Goal: Task Accomplishment & Management: Use online tool/utility

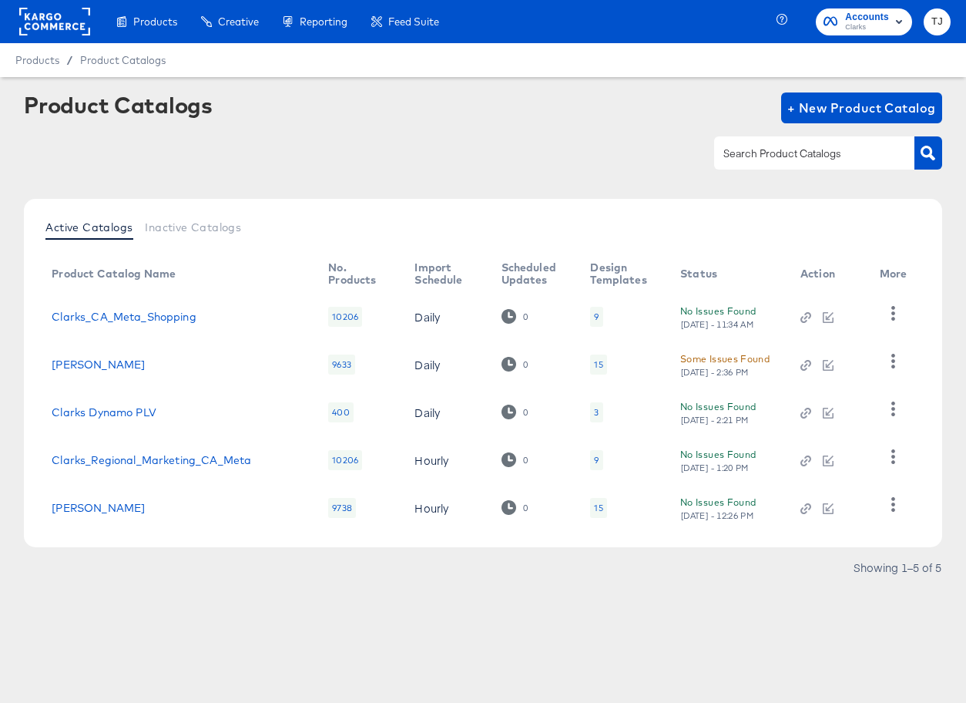
click at [65, 22] on rect at bounding box center [54, 22] width 71 height 28
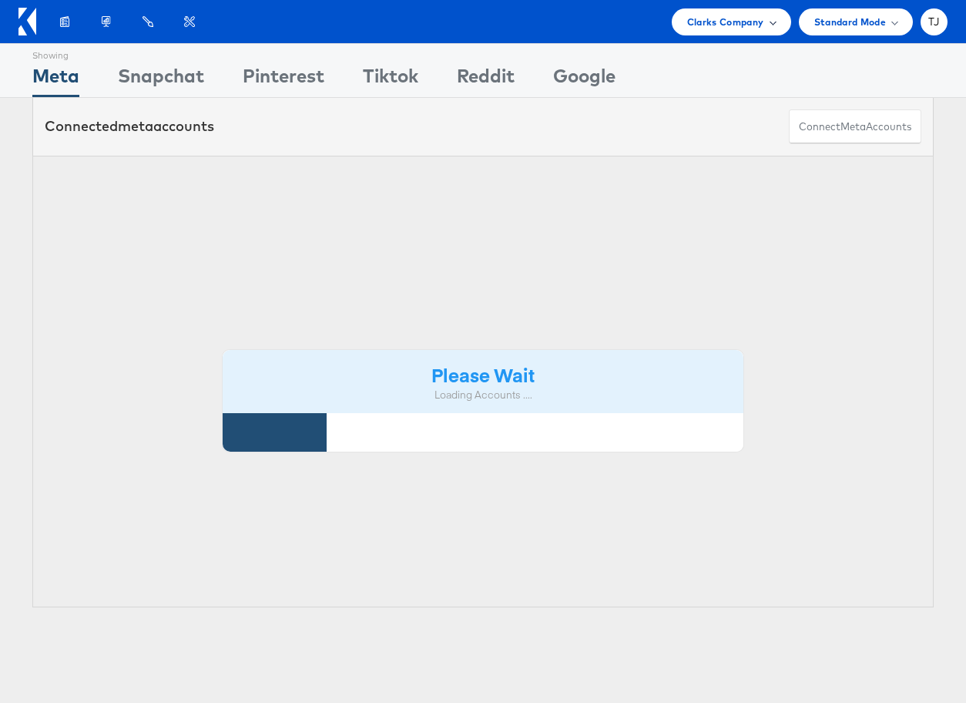
click at [775, 26] on div "Clarks Company" at bounding box center [731, 21] width 119 height 27
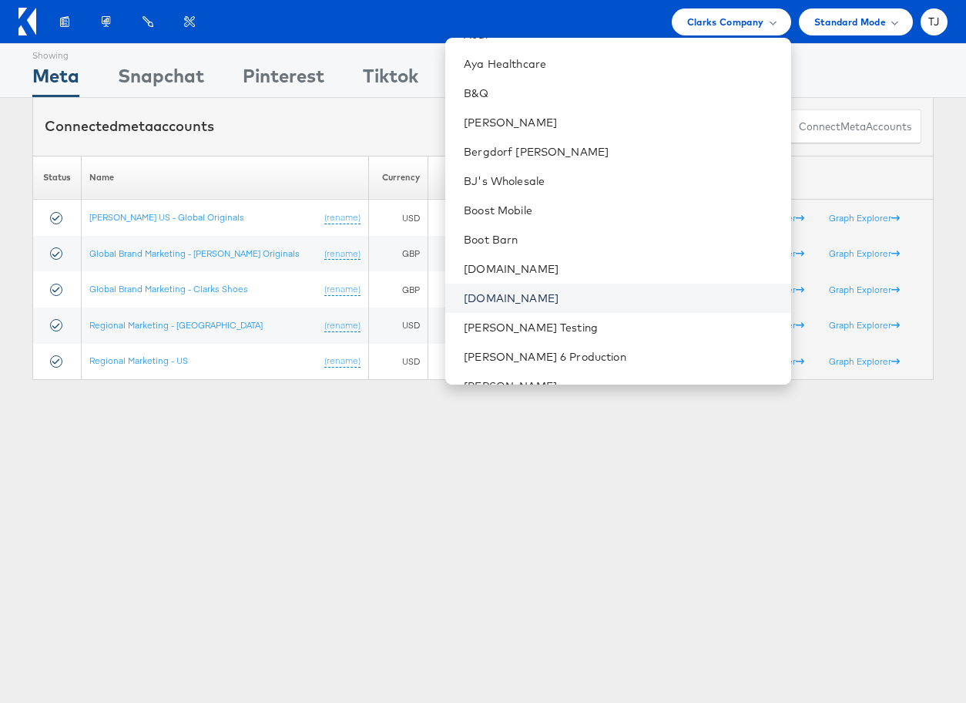
scroll to position [385, 0]
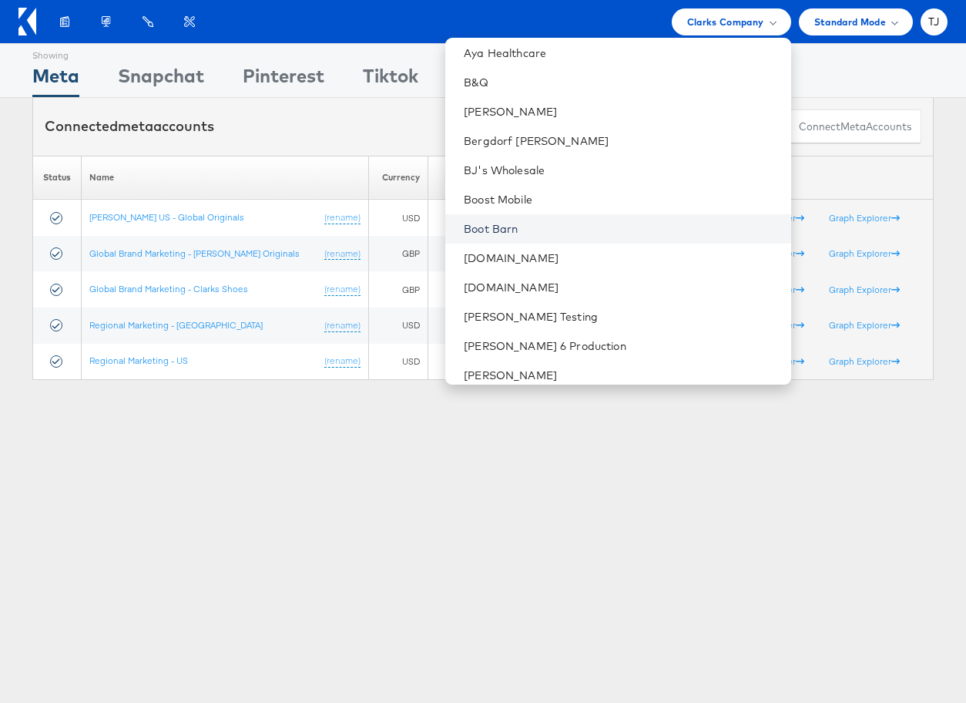
click at [637, 225] on link "Boot Barn" at bounding box center [621, 228] width 314 height 15
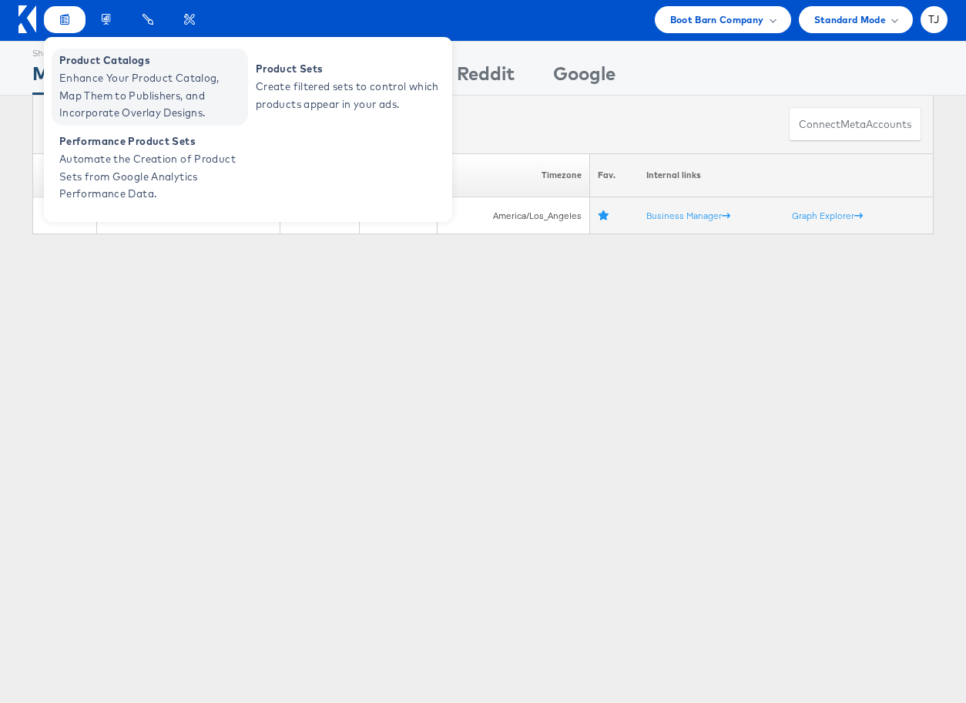
click at [78, 72] on span "Enhance Your Product Catalog, Map Them to Publishers, and Incorporate Overlay D…" at bounding box center [151, 95] width 185 height 52
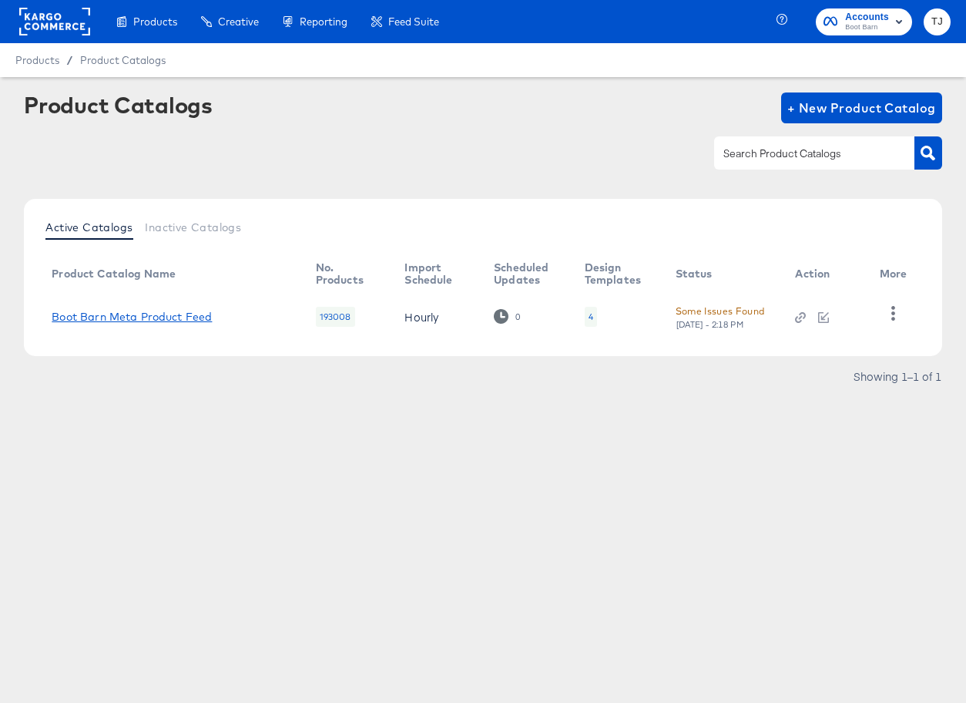
click at [173, 322] on link "Boot Barn Meta Product Feed" at bounding box center [132, 317] width 160 height 12
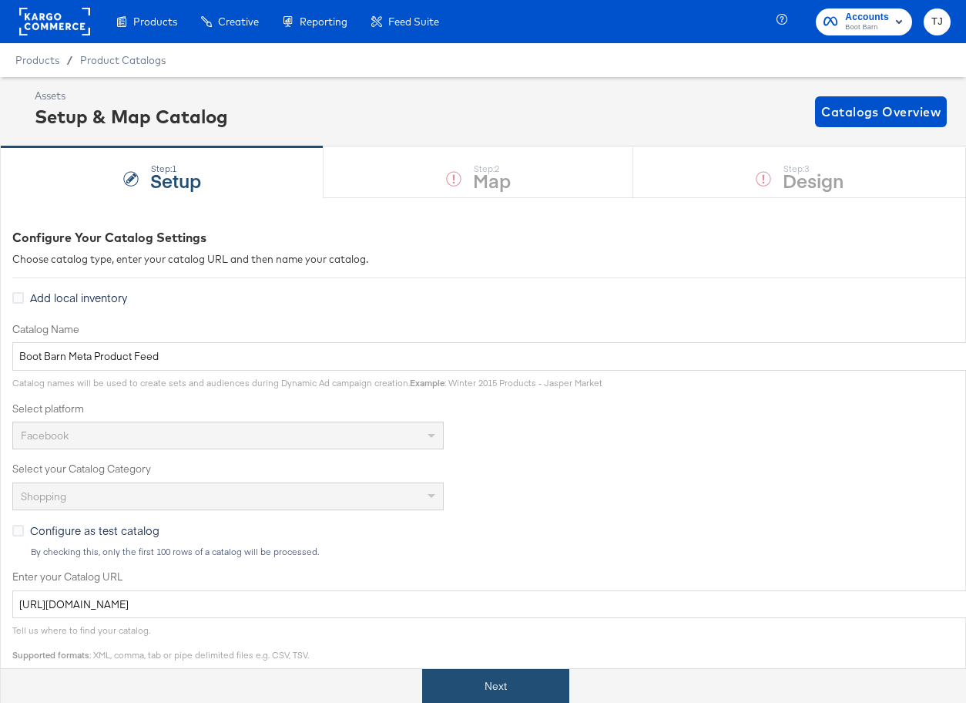
click at [538, 684] on button "Next" at bounding box center [495, 686] width 147 height 35
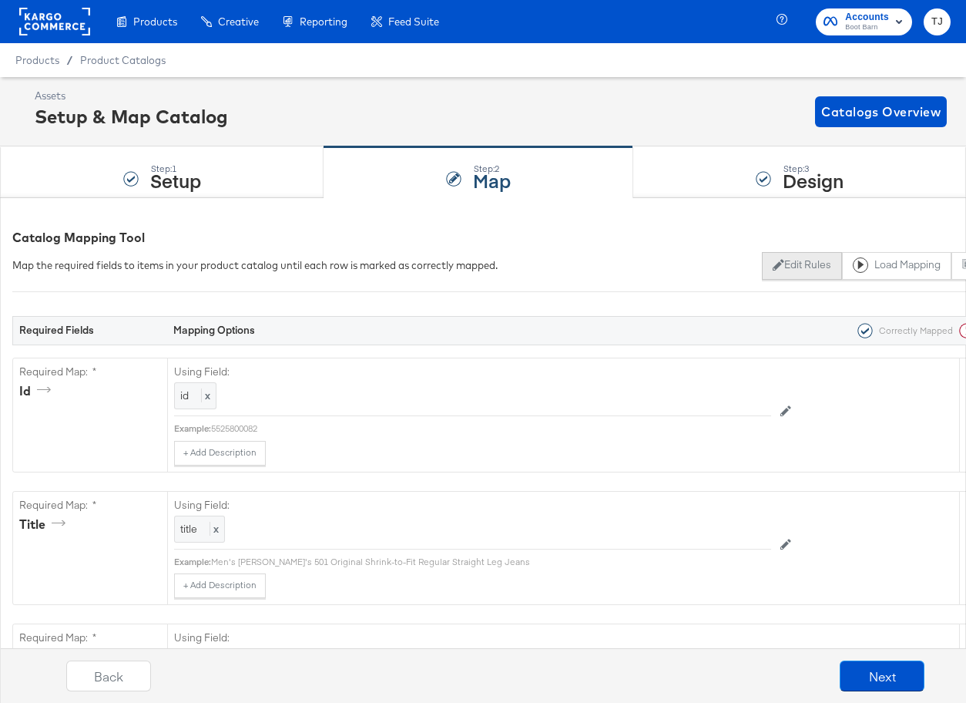
click at [806, 264] on button "Edit Rules" at bounding box center [801, 266] width 79 height 28
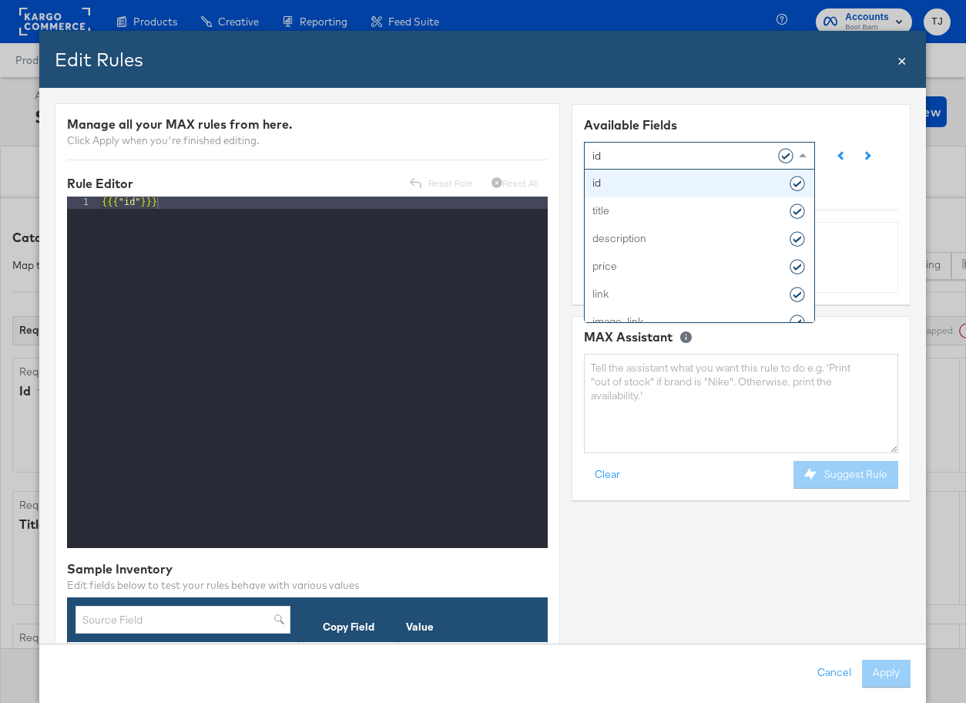
click at [804, 151] on span at bounding box center [805, 155] width 19 height 26
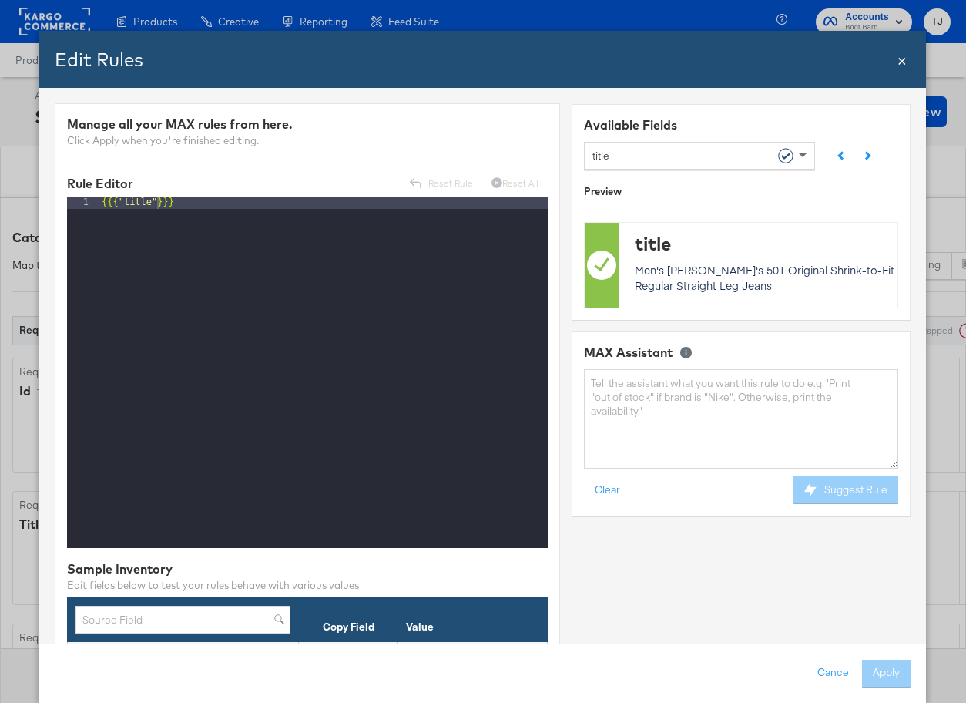
click at [902, 67] on span "×" at bounding box center [903, 59] width 9 height 21
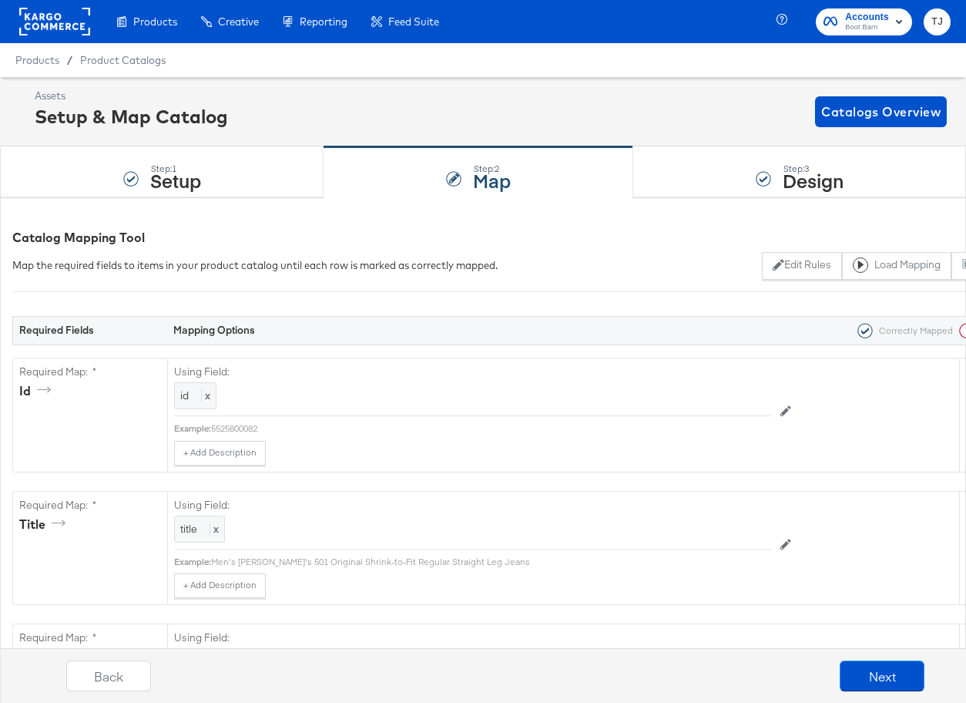
click at [75, 22] on rect at bounding box center [54, 22] width 71 height 28
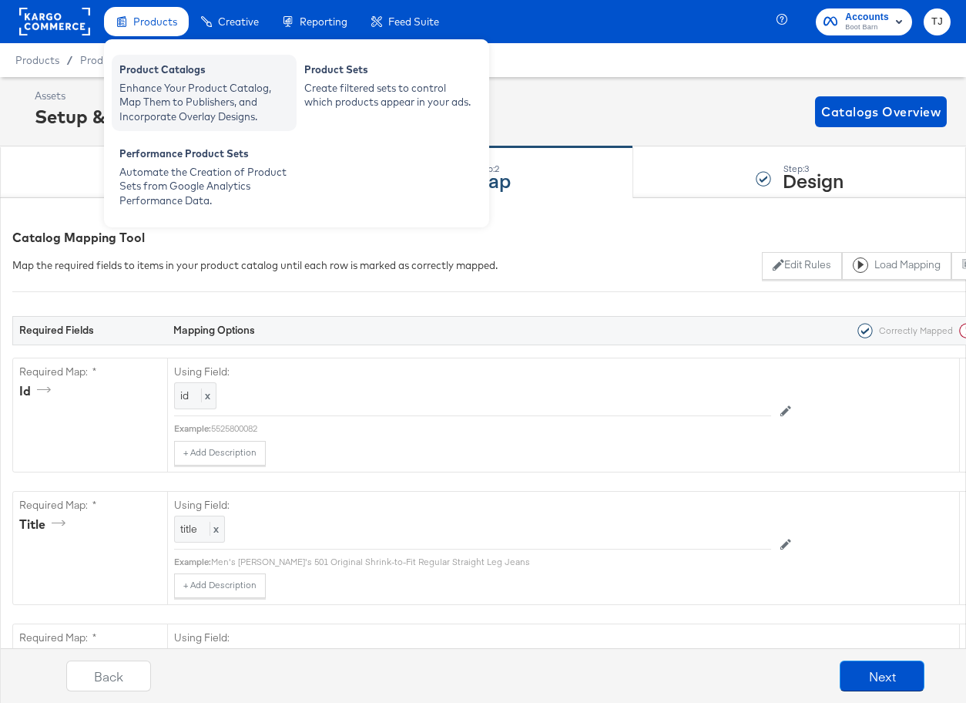
click at [138, 69] on div "Product Catalogs" at bounding box center [204, 71] width 170 height 18
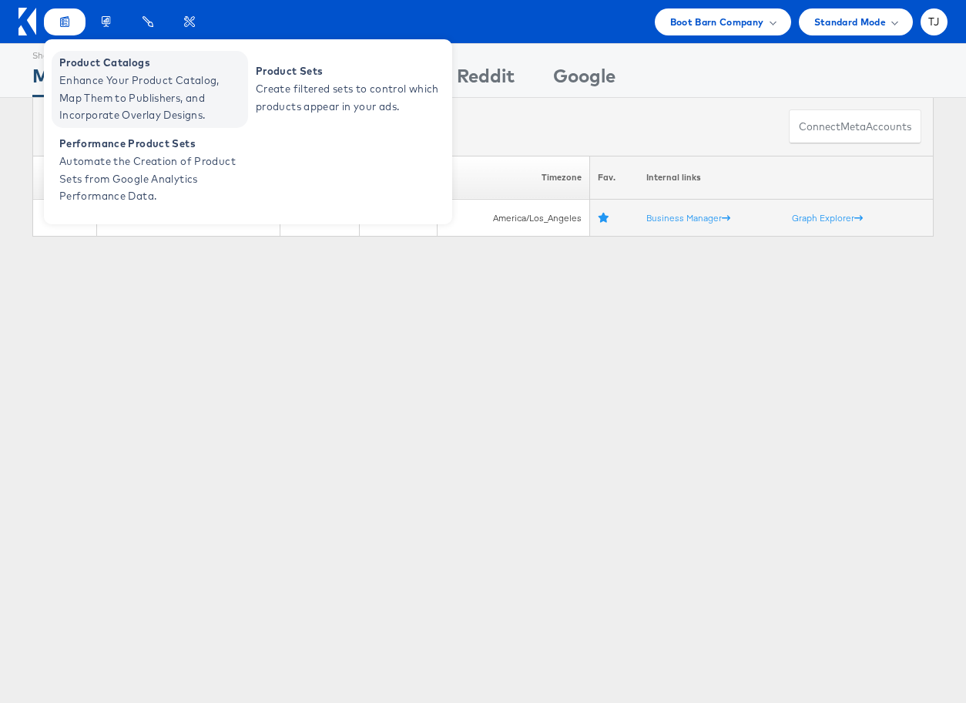
click at [82, 72] on span "Enhance Your Product Catalog, Map Them to Publishers, and Incorporate Overlay D…" at bounding box center [151, 98] width 185 height 52
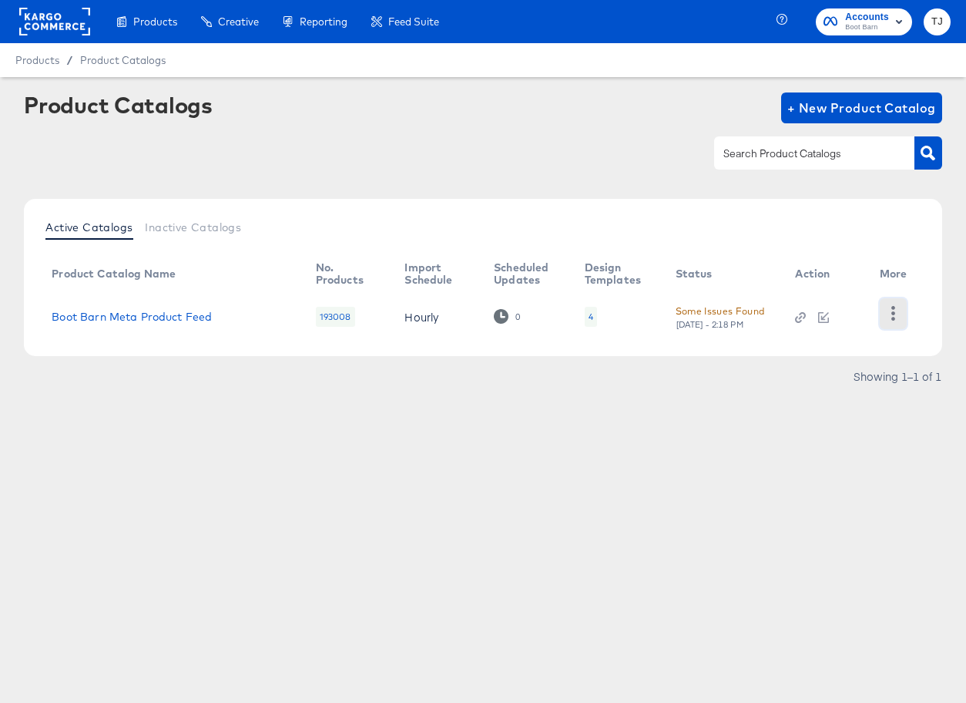
click at [890, 315] on icon "button" at bounding box center [893, 313] width 15 height 15
click at [872, 304] on div "HUD Checks (Internal)" at bounding box center [830, 300] width 154 height 25
click at [200, 432] on div "Product Catalogs + New Product Catalog Active Catalogs Inactive Catalogs Produc…" at bounding box center [483, 269] width 966 height 385
click at [143, 314] on link "Boot Barn Meta Product Feed" at bounding box center [132, 317] width 160 height 12
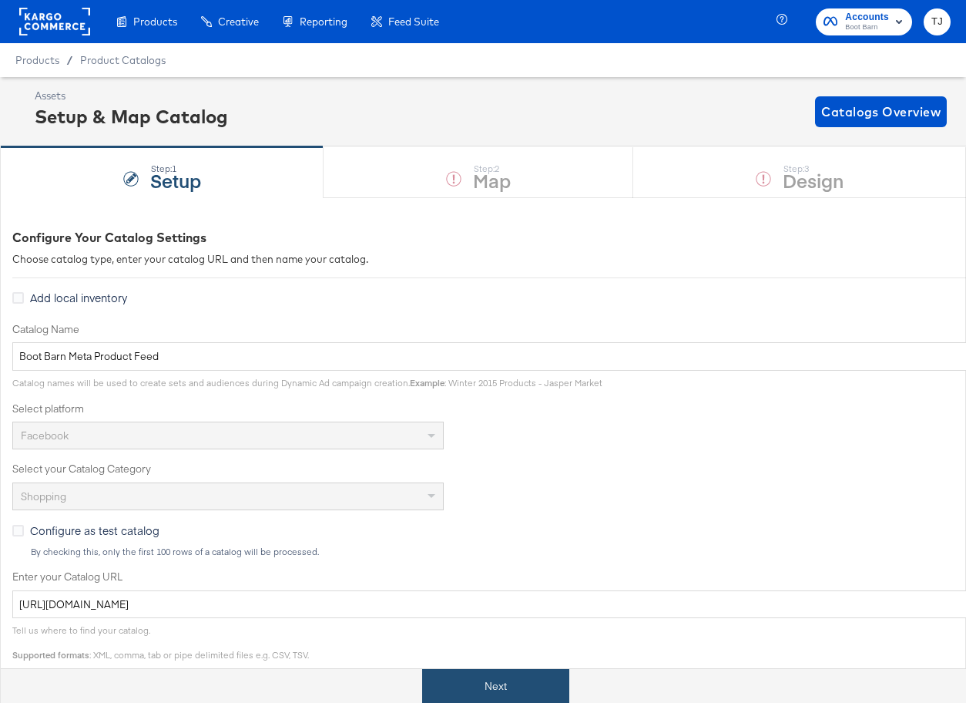
click at [511, 685] on button "Next" at bounding box center [495, 686] width 147 height 35
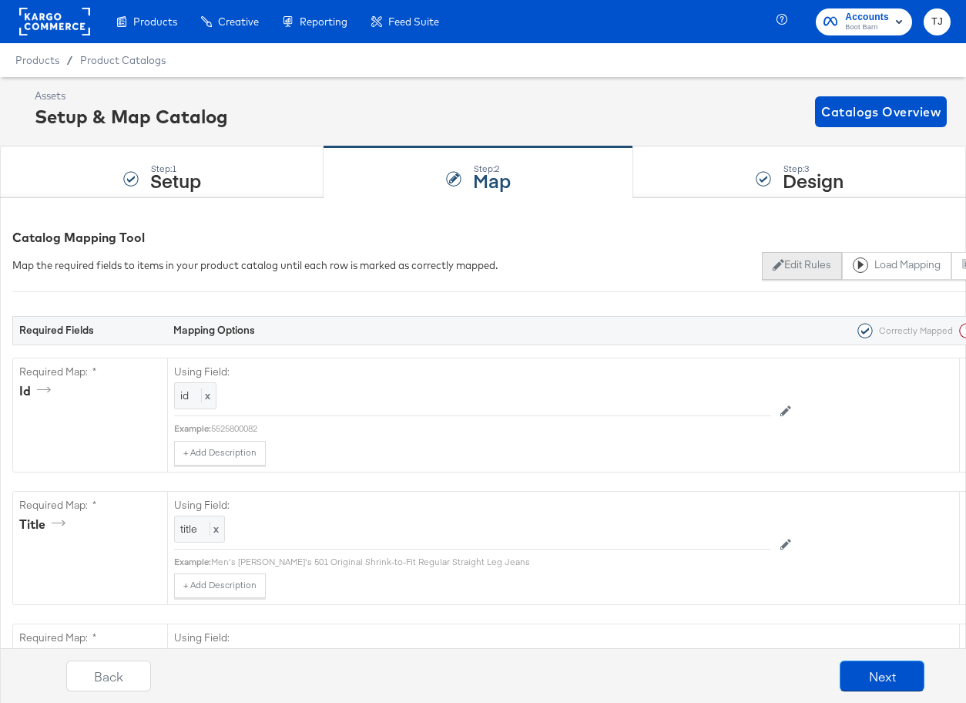
click at [807, 264] on button "Edit Rules" at bounding box center [801, 266] width 79 height 28
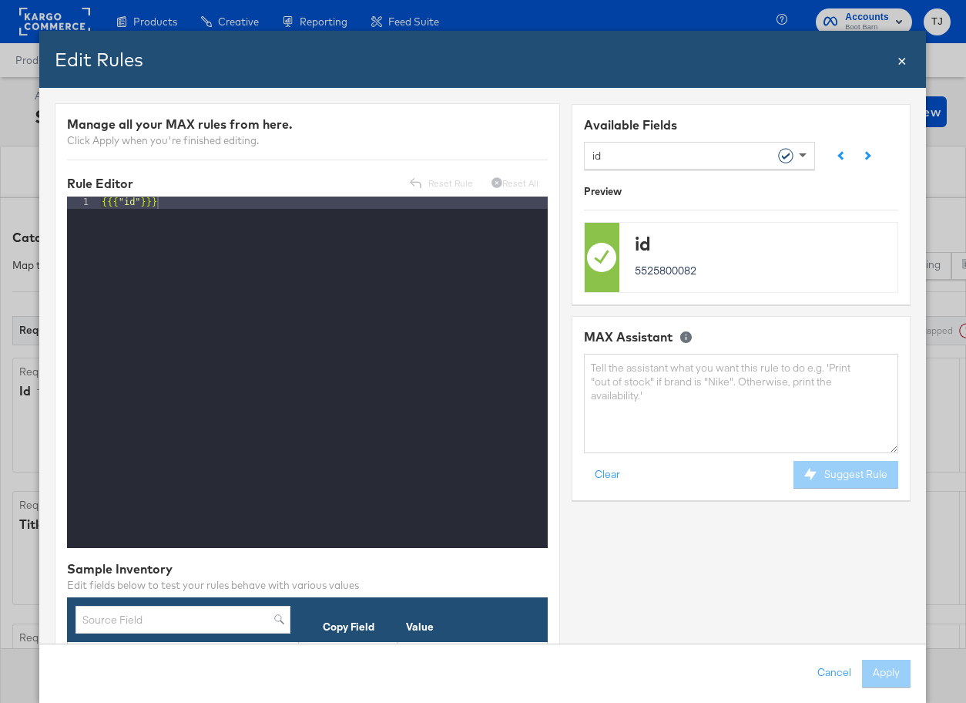
drag, startPoint x: 807, startPoint y: 151, endPoint x: 797, endPoint y: 167, distance: 19.0
click at [805, 154] on span at bounding box center [805, 155] width 19 height 26
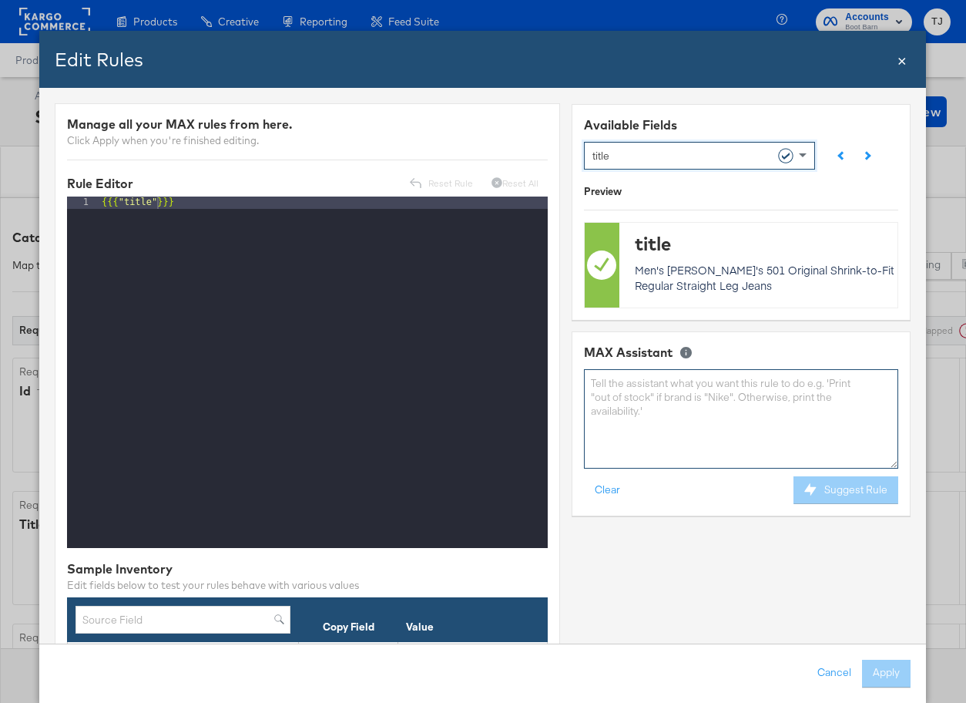
click at [746, 393] on textarea at bounding box center [742, 418] width 314 height 99
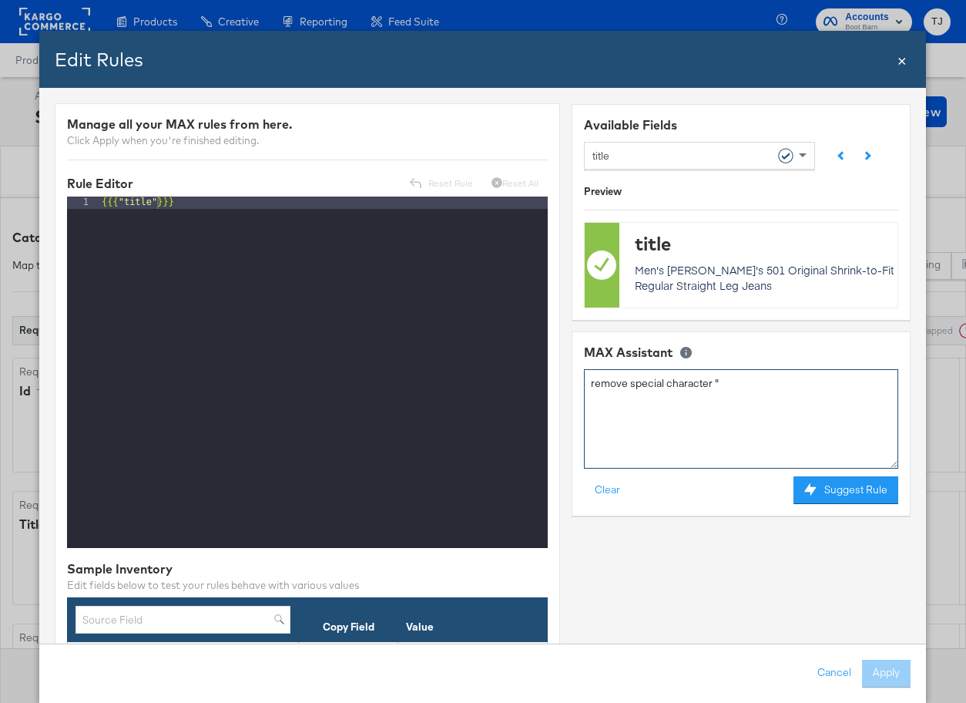
paste textarea "Ñ¢"
click at [827, 492] on button "Suggest Rule" at bounding box center [847, 490] width 106 height 28
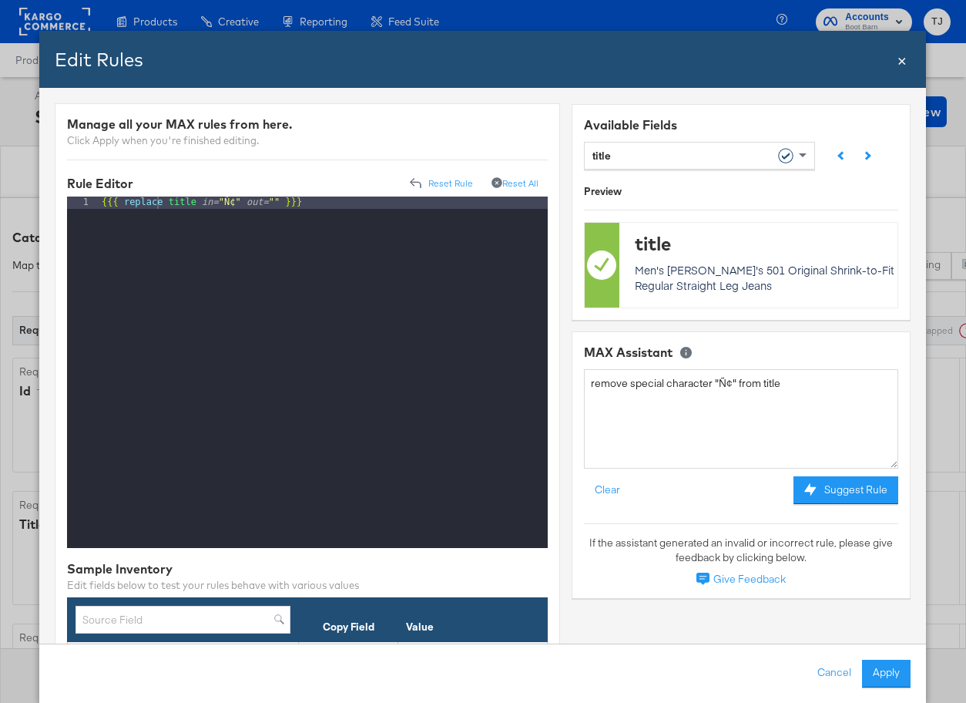
scroll to position [2, 0]
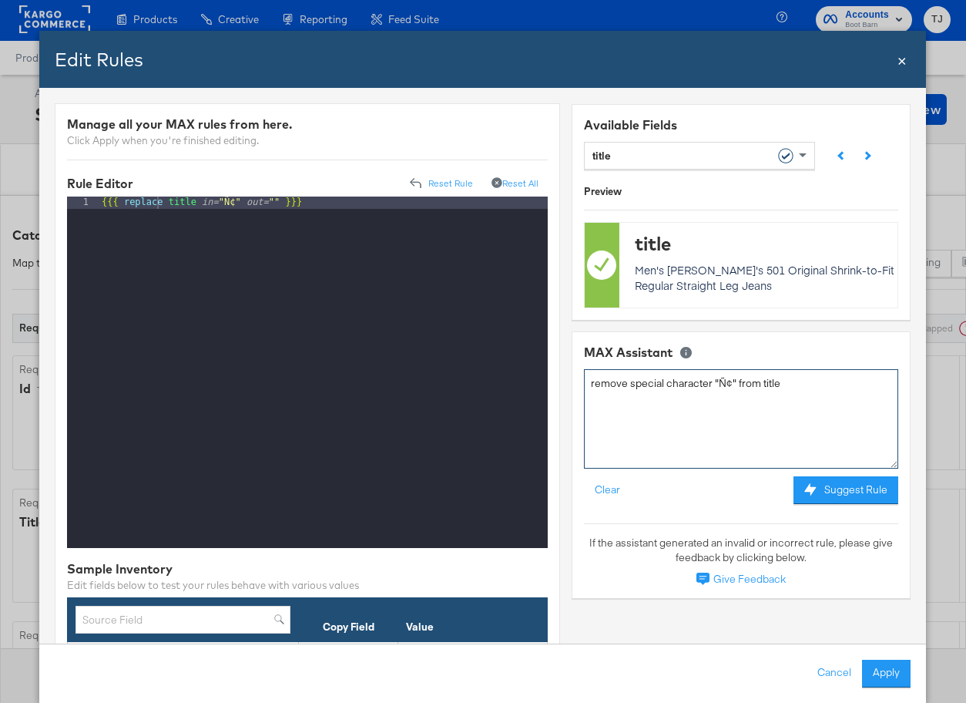
click at [813, 389] on textarea "remove special character "Ñ¢" from title" at bounding box center [742, 418] width 314 height 99
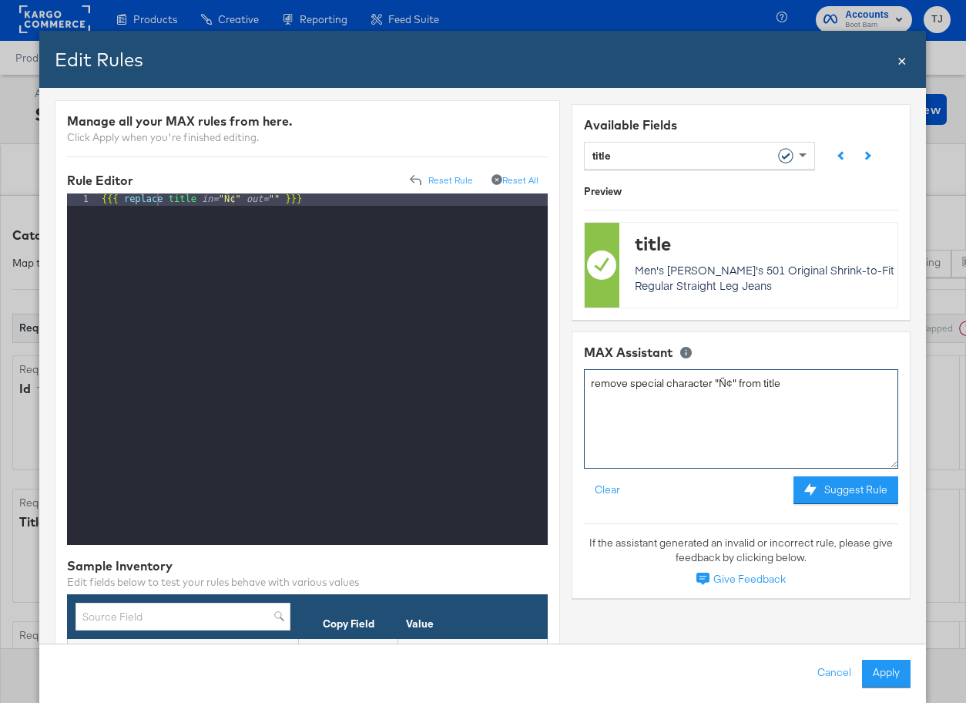
scroll to position [2, 0]
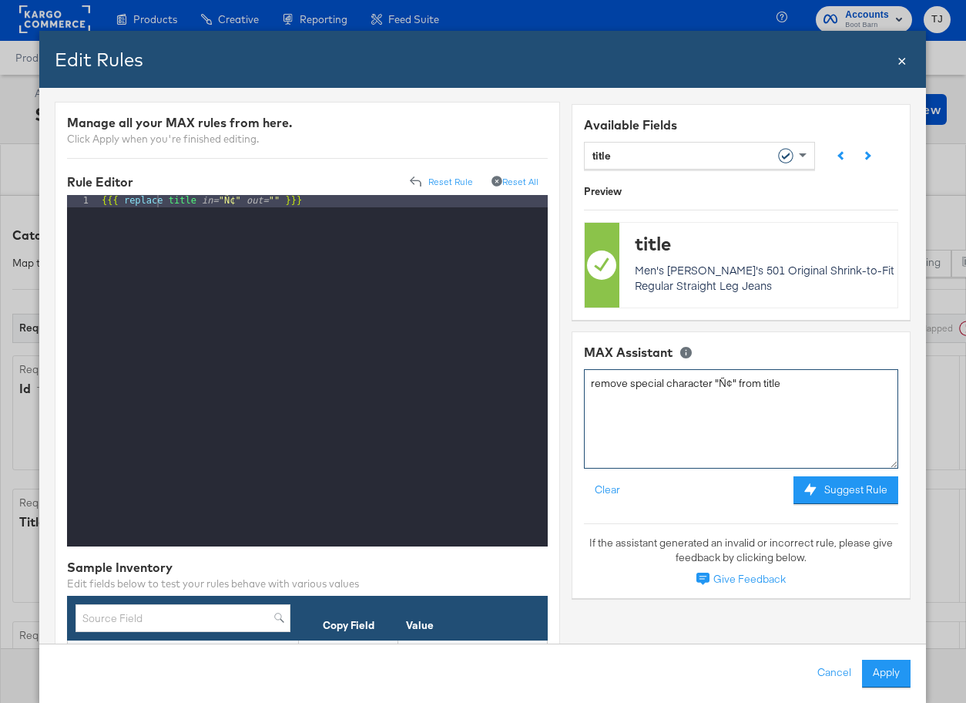
click at [737, 381] on textarea "remove special character "Ñ¢" from title" at bounding box center [742, 418] width 314 height 99
paste textarea "¬Æ"
type textarea "remove special character "Ñ¢" and "¬Æ" from title"
drag, startPoint x: 866, startPoint y: 484, endPoint x: 858, endPoint y: 483, distance: 8.5
click at [865, 484] on button "Suggest Rule" at bounding box center [847, 490] width 106 height 28
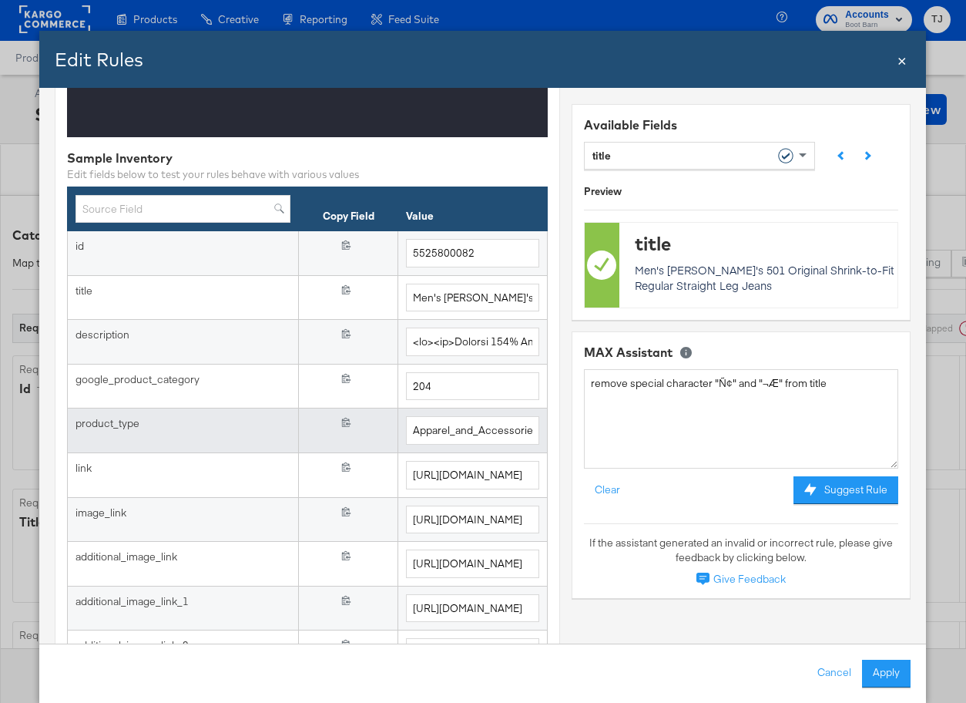
scroll to position [392, 0]
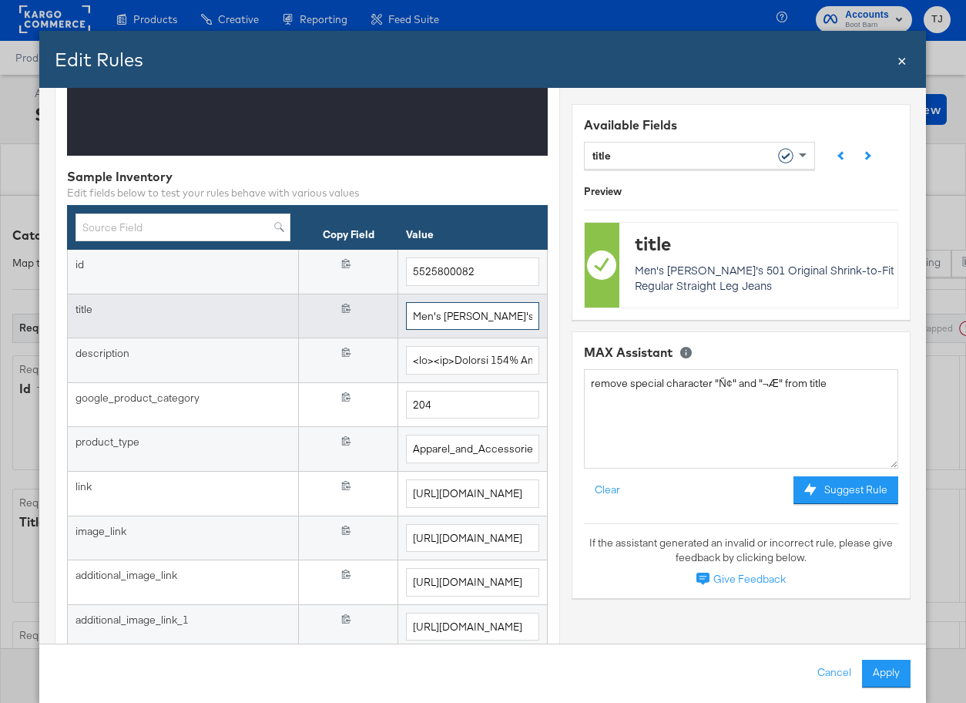
click at [486, 314] on input "Men's Levi's 501 Original Shrink-to-Fit Regular Straight Leg Jeans" at bounding box center [473, 316] width 133 height 29
drag, startPoint x: 495, startPoint y: 314, endPoint x: 504, endPoint y: 317, distance: 9.7
click at [495, 314] on input "Men's Levi's 501 Original Shrink-to-Fit Regular Straight Leg Jeans" at bounding box center [473, 316] width 133 height 29
paste input "¬Æ"
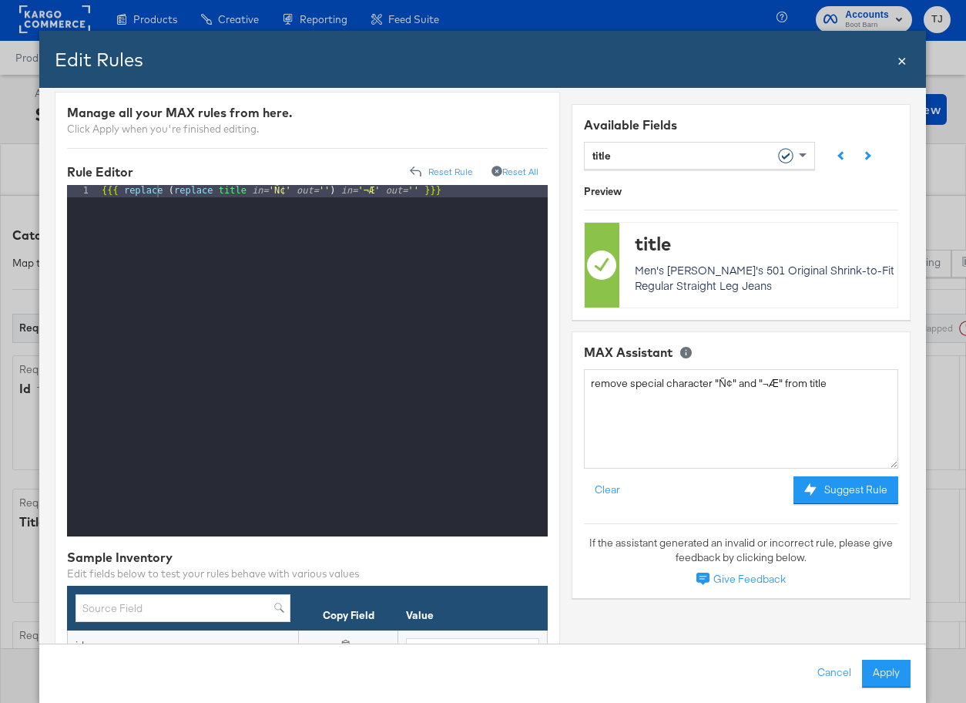
scroll to position [0, 0]
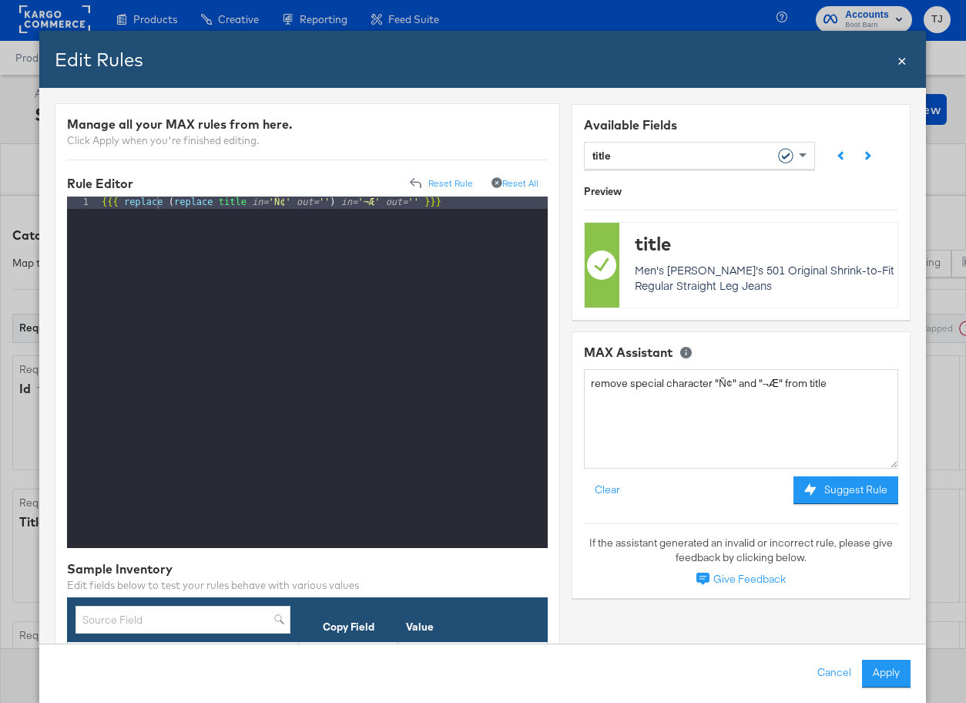
type input "Men's Levi's 501¬Æ Original Shrink-to-Fit Regular Straight Leg Jeans"
drag, startPoint x: 459, startPoint y: 203, endPoint x: 92, endPoint y: 196, distance: 367.7
click at [92, 197] on div "1 {{{ replace ( replace title in= 'Ñ¢' out= '' ) in= '¬Æ' out= '' }}} XXXXXXXXX…" at bounding box center [307, 372] width 481 height 351
click at [884, 670] on button "Apply" at bounding box center [887, 674] width 49 height 28
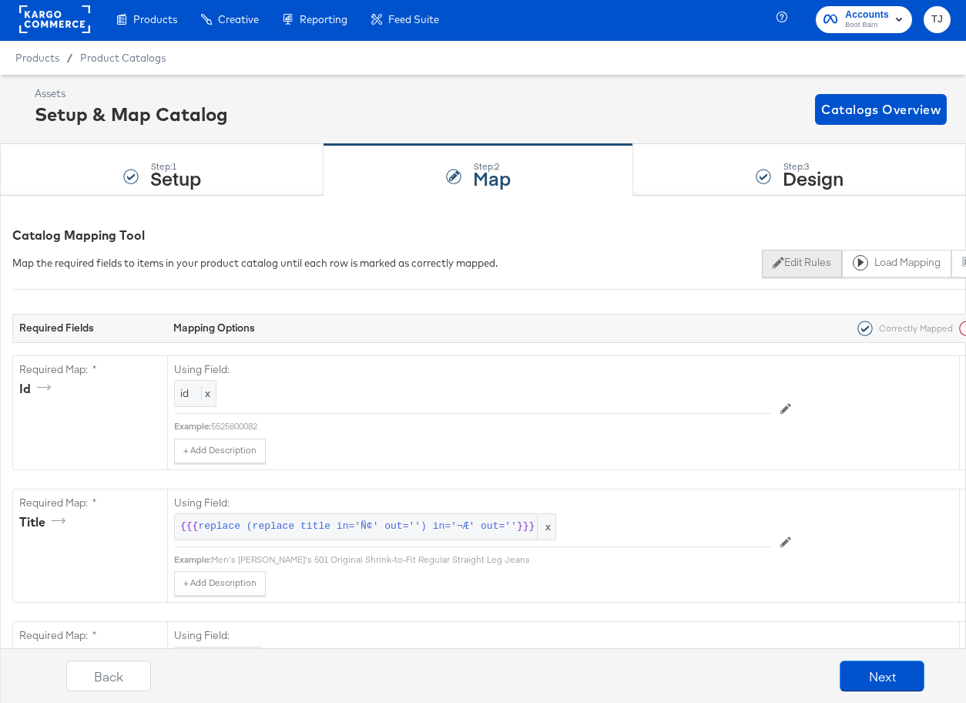
click at [786, 263] on button "Edit Rules" at bounding box center [801, 264] width 79 height 28
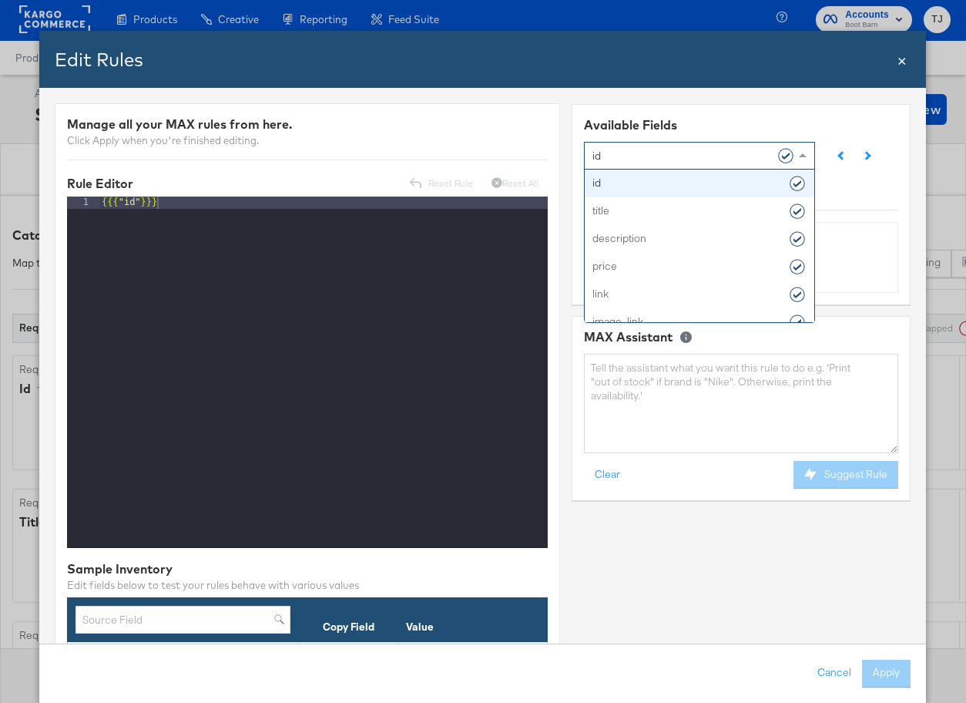
click at [805, 158] on span at bounding box center [805, 155] width 19 height 26
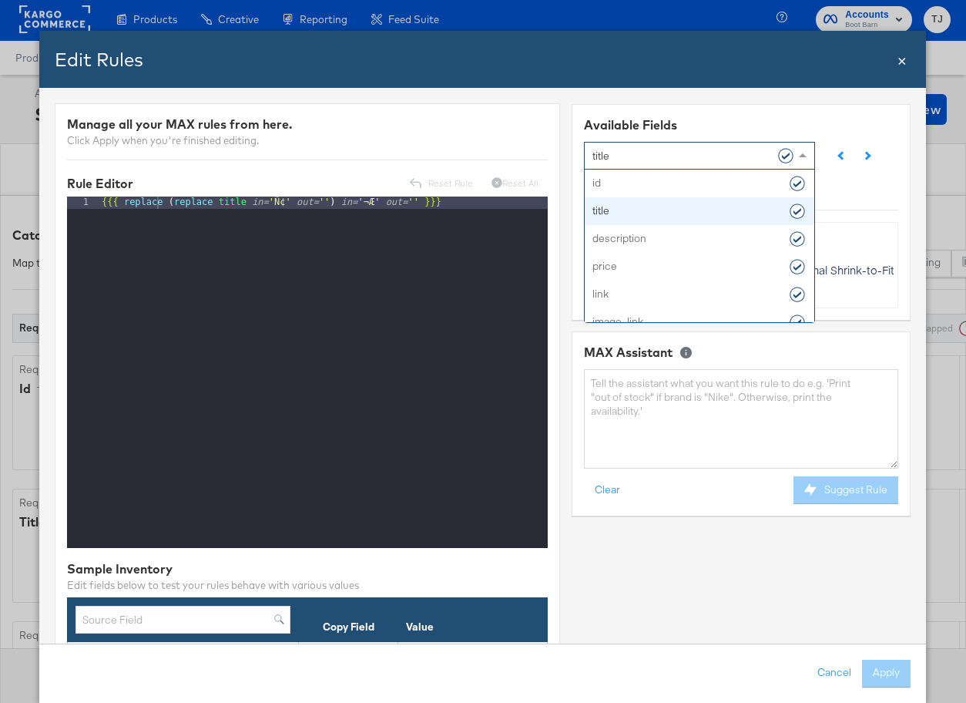
drag, startPoint x: 800, startPoint y: 156, endPoint x: 787, endPoint y: 192, distance: 38.5
click at [800, 156] on span at bounding box center [804, 155] width 8 height 4
drag, startPoint x: 766, startPoint y: 210, endPoint x: 758, endPoint y: 214, distance: 8.6
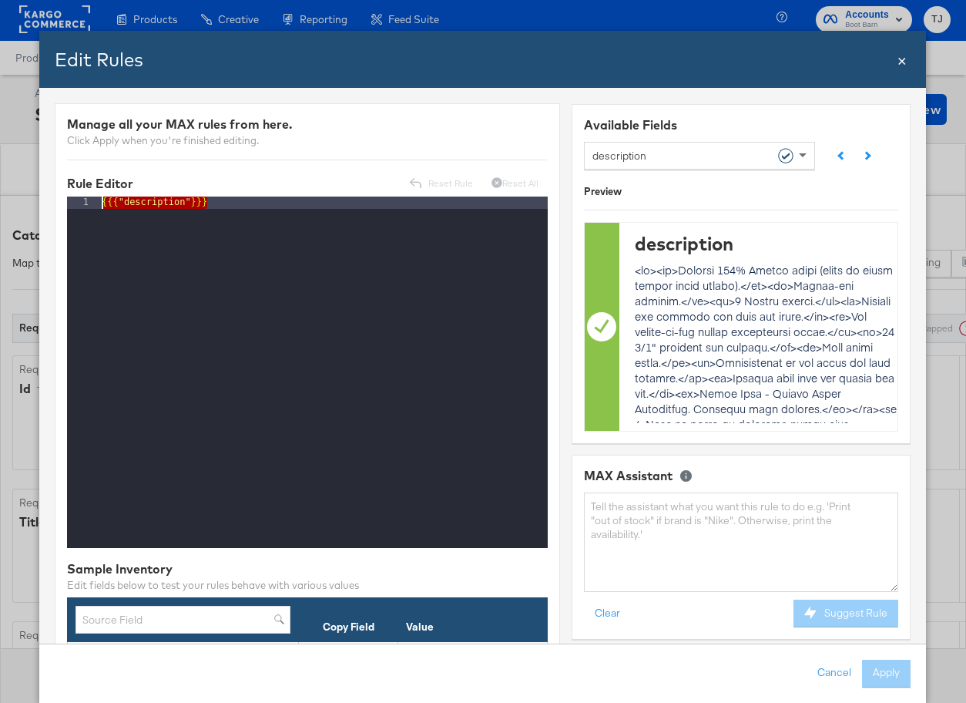
drag, startPoint x: 216, startPoint y: 207, endPoint x: 81, endPoint y: 186, distance: 136.5
click at [244, 210] on div "{{{ "description" }}}" at bounding box center [323, 385] width 449 height 376
click at [241, 207] on div "{{{ "description" }}}" at bounding box center [323, 385] width 449 height 376
drag, startPoint x: 183, startPoint y: 199, endPoint x: 128, endPoint y: 200, distance: 55.5
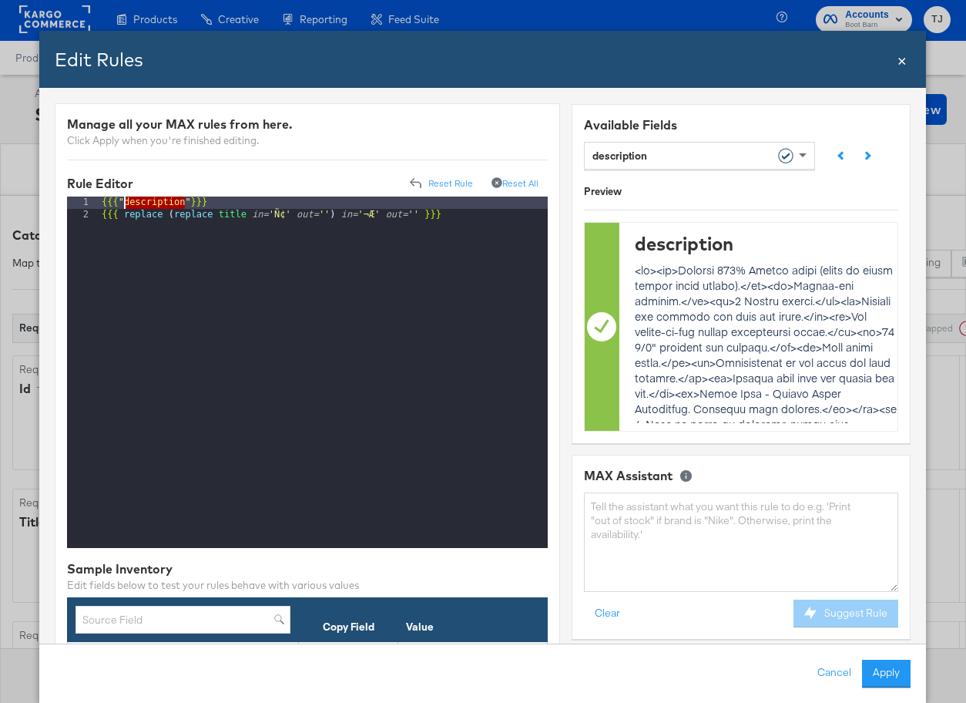
click at [126, 200] on div "{{{ "description" }}} {{{ replace ( replace title in= 'Ñ¢' out= '' ) in= '¬Æ' o…" at bounding box center [323, 385] width 449 height 376
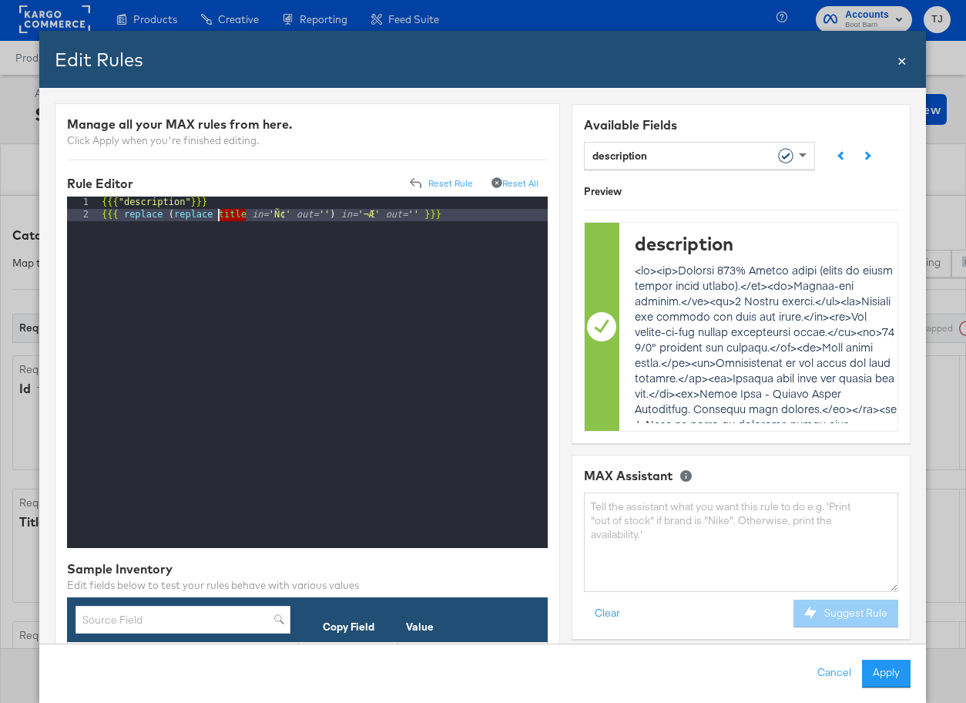
drag, startPoint x: 249, startPoint y: 212, endPoint x: 242, endPoint y: 217, distance: 8.3
click at [222, 210] on div "{{{ "description" }}} {{{ replace ( replace title in= 'Ñ¢' out= '' ) in= '¬Æ' o…" at bounding box center [323, 385] width 449 height 376
click at [235, 191] on div "Rule Editor Reset Rule Reset All" at bounding box center [307, 184] width 481 height 25
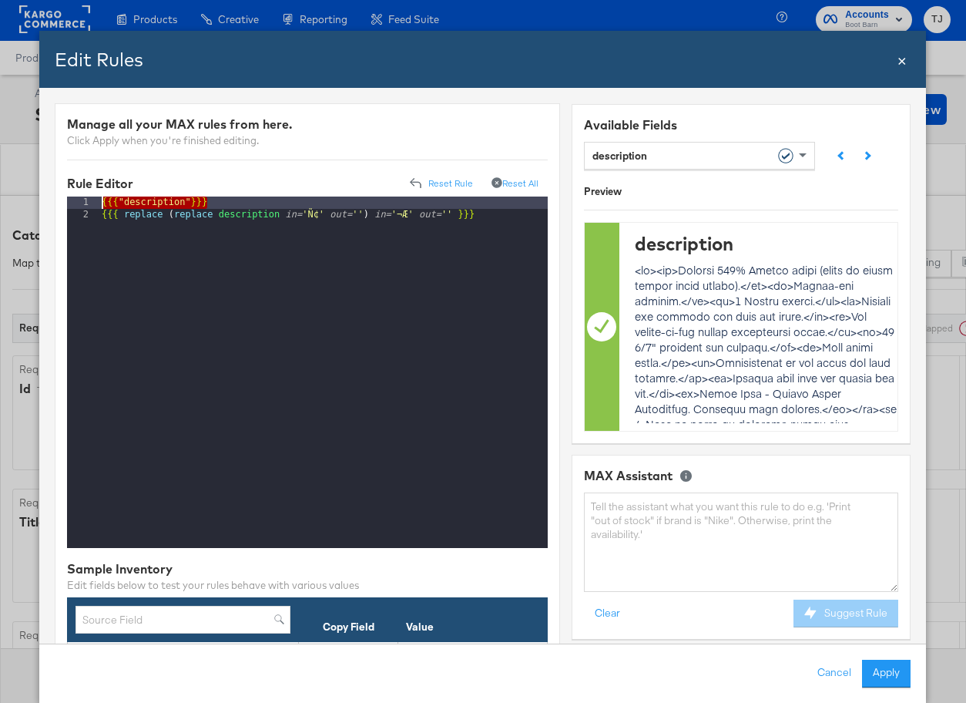
drag, startPoint x: 187, startPoint y: 202, endPoint x: 102, endPoint y: 193, distance: 85.3
click at [887, 670] on button "Apply" at bounding box center [887, 674] width 49 height 28
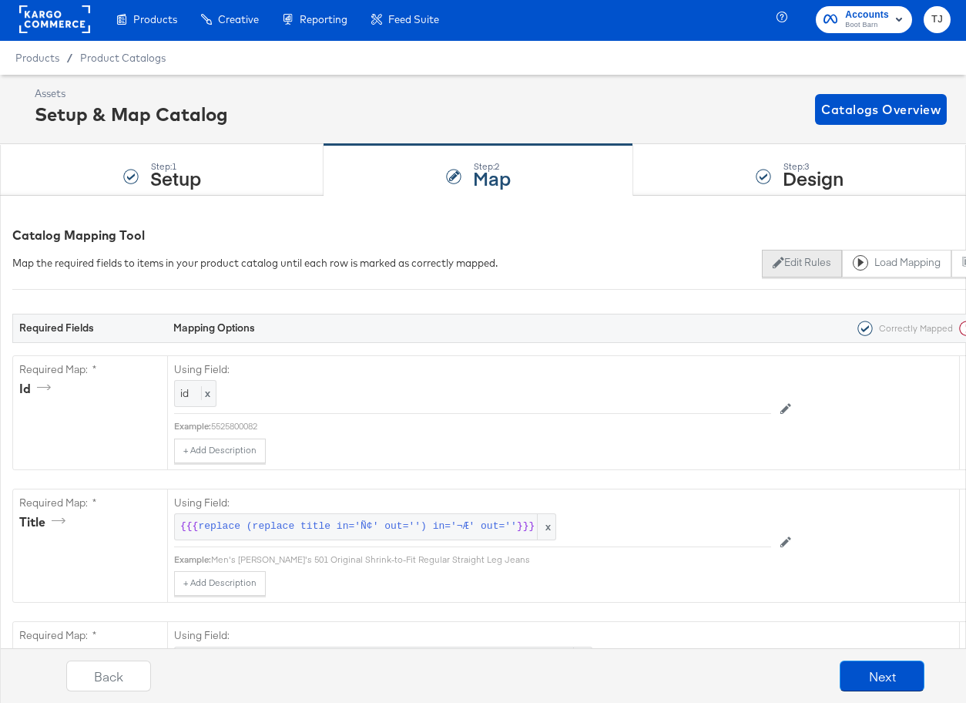
click at [775, 260] on button "Edit Rules" at bounding box center [801, 264] width 79 height 28
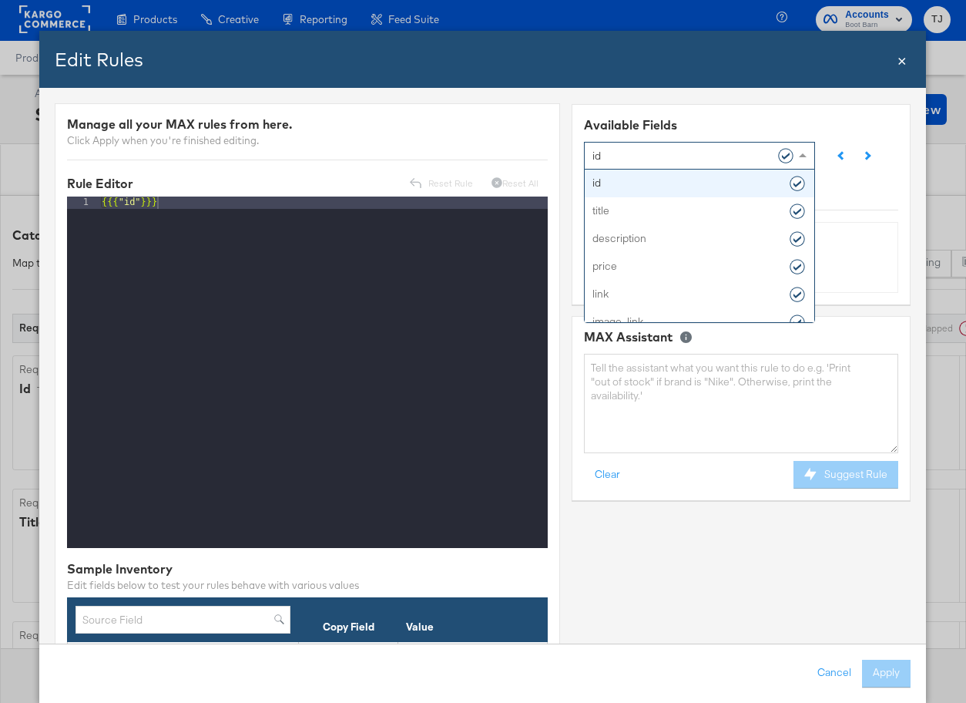
click at [806, 153] on span at bounding box center [804, 155] width 8 height 4
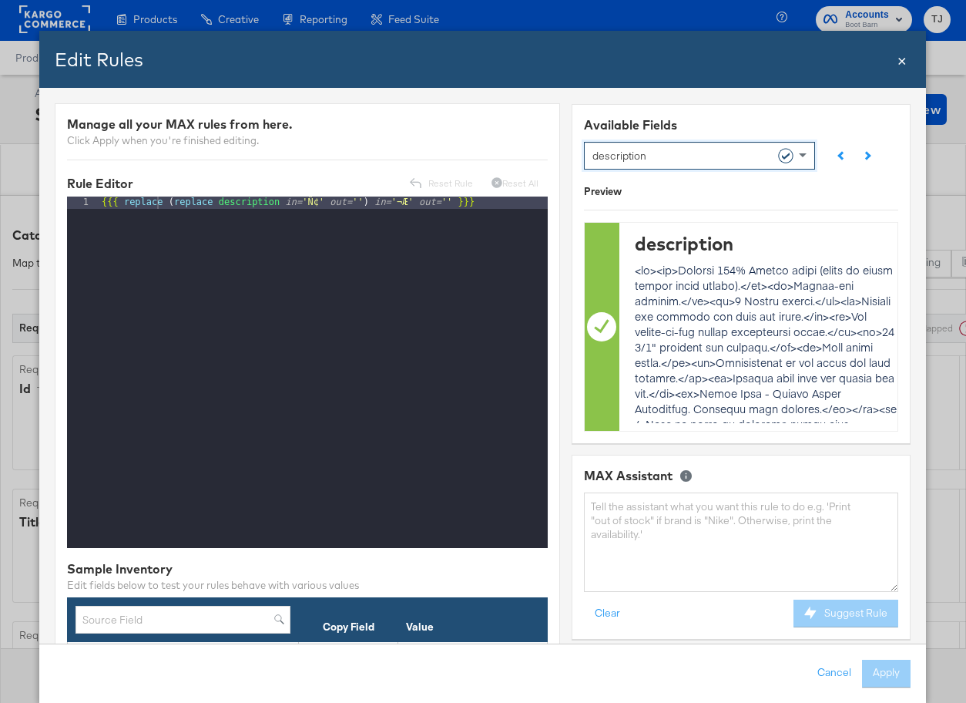
scroll to position [2, 0]
click at [318, 204] on div "{{{ replace ( replace description in= 'Ñ¢' out= '' ) in= '¬Æ' out= '' }}}" at bounding box center [323, 385] width 449 height 376
drag, startPoint x: 287, startPoint y: 274, endPoint x: 294, endPoint y: 271, distance: 8.3
click at [286, 274] on div "{{{ replace ( replace description in= 'Ñ¢' out= '' ) in= '¬Æ' out= '' }}}" at bounding box center [323, 385] width 449 height 376
click at [523, 208] on div "{{{ replace ( replace description in= 'Ñ¢' out= '' ) in= '¬Æ' out= '' }}}" at bounding box center [323, 385] width 449 height 376
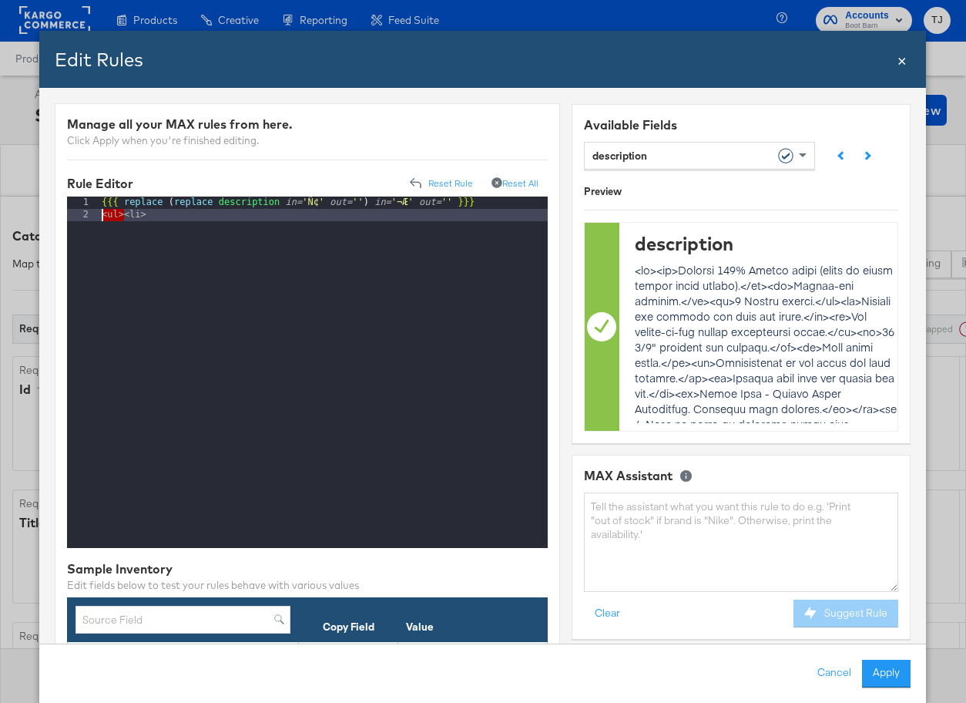
drag, startPoint x: 124, startPoint y: 215, endPoint x: 102, endPoint y: 214, distance: 22.4
click at [102, 214] on div "{{{ replace ( replace description in= 'Ñ¢' out= '' ) in= '¬Æ' out= '' }}} <ul><…" at bounding box center [323, 385] width 449 height 376
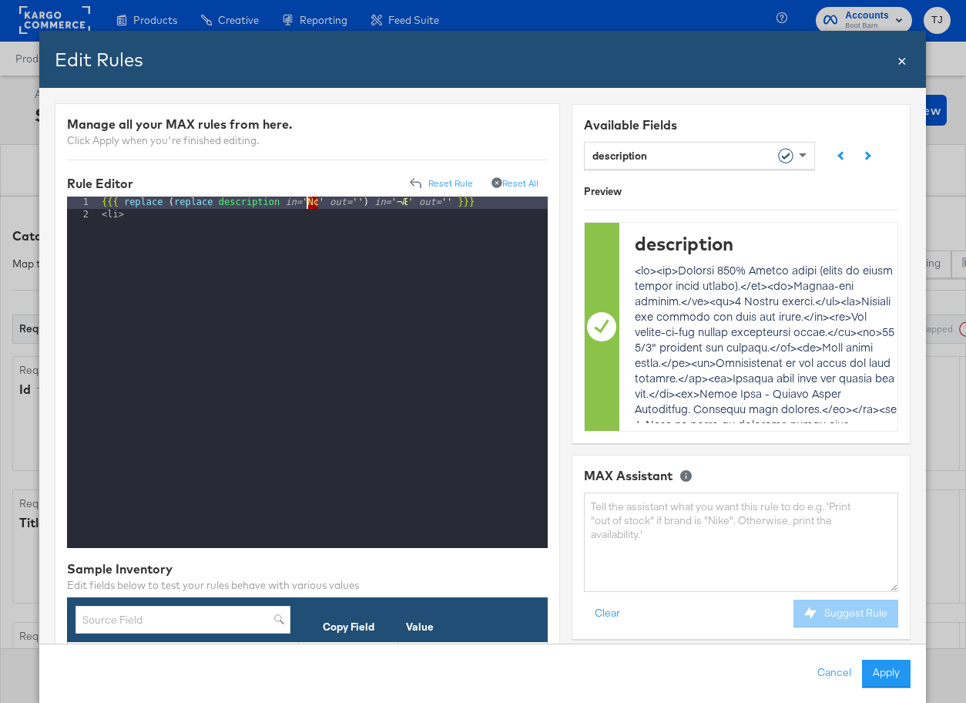
drag, startPoint x: 321, startPoint y: 199, endPoint x: 308, endPoint y: 201, distance: 12.5
click at [308, 200] on div "{{{ replace ( replace description in= 'Ñ¢' out= '' ) in= '¬Æ' out= '' }}} <li>" at bounding box center [323, 385] width 449 height 376
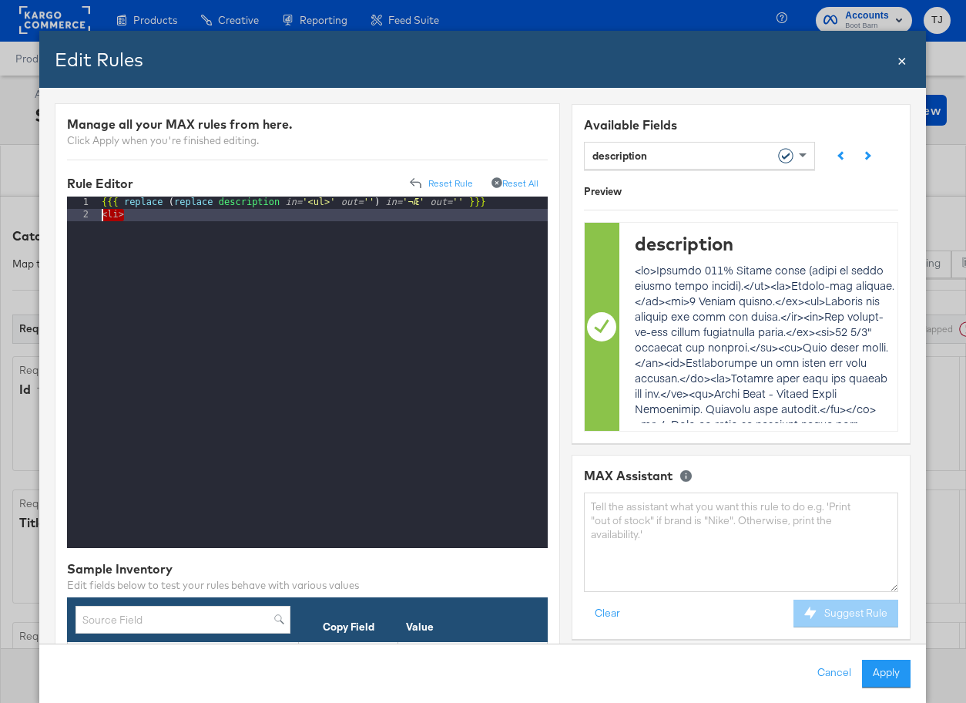
drag, startPoint x: 124, startPoint y: 215, endPoint x: 102, endPoint y: 216, distance: 22.4
click at [102, 216] on div "{{{ replace ( replace description in= '<ul>' out= '' ) in= '¬Æ' out= '' }}} <li>" at bounding box center [323, 385] width 449 height 376
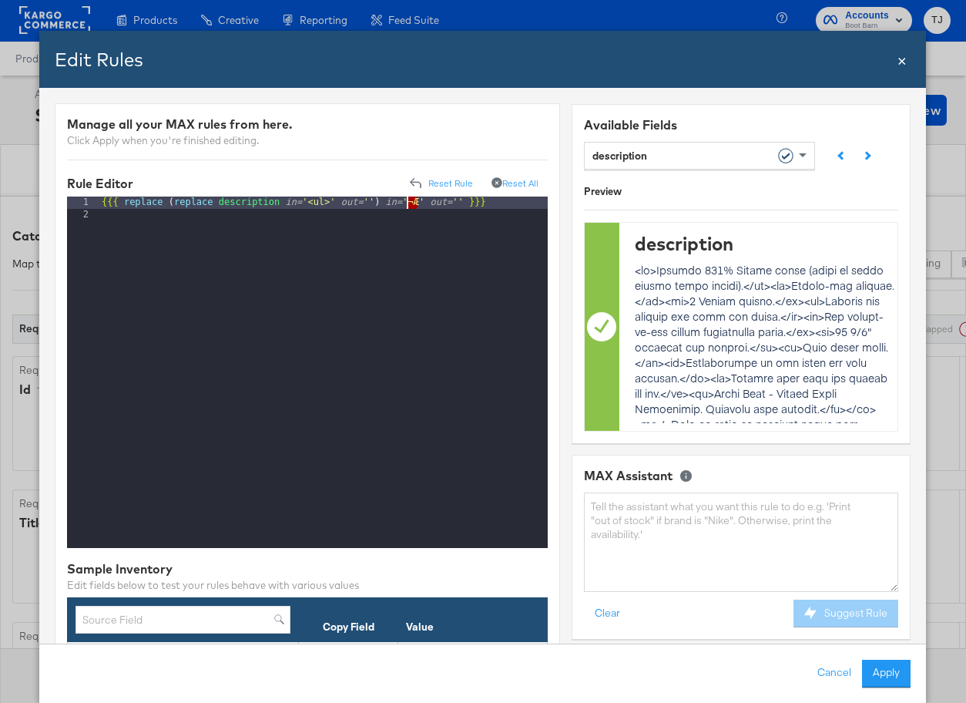
drag, startPoint x: 419, startPoint y: 203, endPoint x: 406, endPoint y: 203, distance: 13.1
click at [407, 203] on div "{{{ replace ( replace description in= '<ul>' out= '' ) in= '¬Æ' out= '' }}}" at bounding box center [323, 385] width 449 height 376
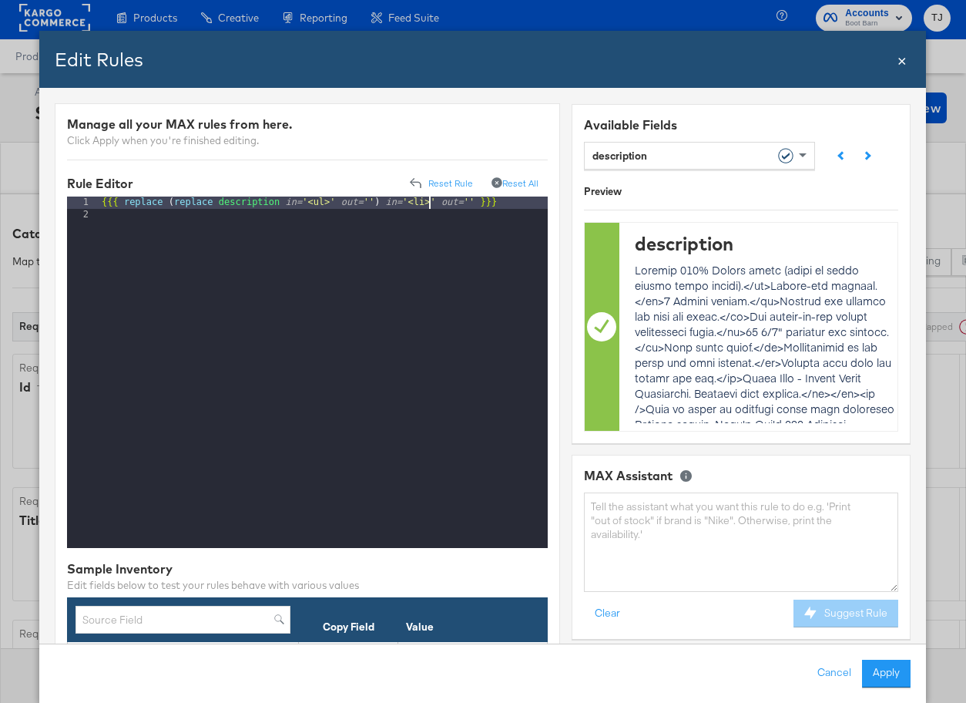
click at [217, 202] on div "{{{ replace ( replace description in= '<ul>' out= '' ) in= '<li>' out= '' }}}" at bounding box center [323, 385] width 449 height 376
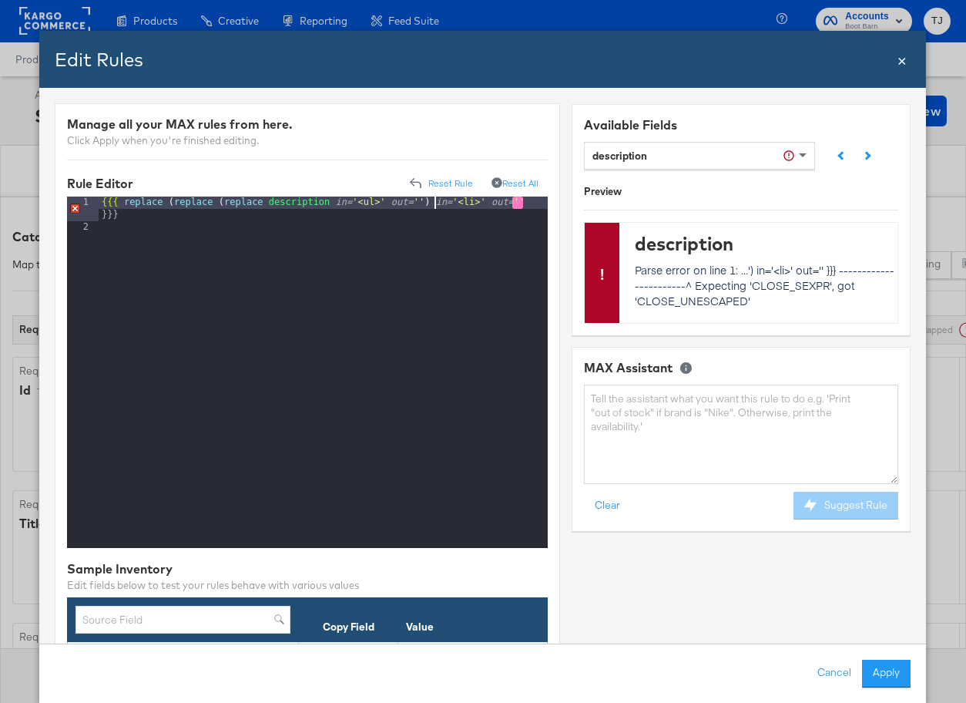
drag, startPoint x: 434, startPoint y: 200, endPoint x: 448, endPoint y: 207, distance: 15.9
click at [434, 200] on div "{{{ replace ( replace ( replace description in= '<ul>' out= '' ) in= '<li>' out…" at bounding box center [323, 391] width 449 height 388
drag, startPoint x: 528, startPoint y: 203, endPoint x: 433, endPoint y: 202, distance: 94.8
click at [433, 202] on div "{{{ replace ( replace ( replace description in= '<ul>' out= '' ) in= '<li>' out…" at bounding box center [323, 391] width 449 height 388
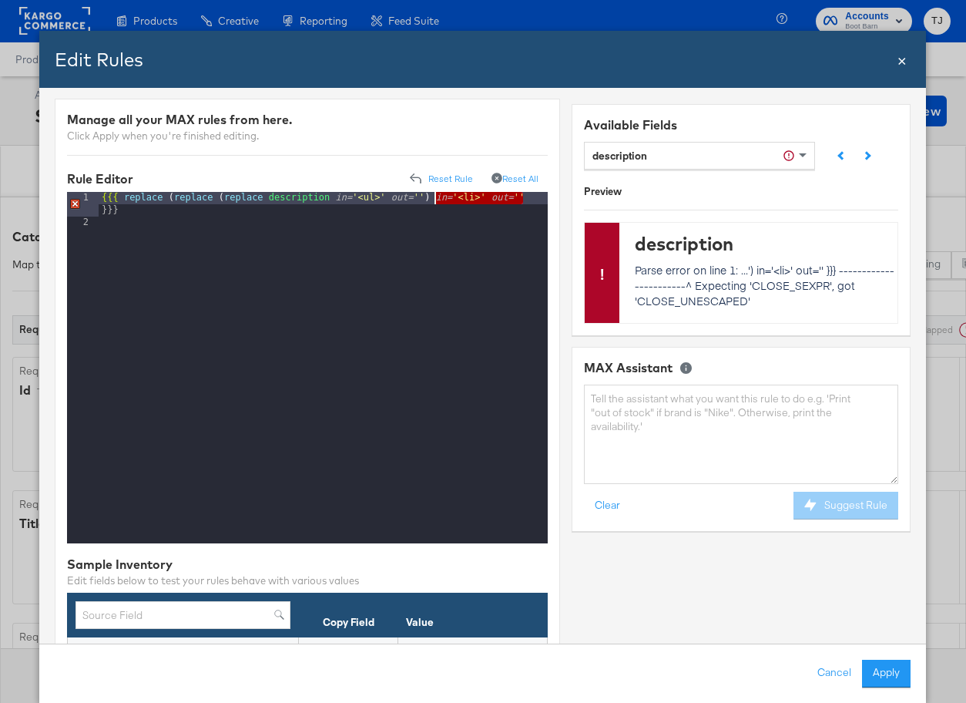
click at [530, 200] on div "{{{ replace ( replace ( replace description in= '<ul>' out= '' ) in= '<li>' out…" at bounding box center [323, 386] width 449 height 388
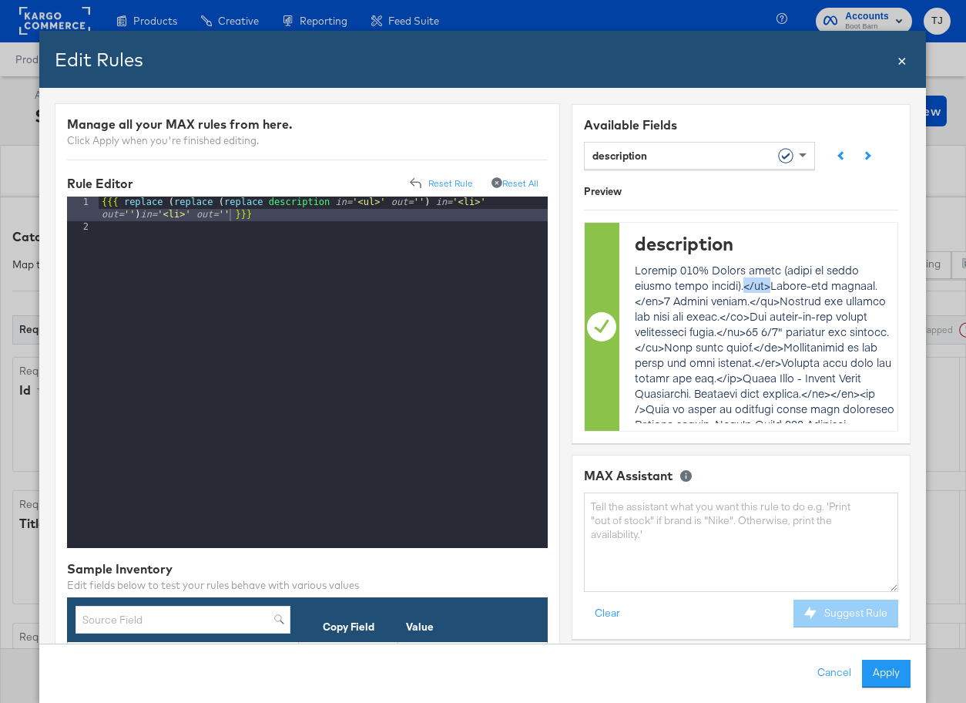
drag, startPoint x: 735, startPoint y: 286, endPoint x: 714, endPoint y: 287, distance: 21.6
click at [713, 287] on p at bounding box center [767, 632] width 262 height 740
copy p "</li>"
drag, startPoint x: 190, startPoint y: 214, endPoint x: 180, endPoint y: 215, distance: 10.0
click at [182, 216] on div "{{{ replace ( replace ( replace description in= '<ul>' out= '' ) in= '<li>' out…" at bounding box center [323, 391] width 449 height 388
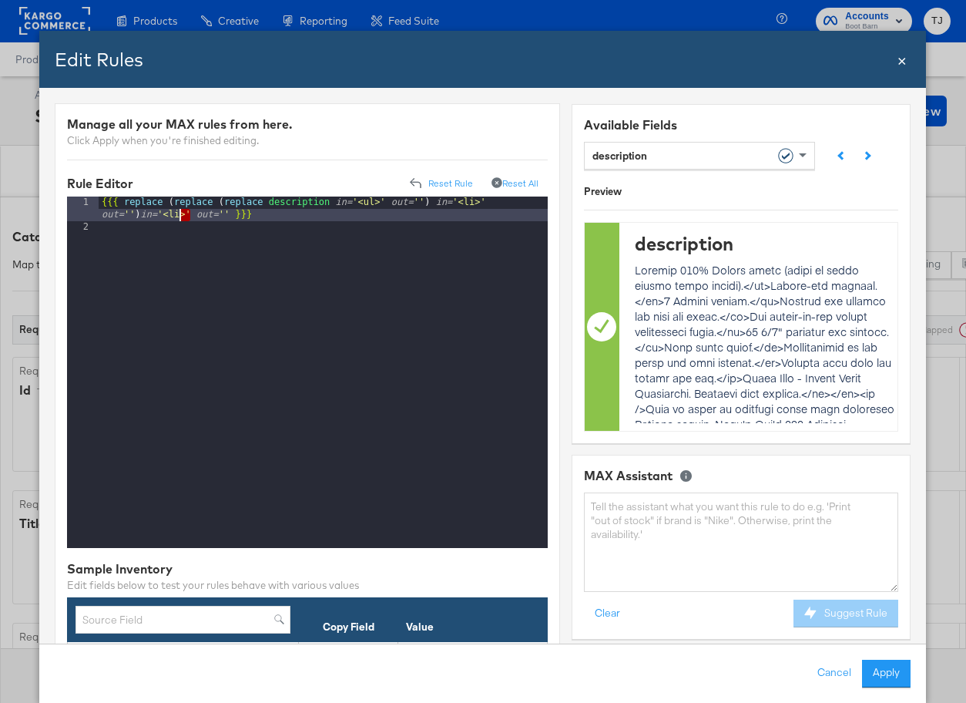
click at [181, 213] on div "{{{ replace ( replace ( replace description in= '<ul>' out= '' ) in= '<li>' out…" at bounding box center [323, 391] width 449 height 388
drag, startPoint x: 184, startPoint y: 213, endPoint x: 165, endPoint y: 214, distance: 19.3
click at [166, 214] on div "{{{ replace ( replace ( replace description in= '<ul>' out= '' ) in= '<li>' out…" at bounding box center [323, 391] width 449 height 388
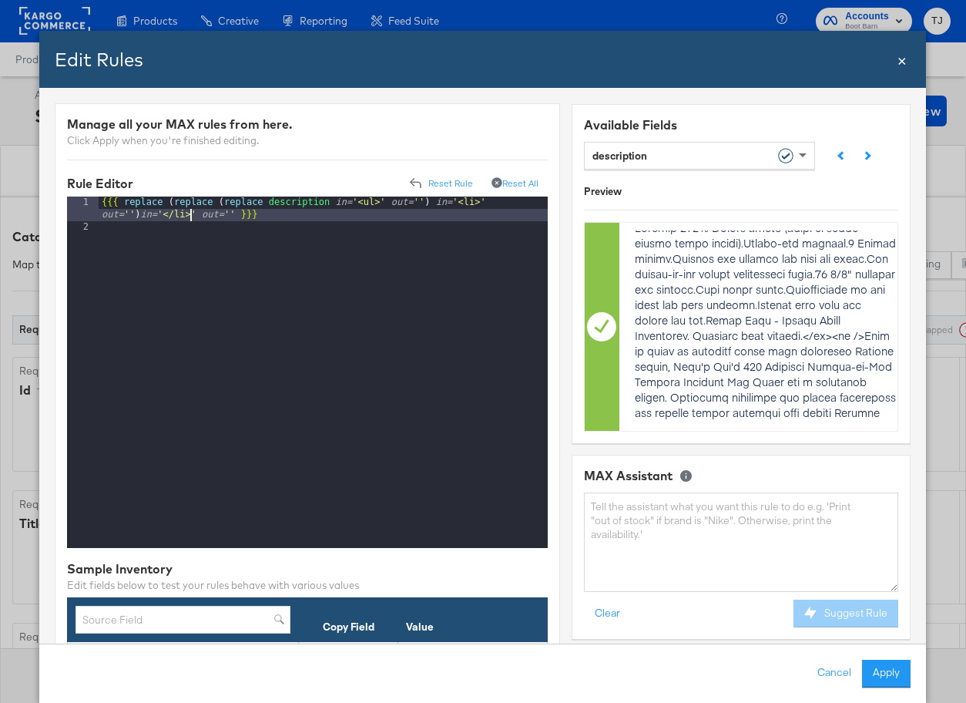
scroll to position [43, 0]
click at [643, 514] on textarea at bounding box center [742, 541] width 314 height 99
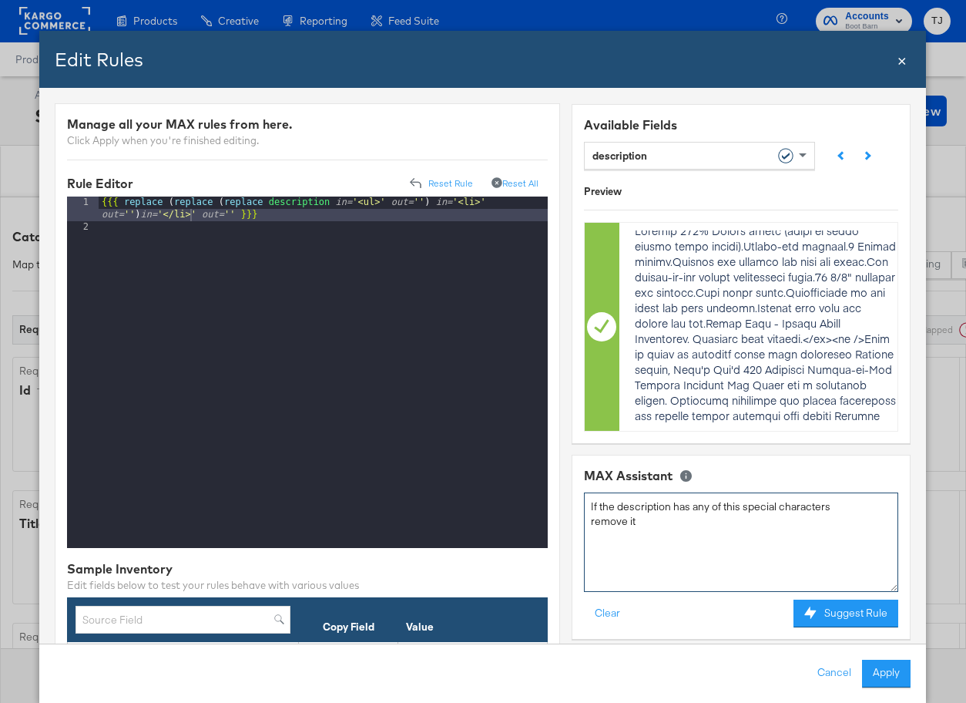
scroll to position [40, 0]
drag, startPoint x: 825, startPoint y: 338, endPoint x: 649, endPoint y: 352, distance: 177.1
click at [648, 350] on p at bounding box center [767, 576] width 262 height 709
copy p "</ul><br />"
click at [651, 522] on textarea "If the description has any of this special characters remove it" at bounding box center [742, 541] width 314 height 99
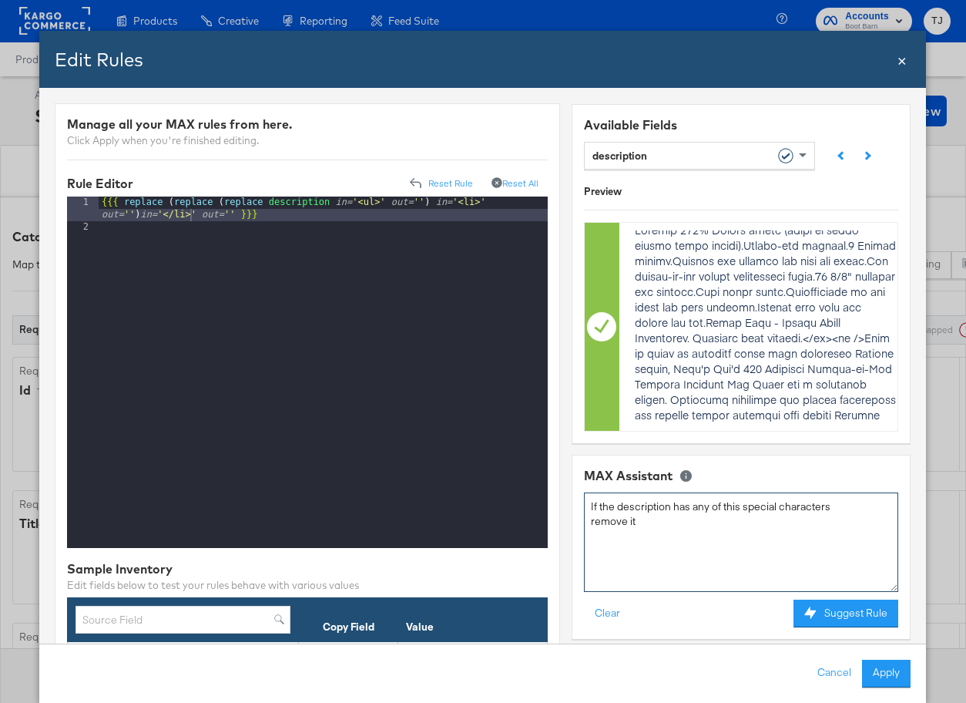
paste textarea "</ul><br />"
click at [616, 535] on textarea "If the description has any of this special characters remove it </ul><br />" at bounding box center [742, 541] width 314 height 99
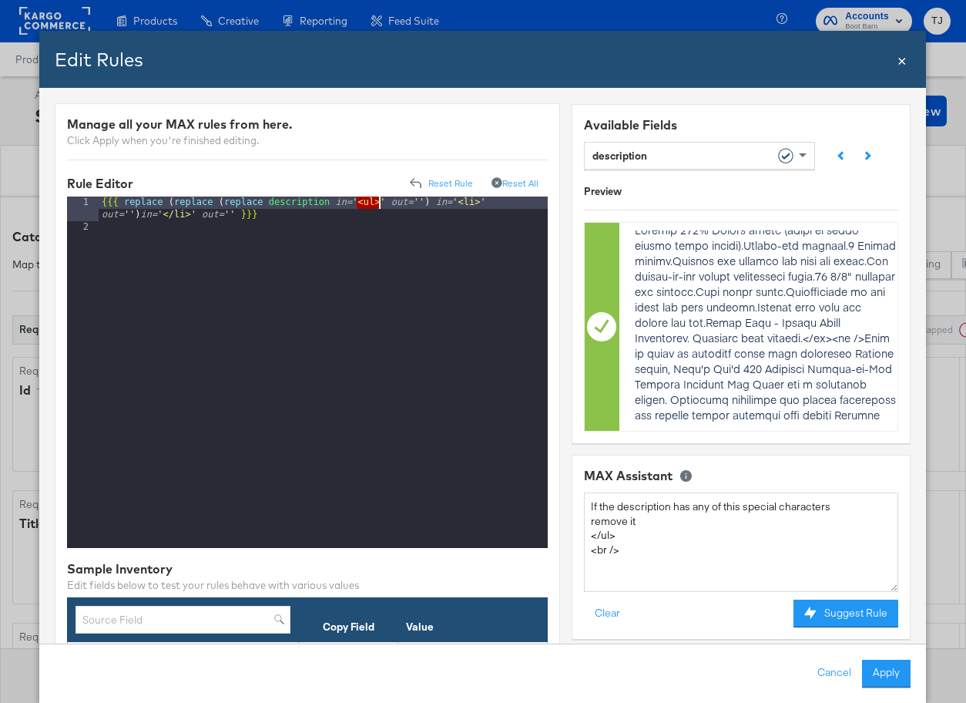
drag, startPoint x: 355, startPoint y: 201, endPoint x: 378, endPoint y: 203, distance: 22.5
click at [379, 203] on div "{{{ replace ( replace ( replace description in= '<ul>' out= '' ) in= '<li>' out…" at bounding box center [323, 391] width 449 height 388
click at [643, 555] on textarea "If the description has any of this special characters remove it </ul> <br />" at bounding box center [742, 541] width 314 height 99
paste textarea "<ul>"
drag, startPoint x: 456, startPoint y: 207, endPoint x: 475, endPoint y: 208, distance: 19.3
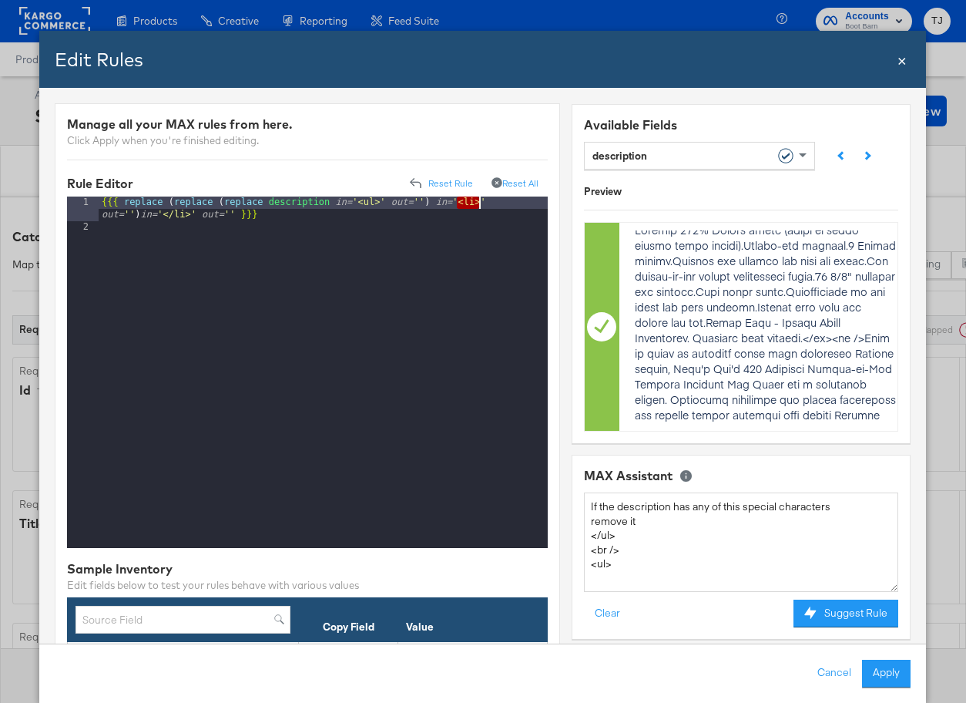
click at [477, 208] on div "{{{ replace ( replace ( replace description in= '<ul>' out= '' ) in= '<li>' out…" at bounding box center [323, 391] width 449 height 388
click at [608, 586] on textarea "If the description has any of this special characters remove it </ul> <br /> <u…" at bounding box center [742, 541] width 314 height 99
paste textarea "<li>"
click at [833, 617] on button "Suggest Rule" at bounding box center [847, 614] width 106 height 28
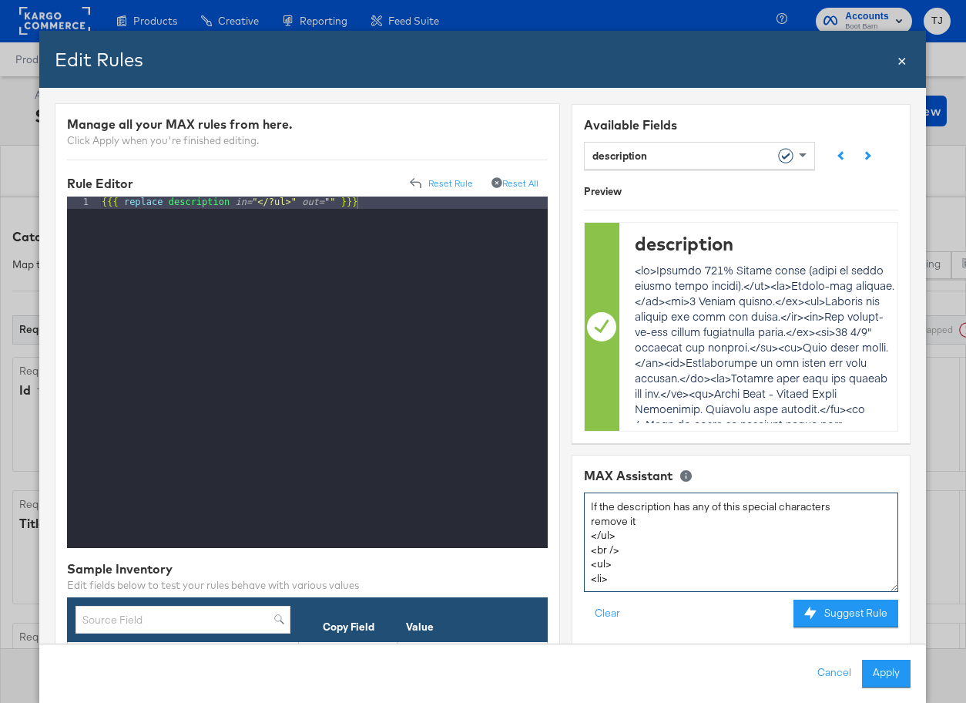
click at [592, 535] on textarea "If the description has any of this special characters remove it </ul> <br /> <u…" at bounding box center [742, 541] width 314 height 99
drag, startPoint x: 640, startPoint y: 523, endPoint x: 581, endPoint y: 521, distance: 59.4
click at [581, 521] on div "MAX Assistant If the description has any of this special characters remove it <…" at bounding box center [742, 588] width 339 height 267
click at [593, 522] on textarea "If the description has any of this special characters </ul> <br /> <ul> <li>" at bounding box center [742, 541] width 314 height 99
click at [622, 521] on textarea "If the description has any of this special characters '</ul> <br /> <ul> <li>" at bounding box center [742, 541] width 314 height 99
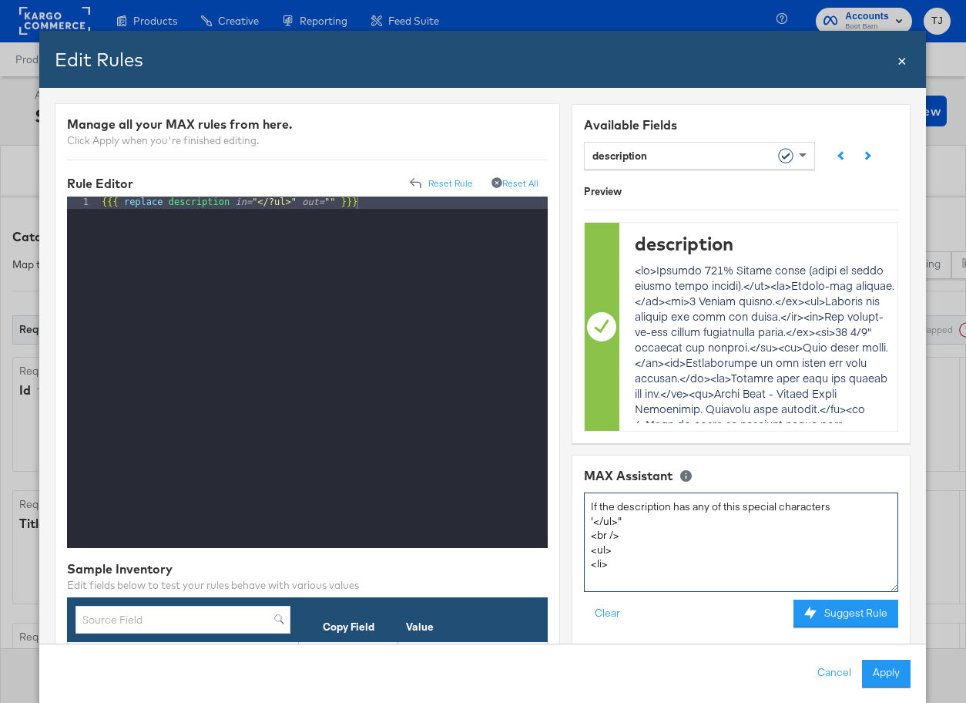
click at [594, 520] on textarea "If the description has any of this special characters '</ul>" <br /> <ul> <li>" at bounding box center [742, 541] width 314 height 99
click at [591, 538] on textarea "If the description has any of this special characters "</ul>" <br /> <ul> <li>" at bounding box center [742, 541] width 314 height 99
click at [674, 525] on textarea "If the description has any of this special characters "</ul>","<br /> <ul> <li>" at bounding box center [742, 541] width 314 height 99
click at [593, 535] on textarea "If the description has any of this special characters "</ul>","<br />" <ul> <li>" at bounding box center [742, 541] width 314 height 99
click at [703, 523] on textarea "If the description has any of this special characters "</ul>","<br />","<ul> <l…" at bounding box center [742, 541] width 314 height 99
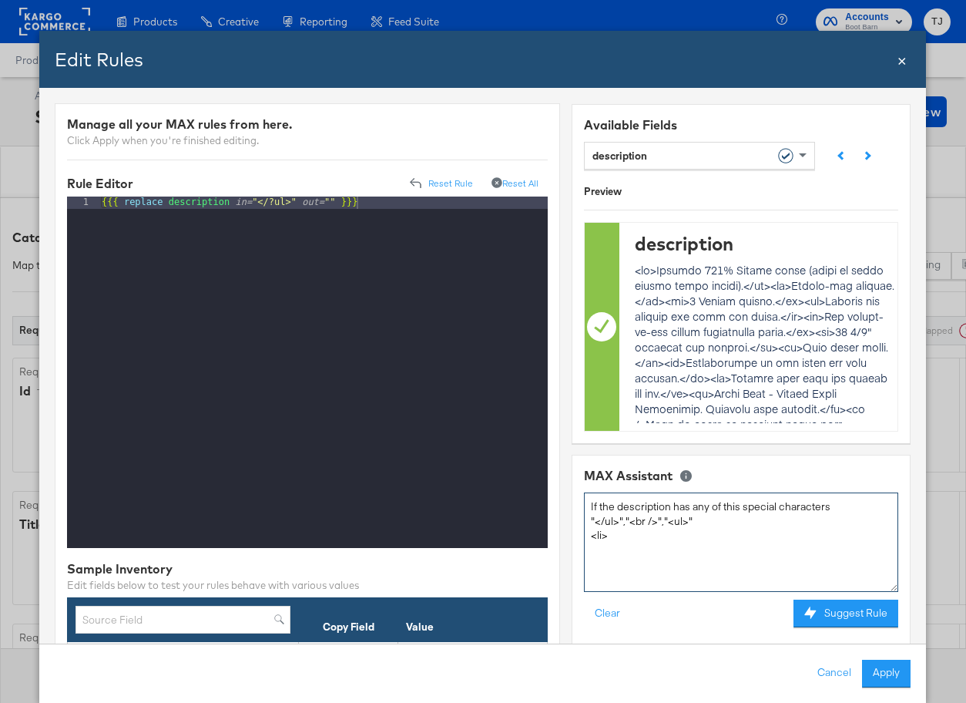
click at [591, 536] on textarea "If the description has any of this special characters "</ul>","<br />","<ul>" <…" at bounding box center [742, 541] width 314 height 99
click at [732, 524] on textarea "If the description has any of this special characters "</ul>","<br />","<ul>","…" at bounding box center [742, 541] width 314 height 99
paste textarea "remove it"
type textarea "If the description has any of this special characters "</ul>","<br />","<ul>","…"
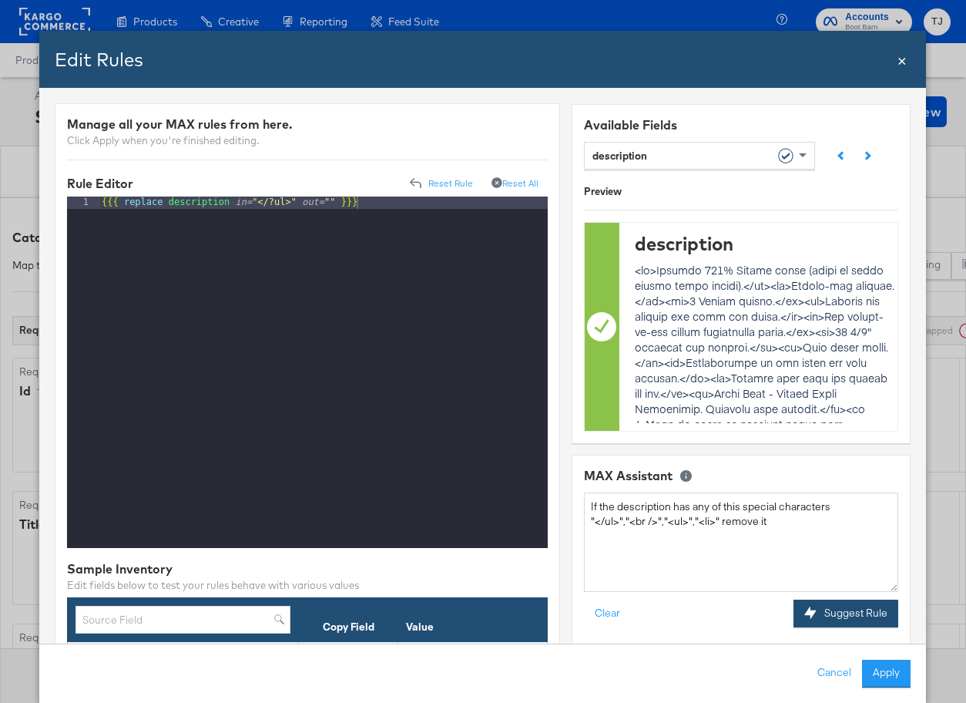
click at [822, 613] on div at bounding box center [815, 613] width 21 height 13
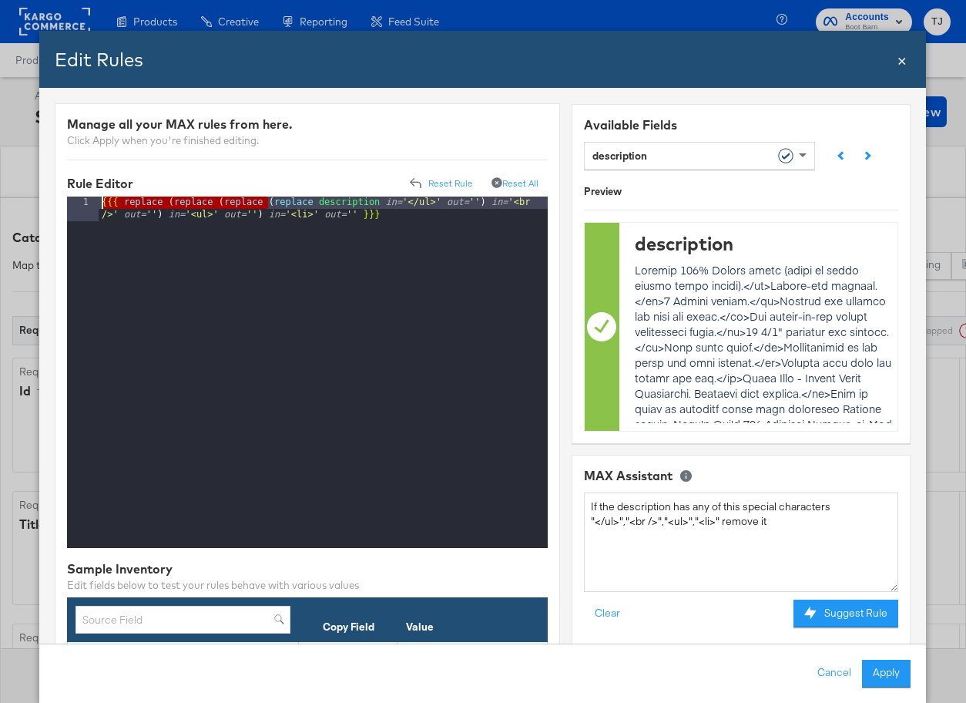
click at [275, 200] on div "{{{ replace ( replace ( replace ( replace description in= '</ul>' out= '' ) in=…" at bounding box center [323, 397] width 449 height 401
click at [267, 200] on div "{{{ replace ( replace ( replace ( replace description in= '</ul>' out= '' ) in=…" at bounding box center [323, 397] width 449 height 401
drag, startPoint x: 263, startPoint y: 201, endPoint x: 218, endPoint y: 199, distance: 44.8
click at [218, 199] on div "{{{ replace ( replace ( replace ( replace description in= '</ul>' out= '' ) in=…" at bounding box center [323, 397] width 449 height 401
click at [267, 200] on div "{{{ replace ( replace ( replace ( replace description in= '</ul>' out= '' ) in=…" at bounding box center [323, 397] width 449 height 401
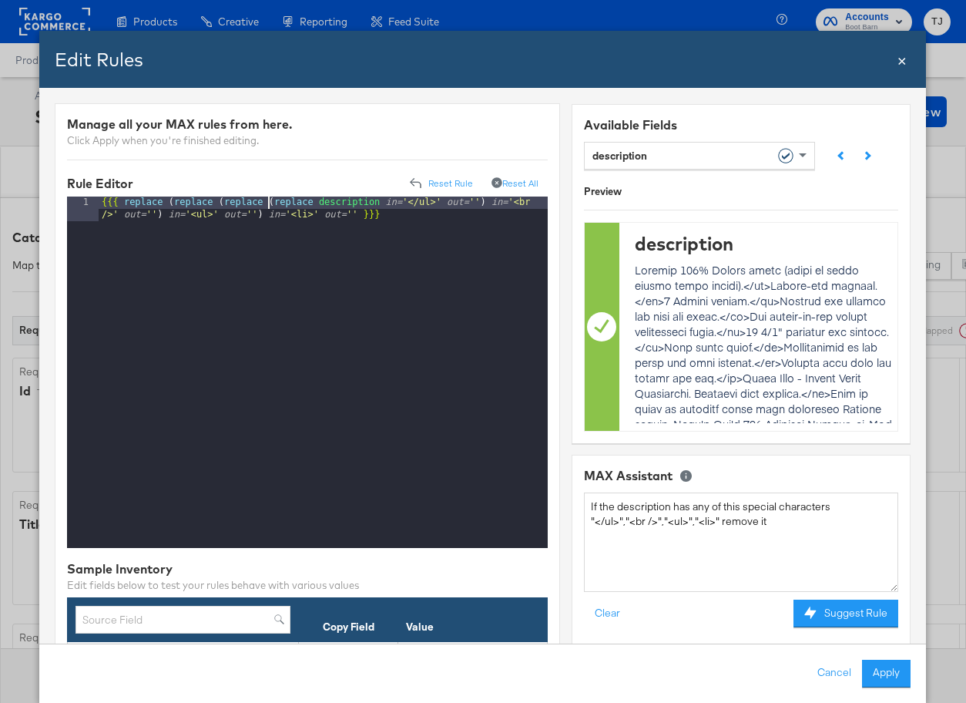
paste textarea
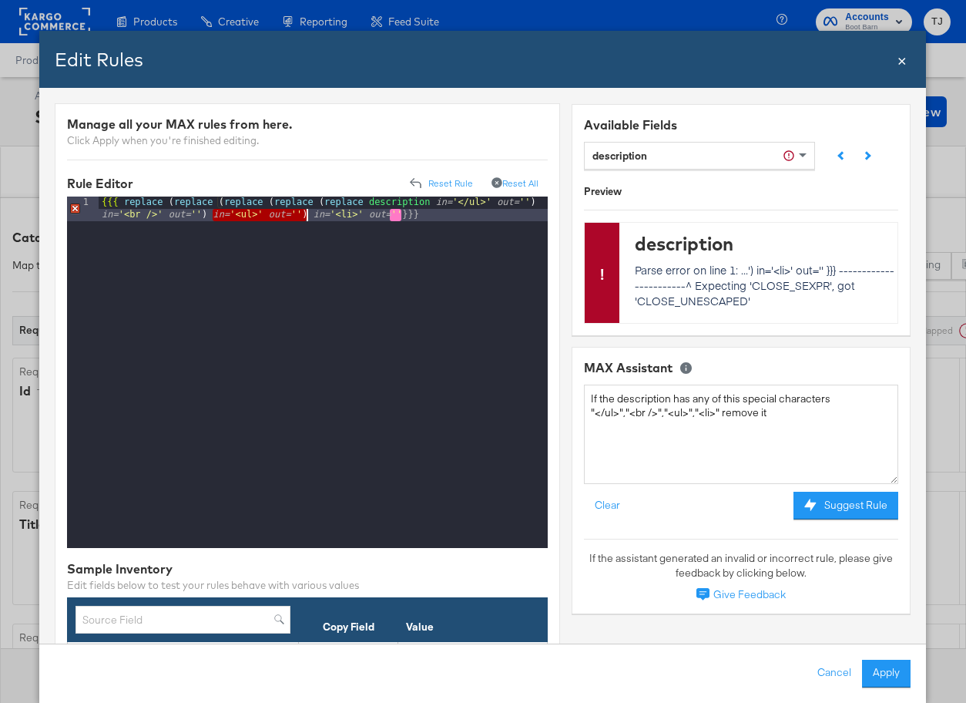
drag, startPoint x: 213, startPoint y: 213, endPoint x: 306, endPoint y: 215, distance: 92.5
click at [307, 215] on div "{{{ replace ( replace ( replace ( replace ( replace description in= '</ul>' out…" at bounding box center [323, 397] width 449 height 401
click at [311, 213] on div "{{{ replace ( replace ( replace ( replace ( replace description in= '</ul>' out…" at bounding box center [323, 397] width 449 height 401
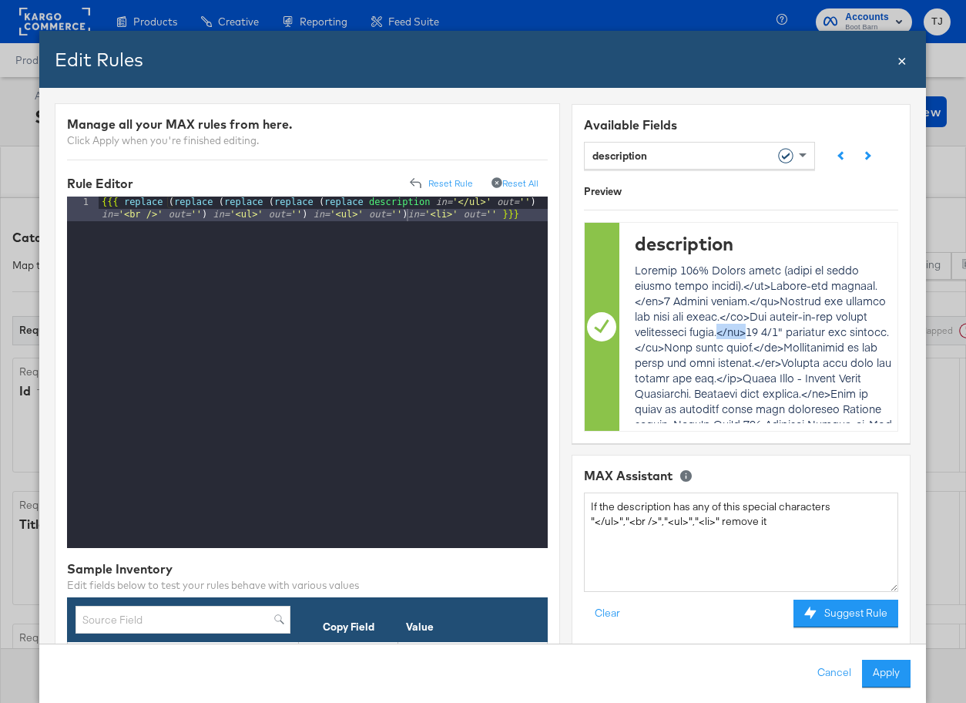
drag, startPoint x: 658, startPoint y: 334, endPoint x: 635, endPoint y: 333, distance: 23.2
click at [636, 333] on p at bounding box center [767, 624] width 262 height 724
copy p "</li>"
drag, startPoint x: 356, startPoint y: 217, endPoint x: 336, endPoint y: 215, distance: 20.1
click at [336, 215] on div "{{{ replace ( replace ( replace ( replace ( replace description in= '</ul>' out…" at bounding box center [323, 397] width 449 height 401
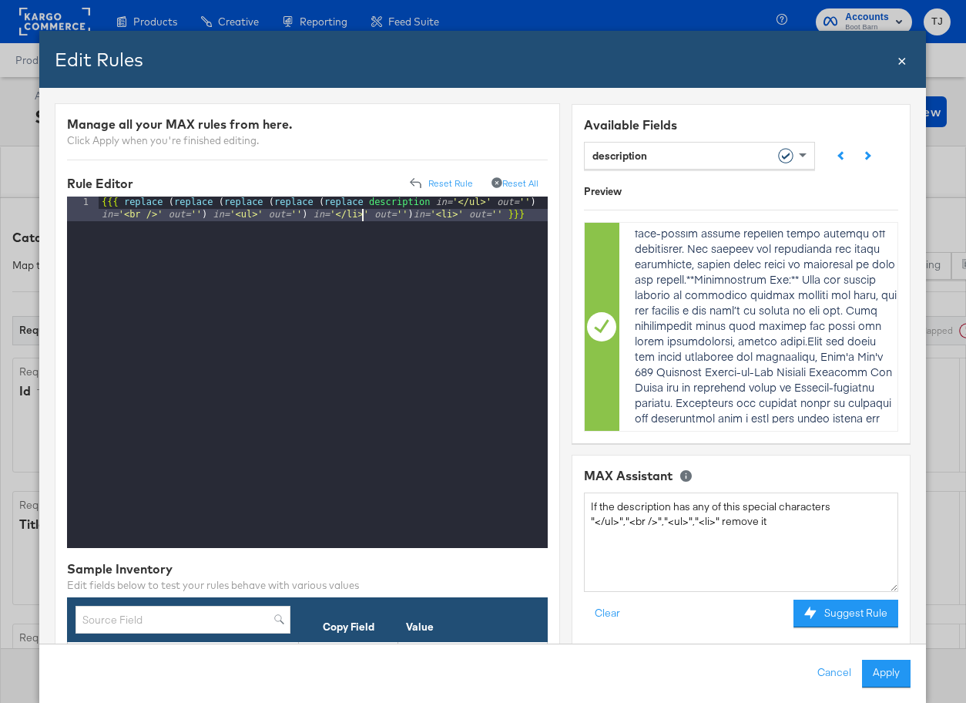
scroll to position [539, 0]
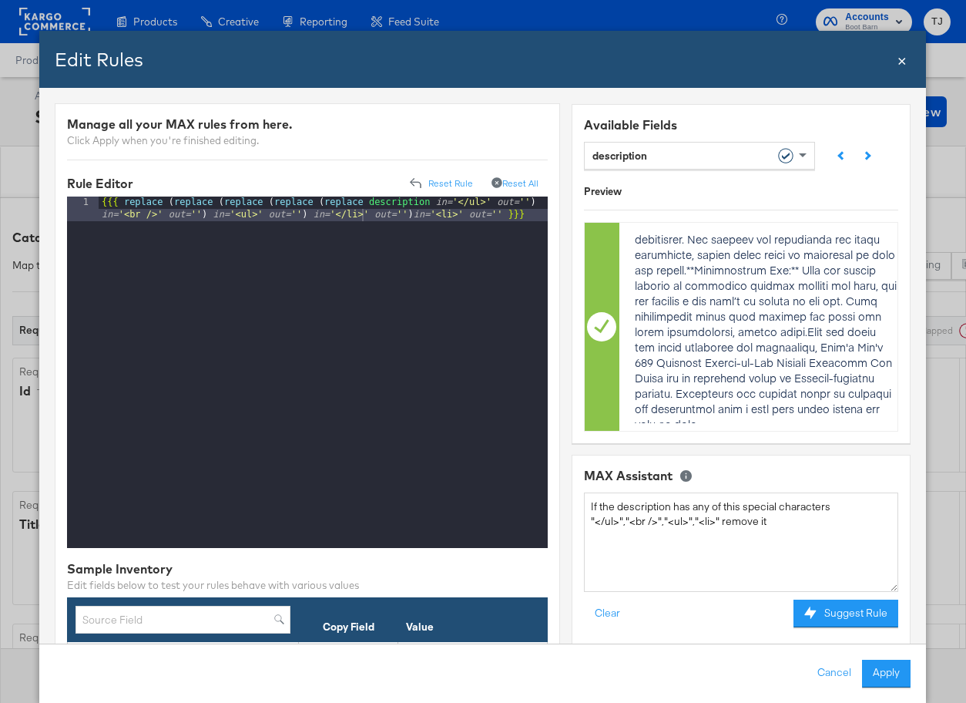
click at [891, 672] on button "Apply" at bounding box center [887, 674] width 49 height 28
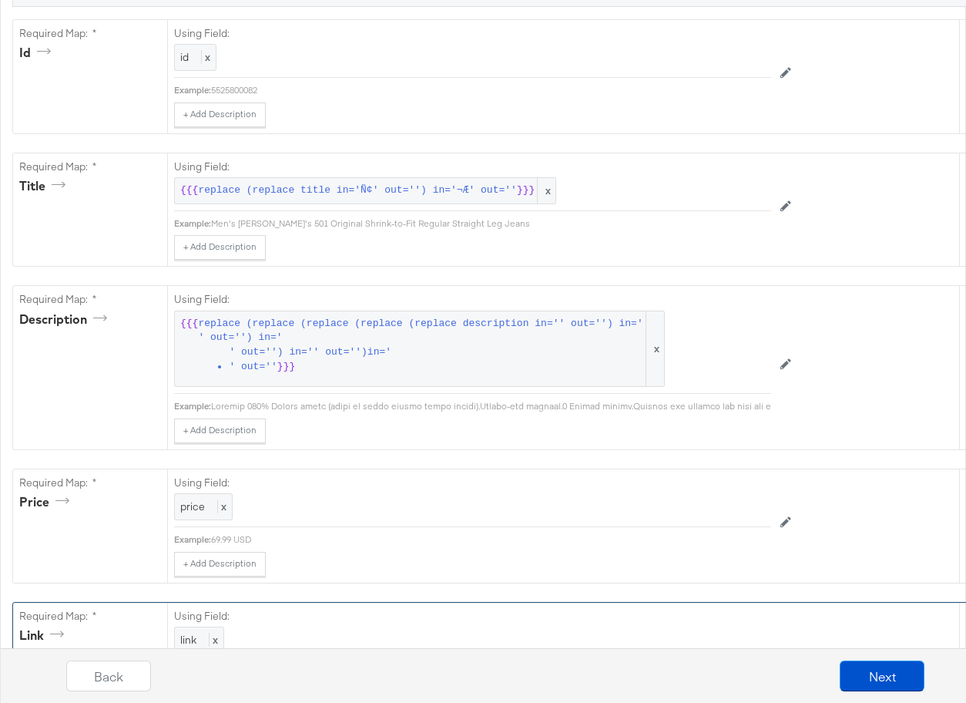
scroll to position [341, 0]
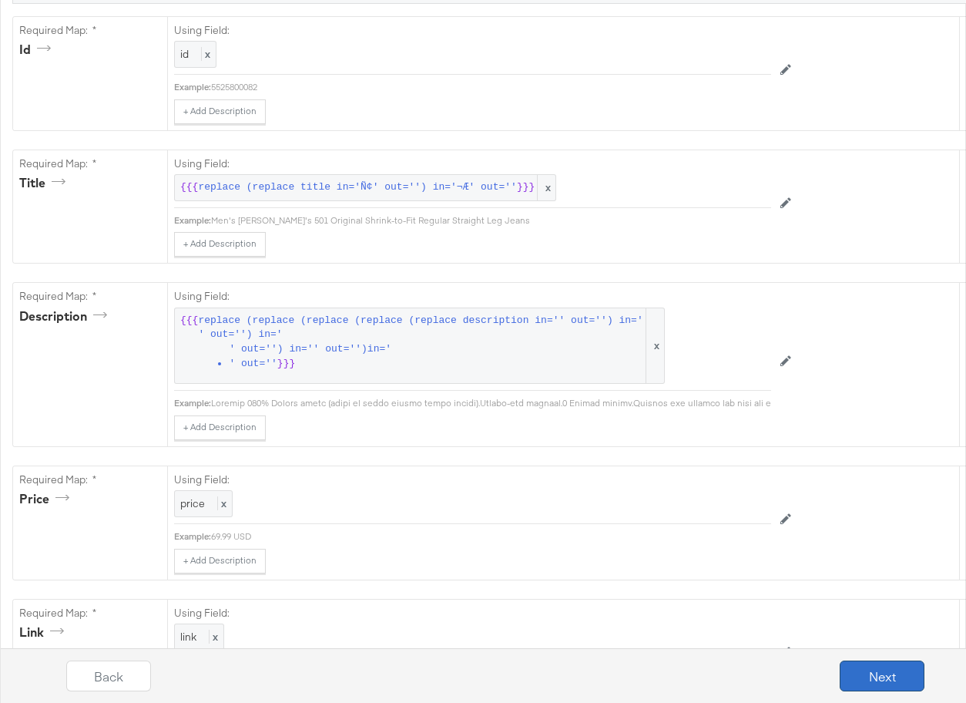
click at [865, 677] on button "Next" at bounding box center [882, 675] width 85 height 31
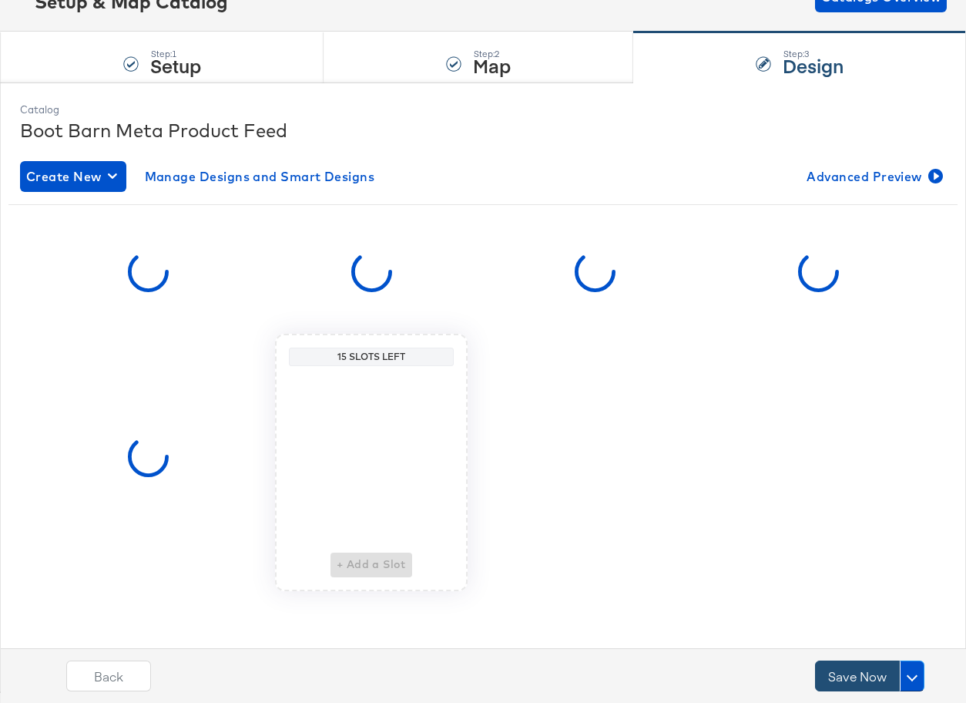
scroll to position [0, 0]
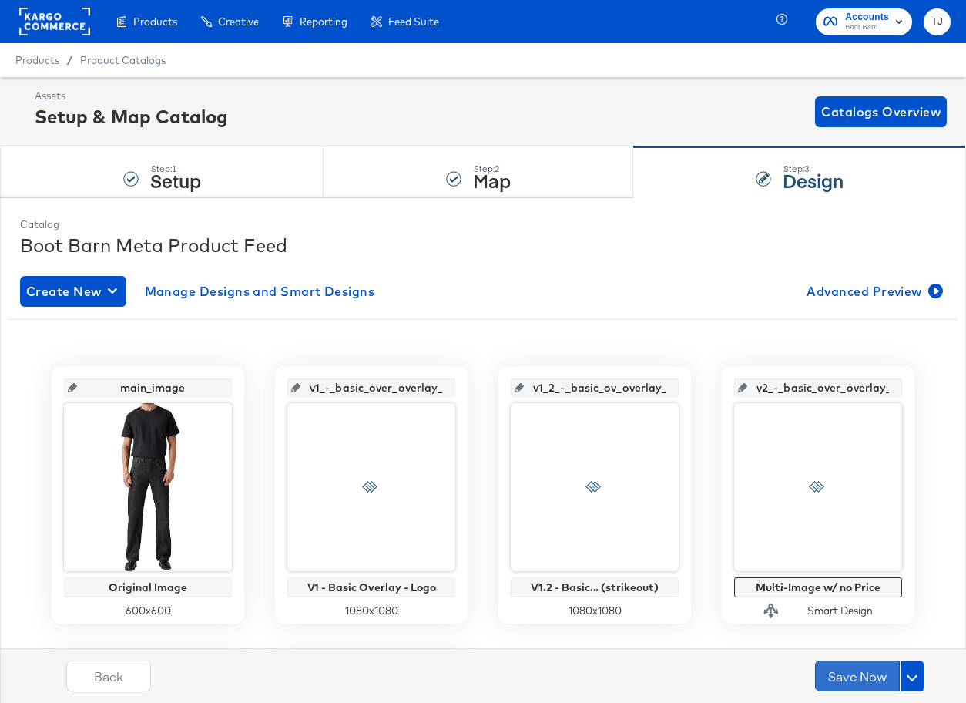
click at [851, 675] on button "Save Now" at bounding box center [857, 675] width 85 height 31
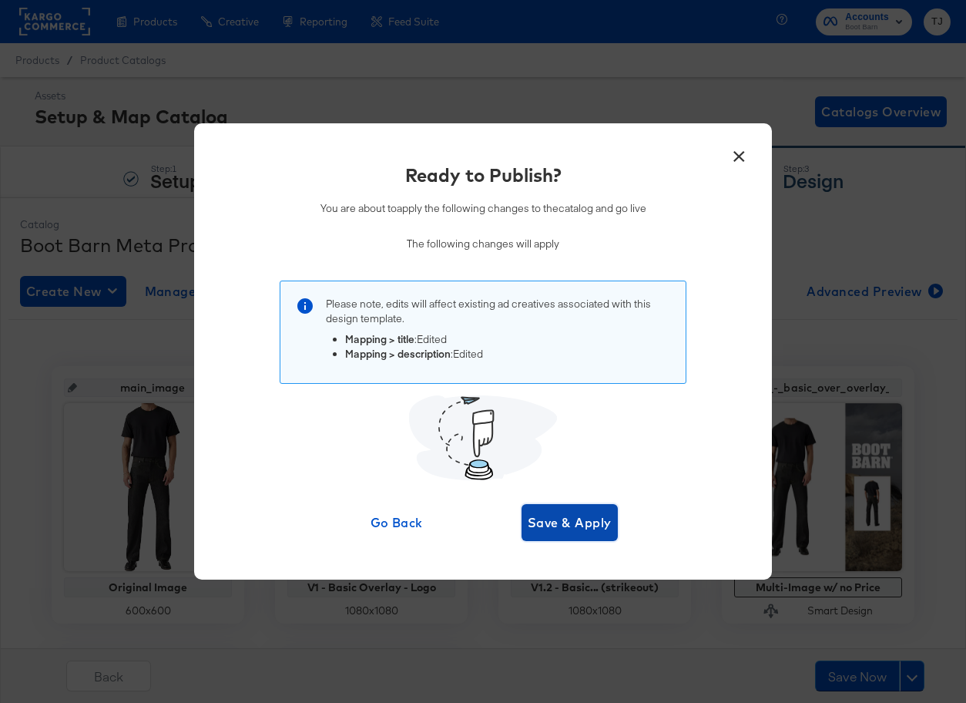
click at [590, 520] on span "Save & Apply" at bounding box center [570, 523] width 84 height 22
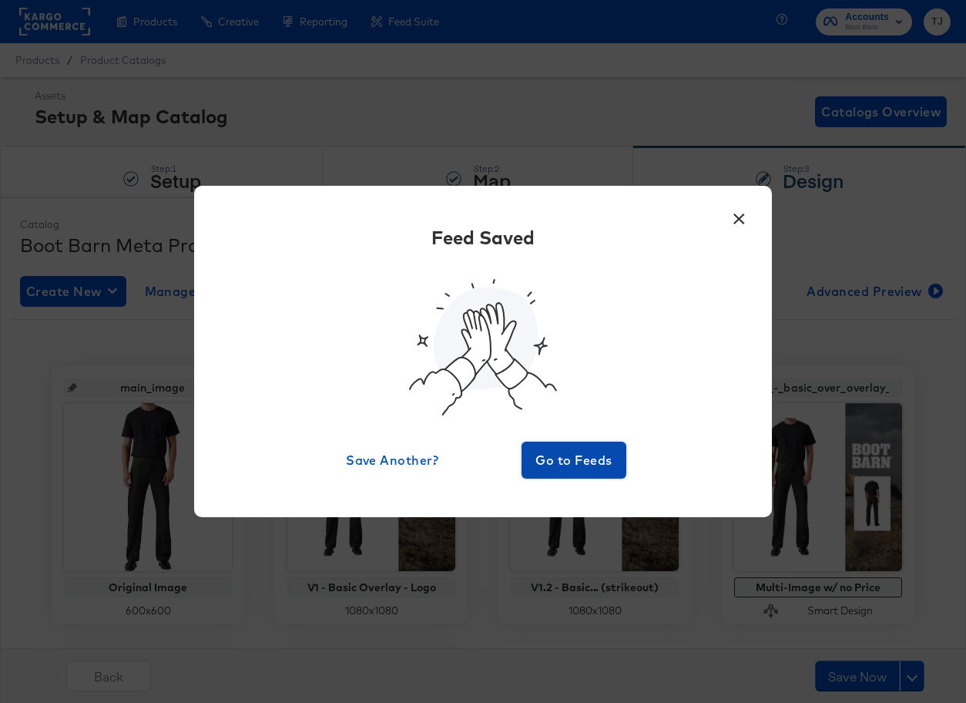
click at [580, 465] on span "Go to Feeds" at bounding box center [574, 460] width 92 height 22
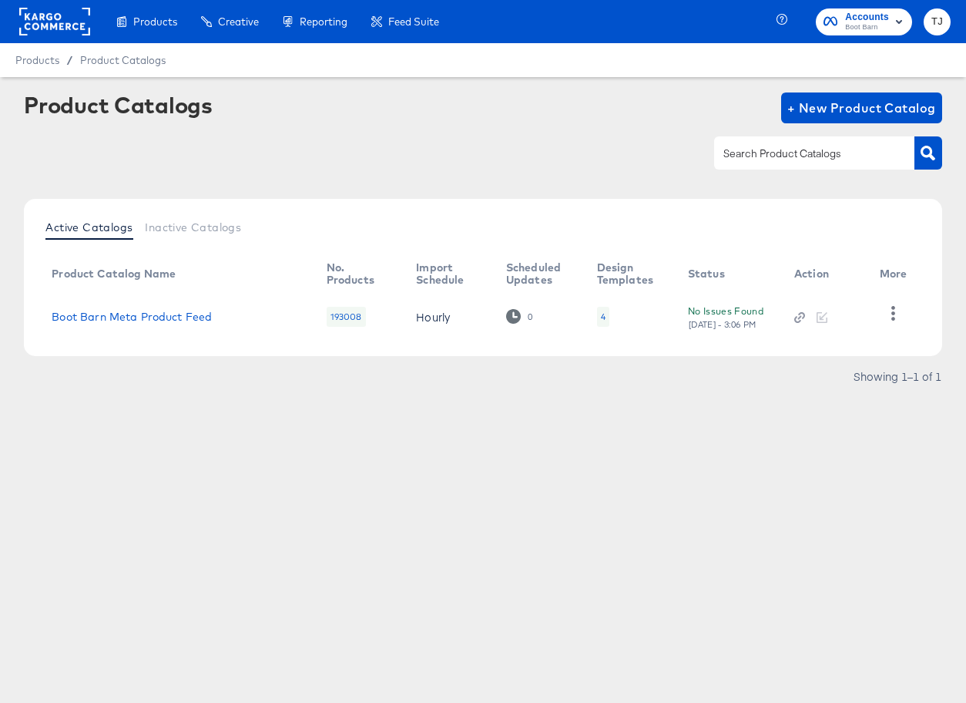
click at [35, 24] on rect at bounding box center [54, 22] width 71 height 28
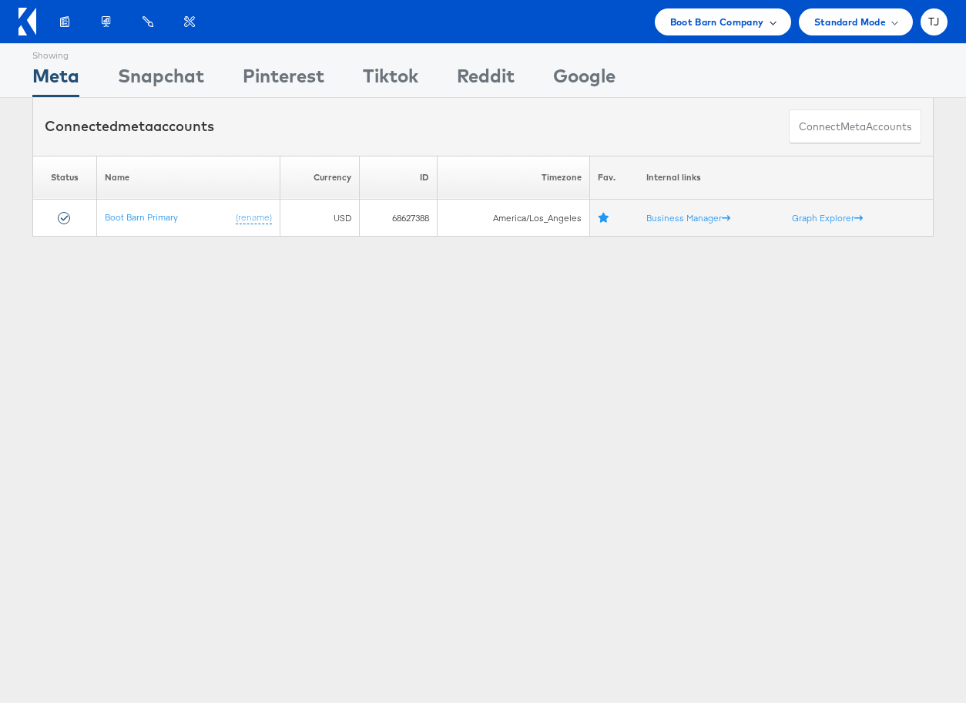
click at [738, 27] on span "Boot Barn Company" at bounding box center [717, 22] width 94 height 16
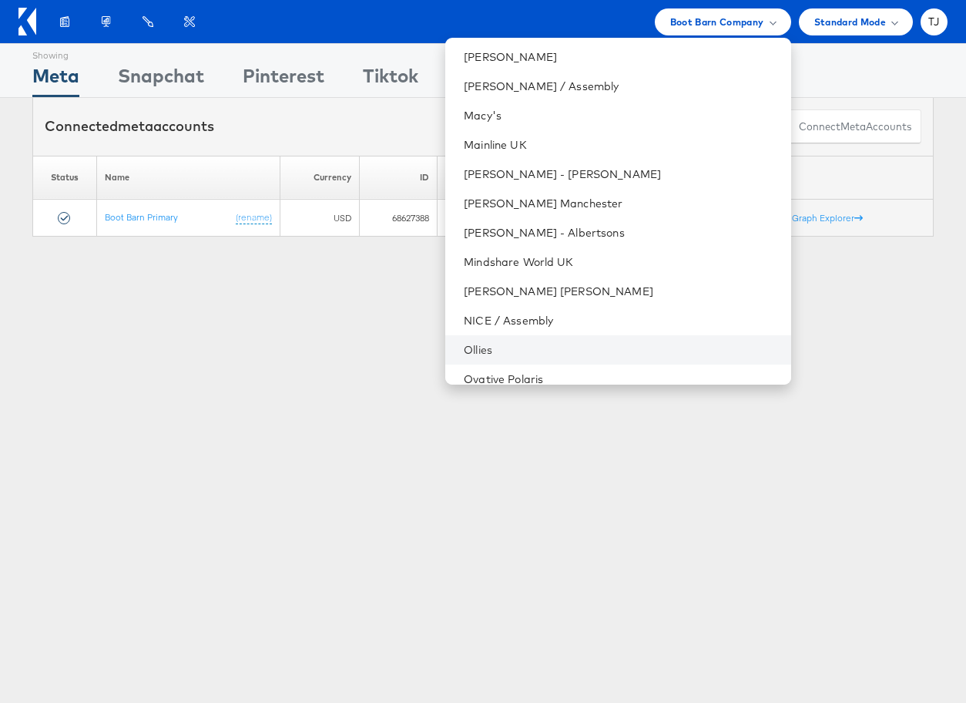
scroll to position [1524, 0]
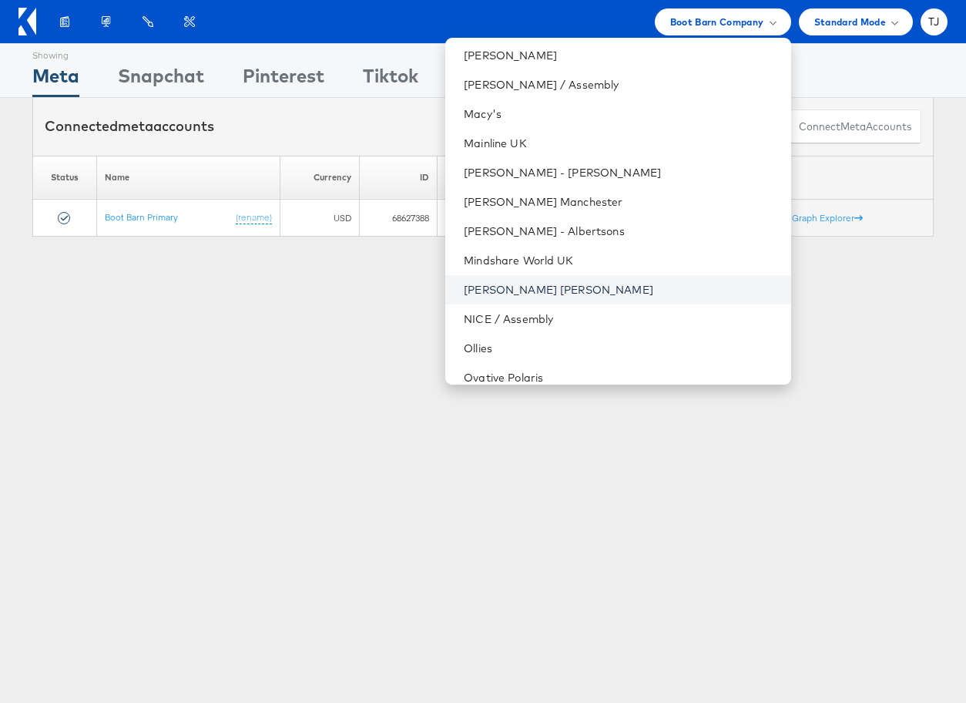
click at [659, 293] on link "[PERSON_NAME] [PERSON_NAME]" at bounding box center [621, 289] width 314 height 15
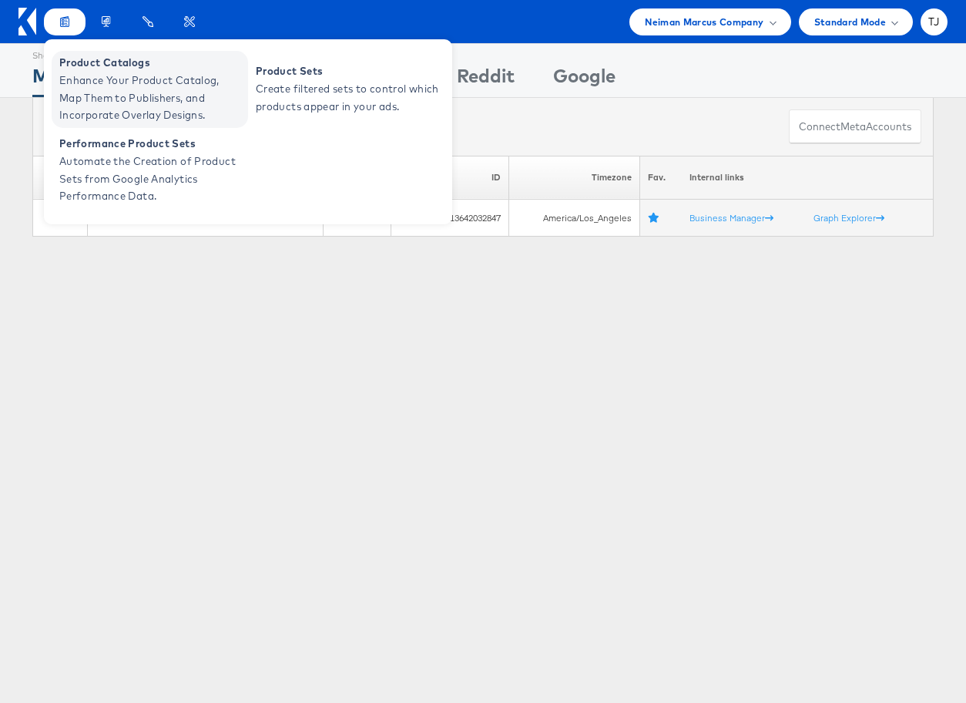
click at [76, 55] on span "Product Catalogs" at bounding box center [151, 63] width 185 height 18
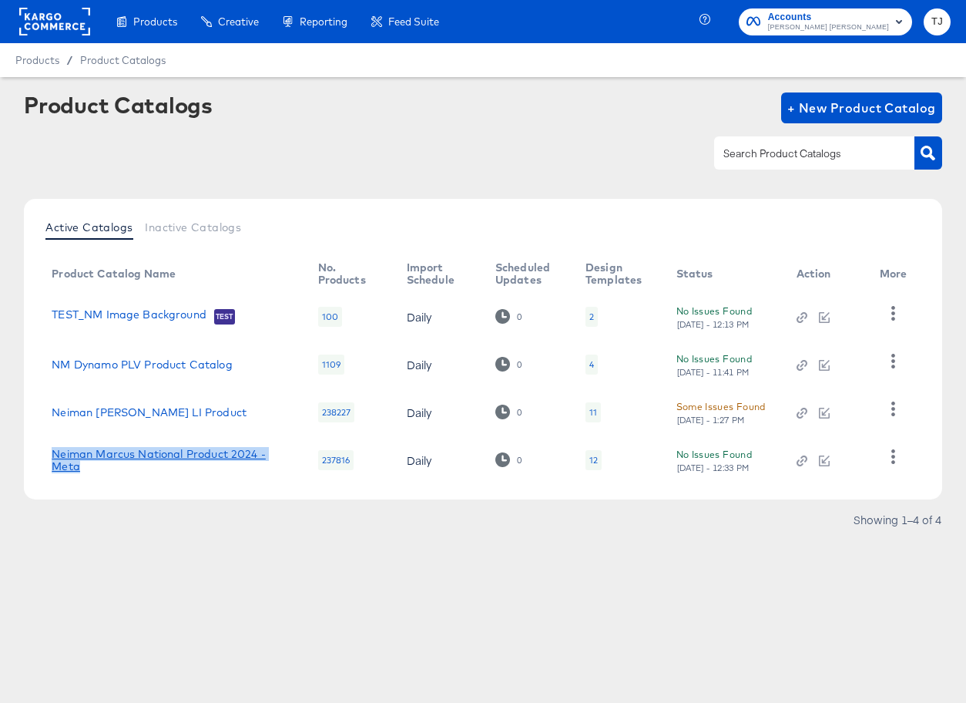
drag, startPoint x: 46, startPoint y: 455, endPoint x: 85, endPoint y: 469, distance: 41.2
click at [85, 466] on td "Neiman Marcus National Product 2024 - Meta" at bounding box center [172, 460] width 266 height 48
copy link "Neiman Marcus National Product 2024 - Meta"
click at [892, 455] on icon "button" at bounding box center [894, 456] width 4 height 15
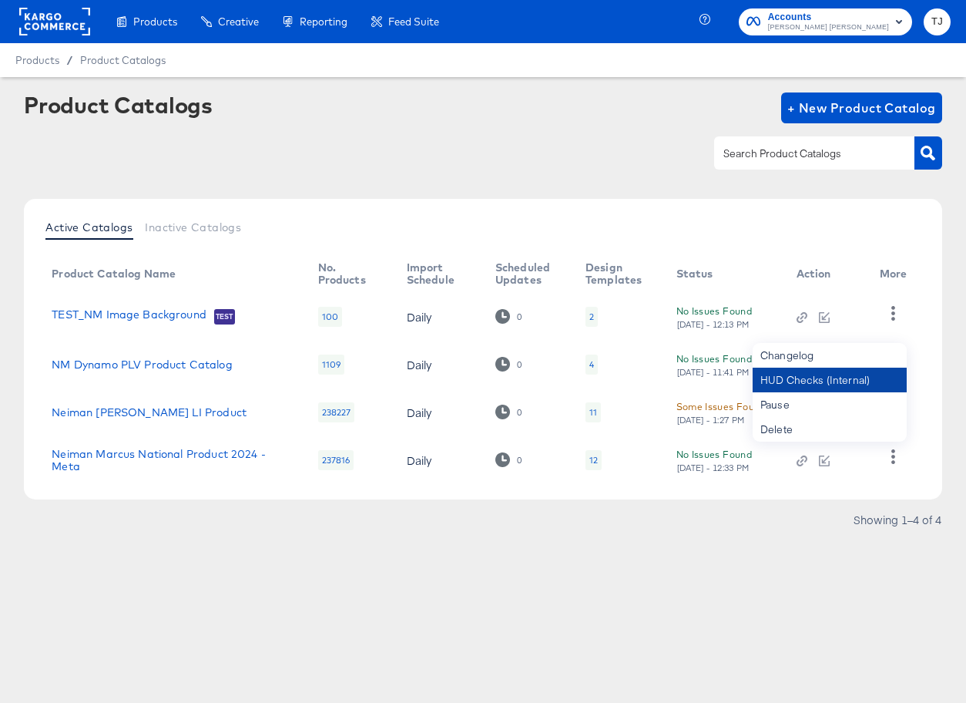
click at [865, 383] on div "HUD Checks (Internal)" at bounding box center [830, 380] width 154 height 25
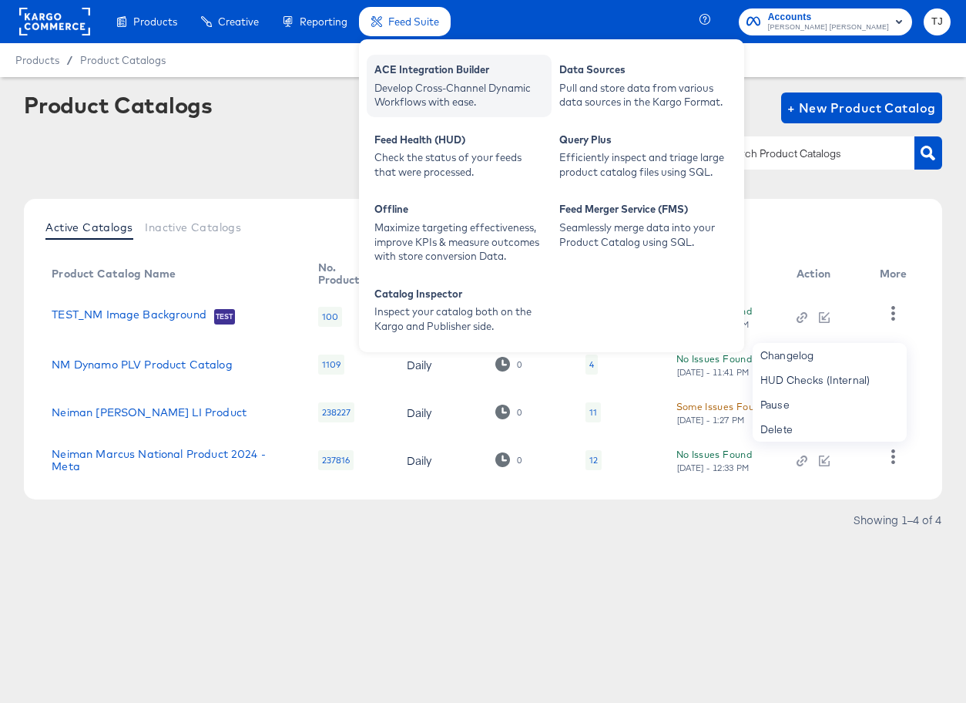
click at [432, 82] on div "Develop Cross-Channel Dynamic Workflows with ease." at bounding box center [460, 95] width 170 height 29
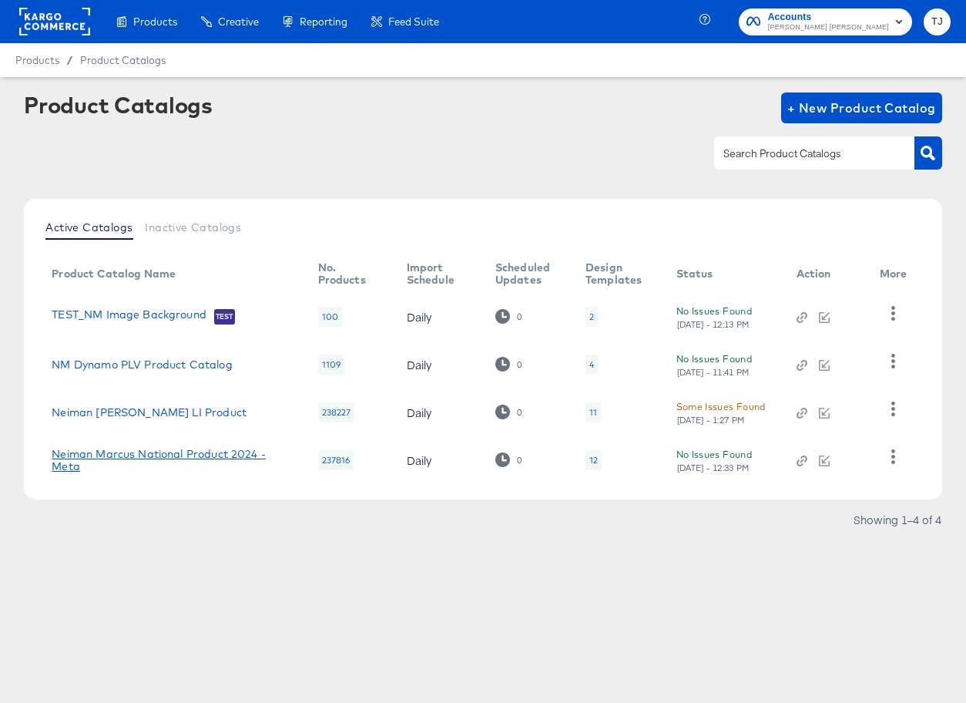
click at [183, 455] on link "Neiman Marcus National Product 2024 - Meta" at bounding box center [169, 460] width 235 height 25
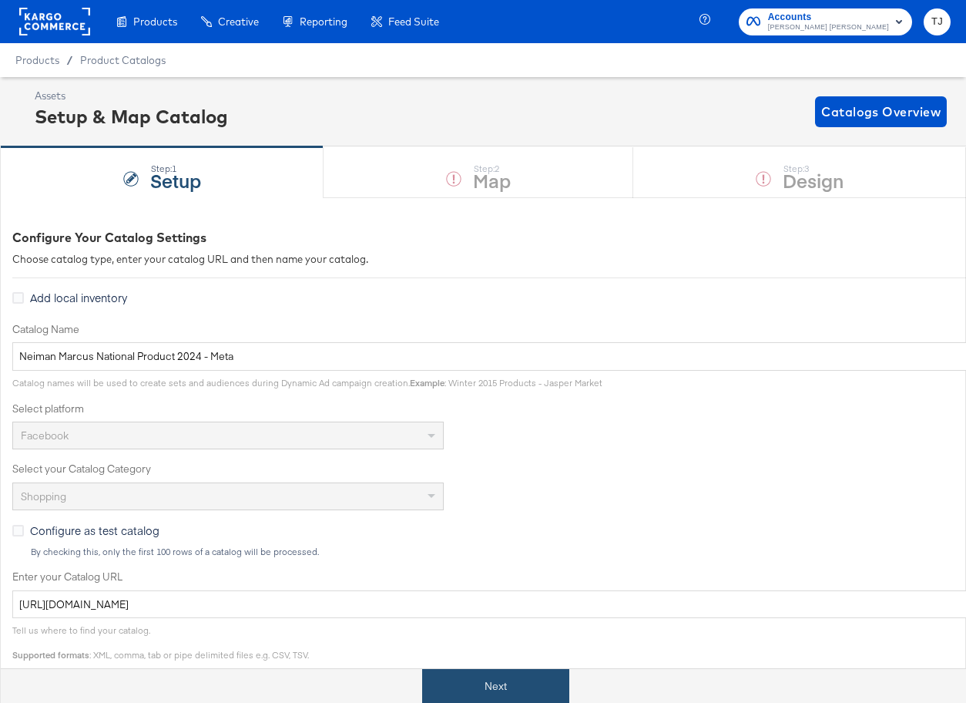
click at [500, 696] on button "Next" at bounding box center [495, 686] width 147 height 35
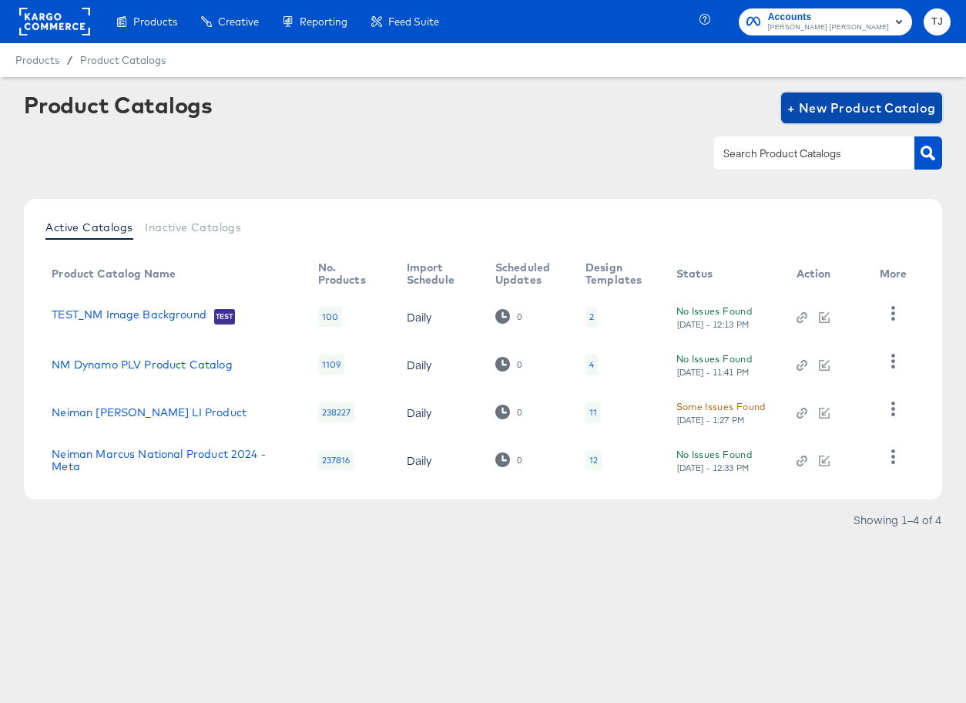
click at [825, 109] on span "+ New Product Catalog" at bounding box center [862, 108] width 149 height 22
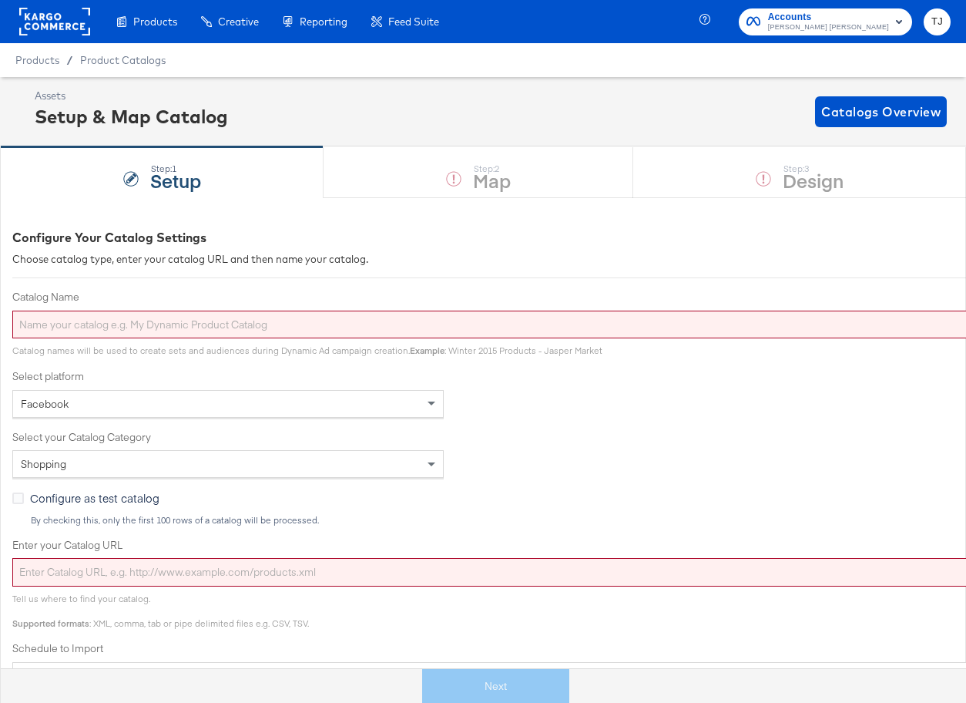
click at [181, 328] on input "Catalog Name" at bounding box center [551, 325] width 1079 height 29
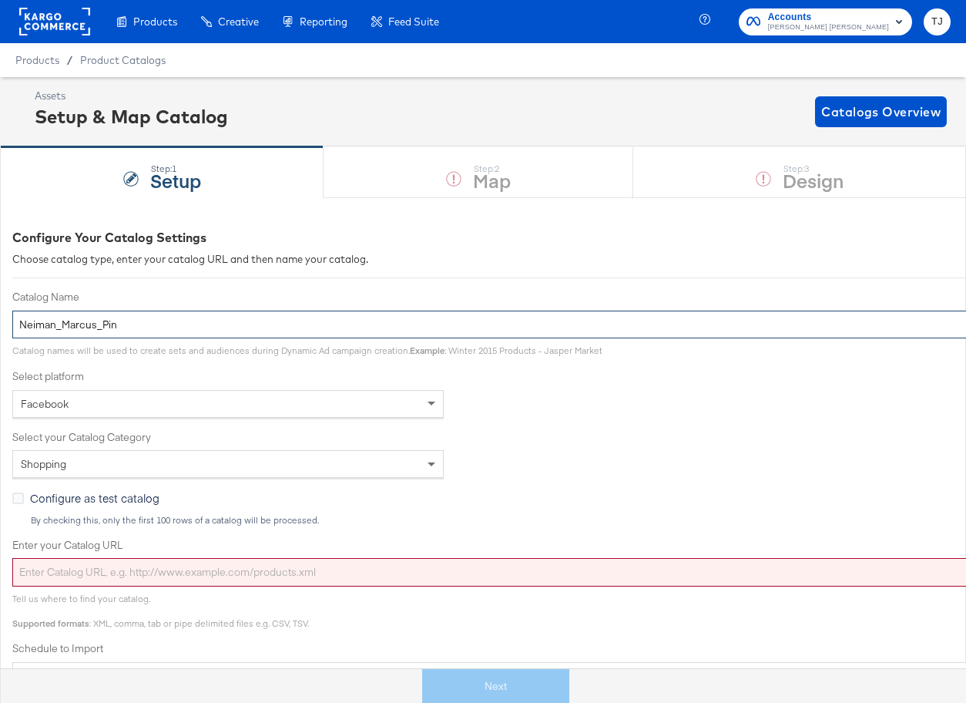
type input "Neiman_Marcus_Pin"
click at [351, 404] on div "Facebook" at bounding box center [228, 404] width 430 height 26
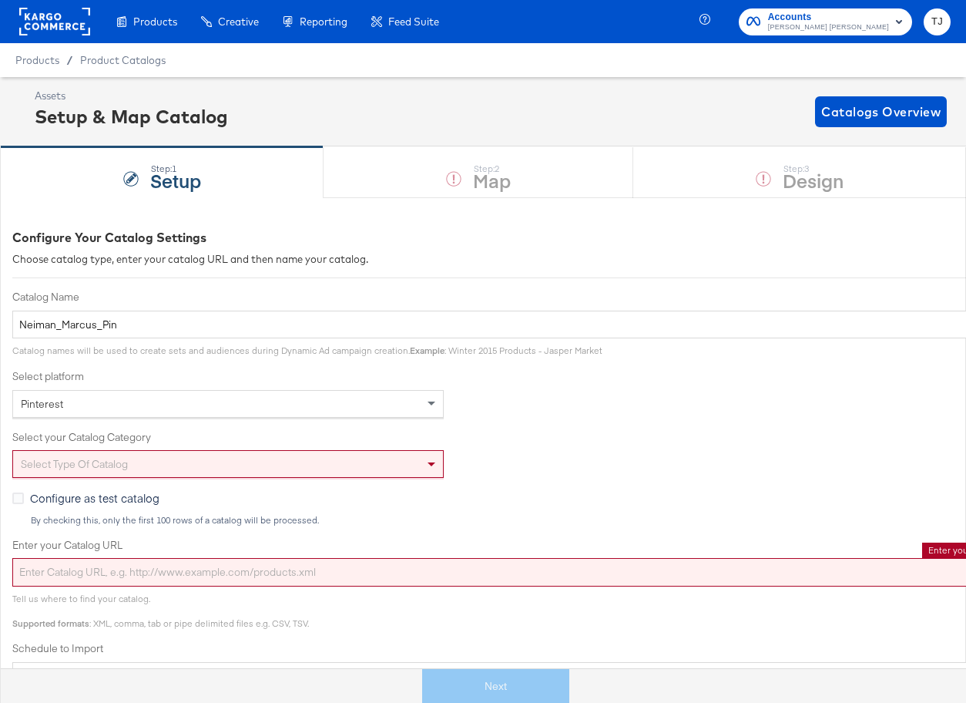
click at [281, 573] on input "Enter your Catalog URL" at bounding box center [551, 572] width 1079 height 29
paste input "[URL][DOMAIN_NAME]"
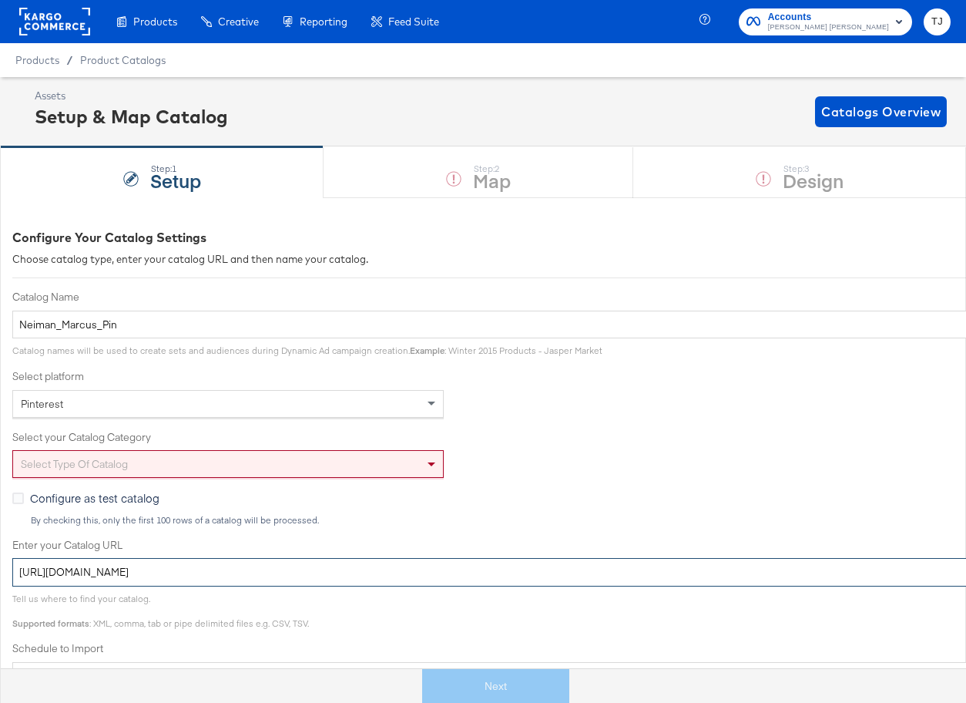
scroll to position [278, 0]
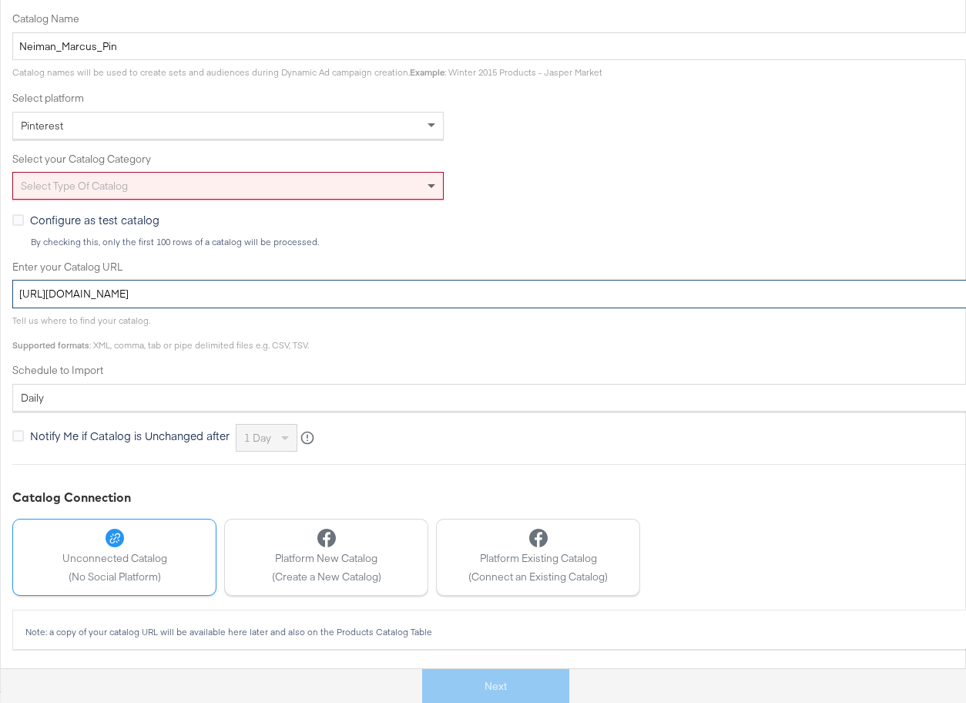
type input "[URL][DOMAIN_NAME]"
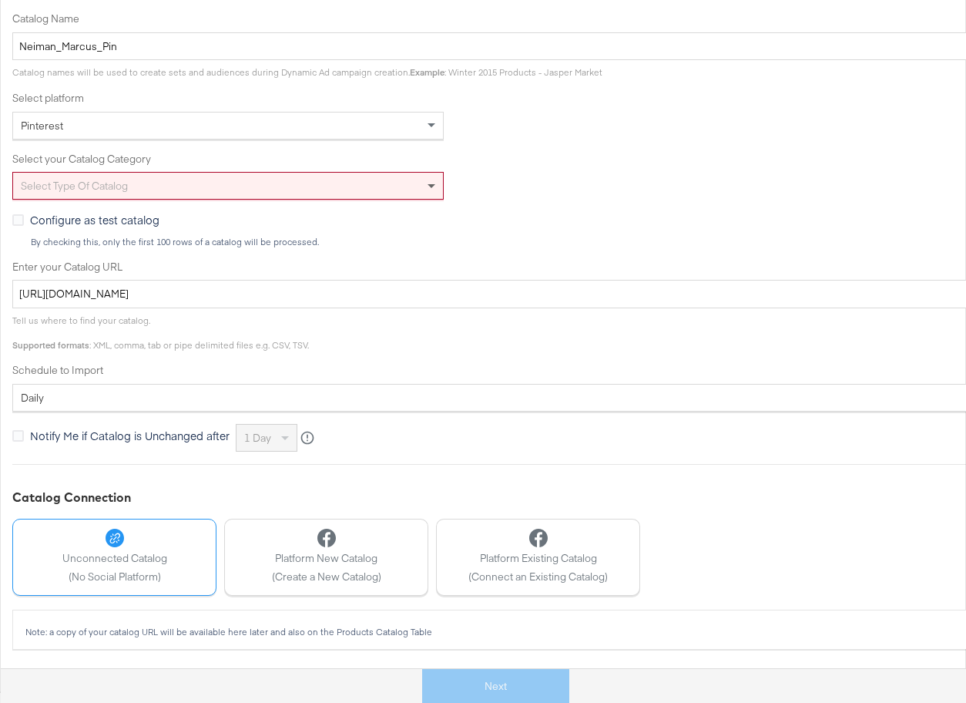
click at [429, 180] on span at bounding box center [433, 186] width 19 height 26
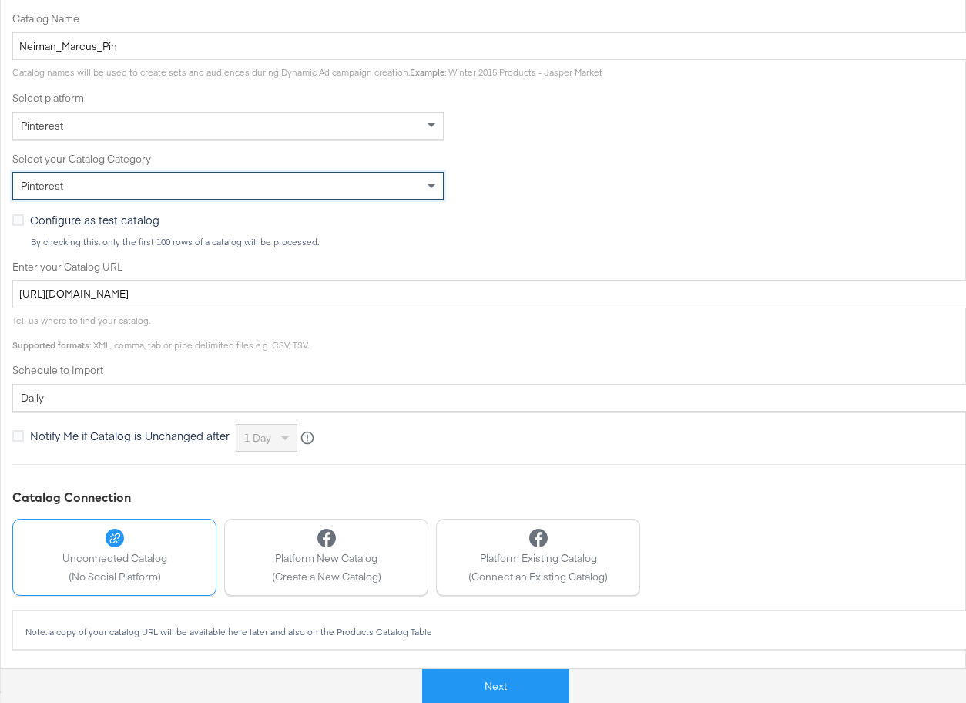
drag, startPoint x: 412, startPoint y: 208, endPoint x: 415, endPoint y: 221, distance: 13.7
click at [517, 687] on button "Next" at bounding box center [495, 686] width 147 height 35
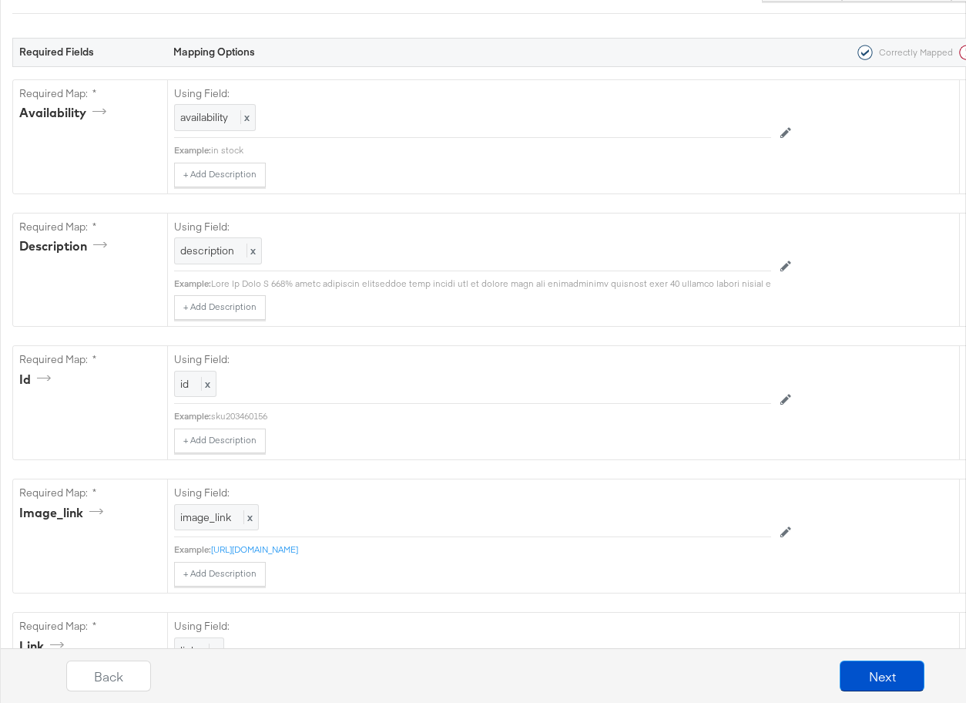
scroll to position [0, 0]
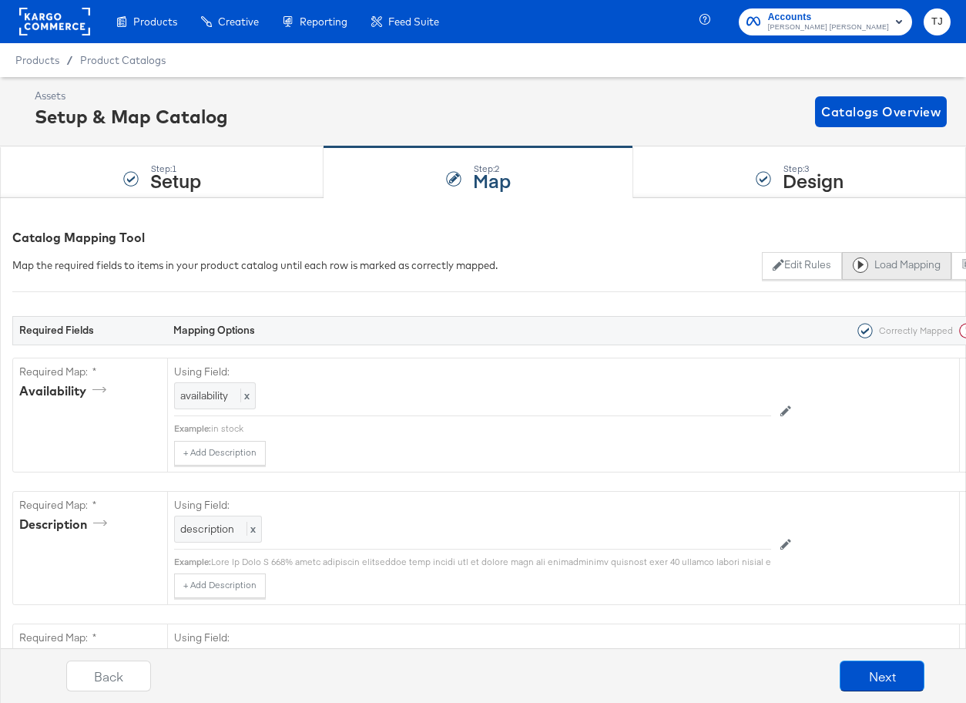
click at [872, 264] on button "Load Mapping" at bounding box center [896, 266] width 109 height 28
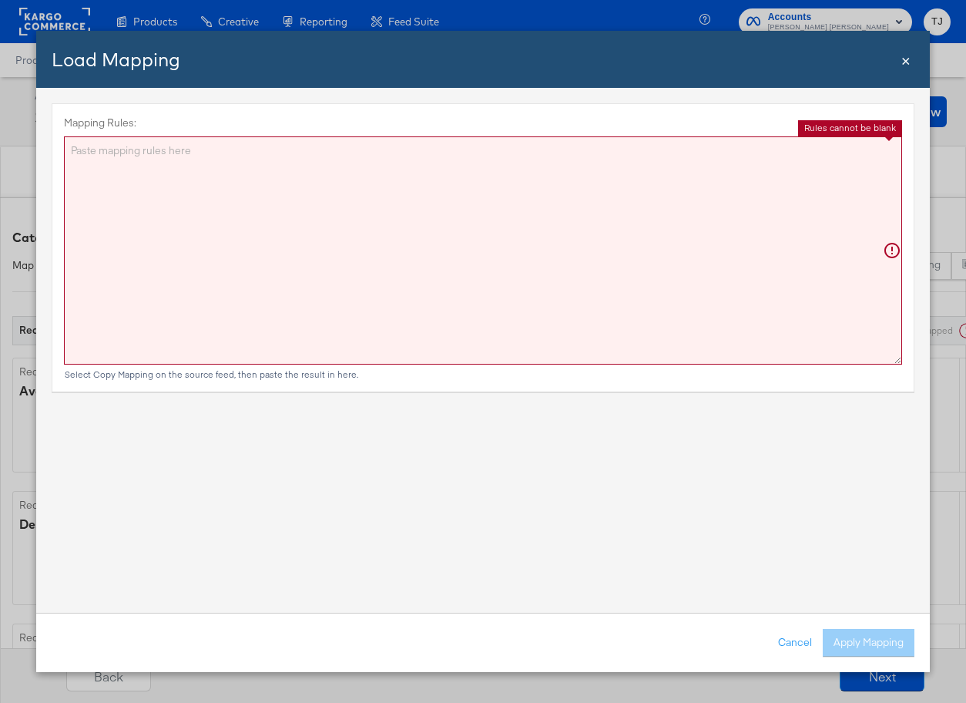
click at [598, 224] on textarea "Mapping Rules:" at bounding box center [483, 250] width 838 height 228
paste textarea "{"lo":"{{{\"ip\"}}}","dolor":"{{#si (am_conse adipi)}}Elitse Doeius{{temp}}{{{i…"
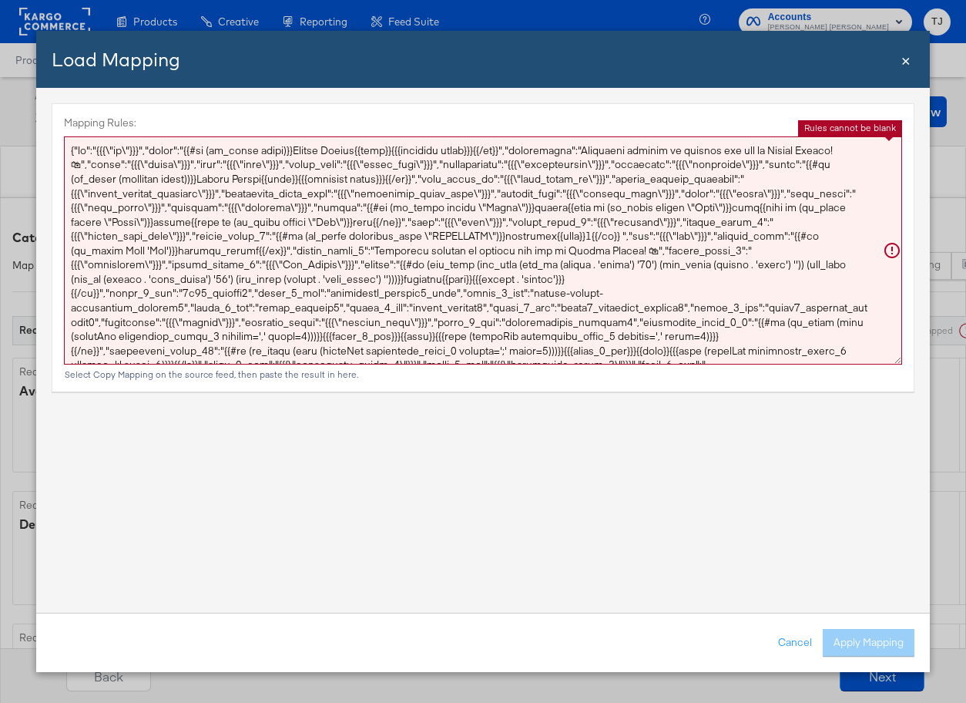
scroll to position [66, 0]
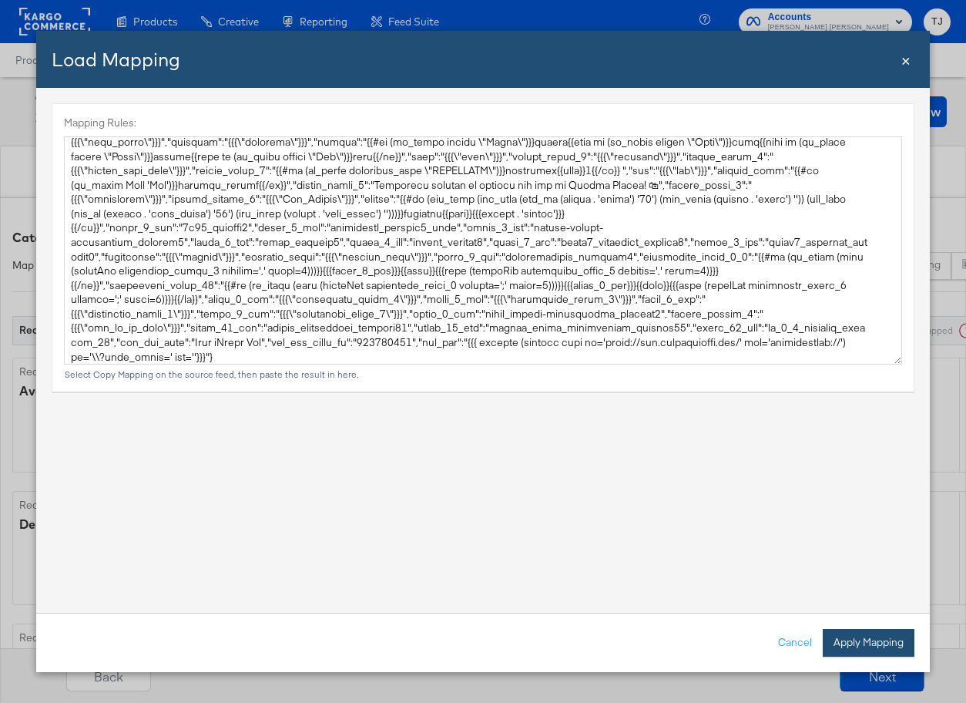
type textarea "{ "lo": "{{{\"ip\"}}}", "dolor": "{{#si (am_conse adipi)}}Elitse Doeius{{temp}}…"
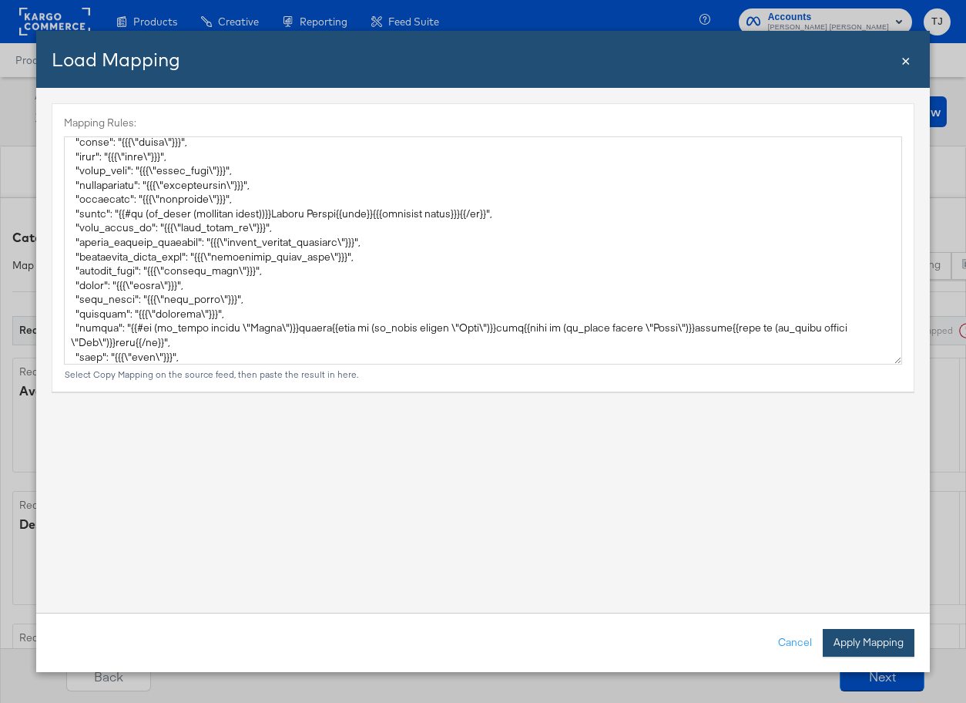
click at [867, 635] on button "Apply Mapping" at bounding box center [869, 643] width 92 height 28
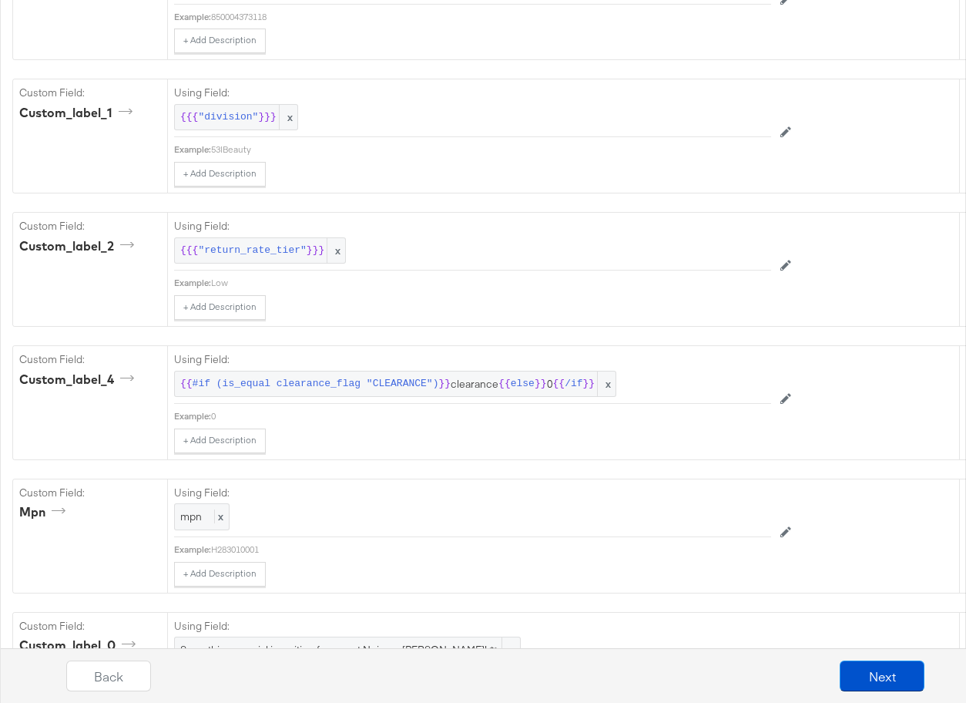
scroll to position [3076, 0]
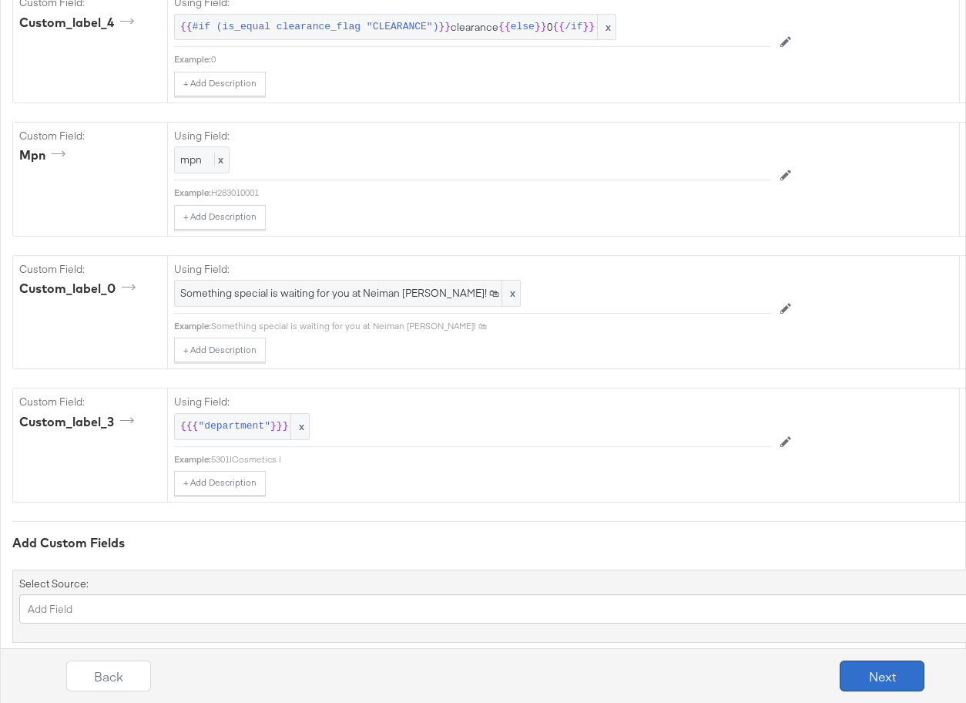
click at [893, 676] on button "Next" at bounding box center [882, 675] width 85 height 31
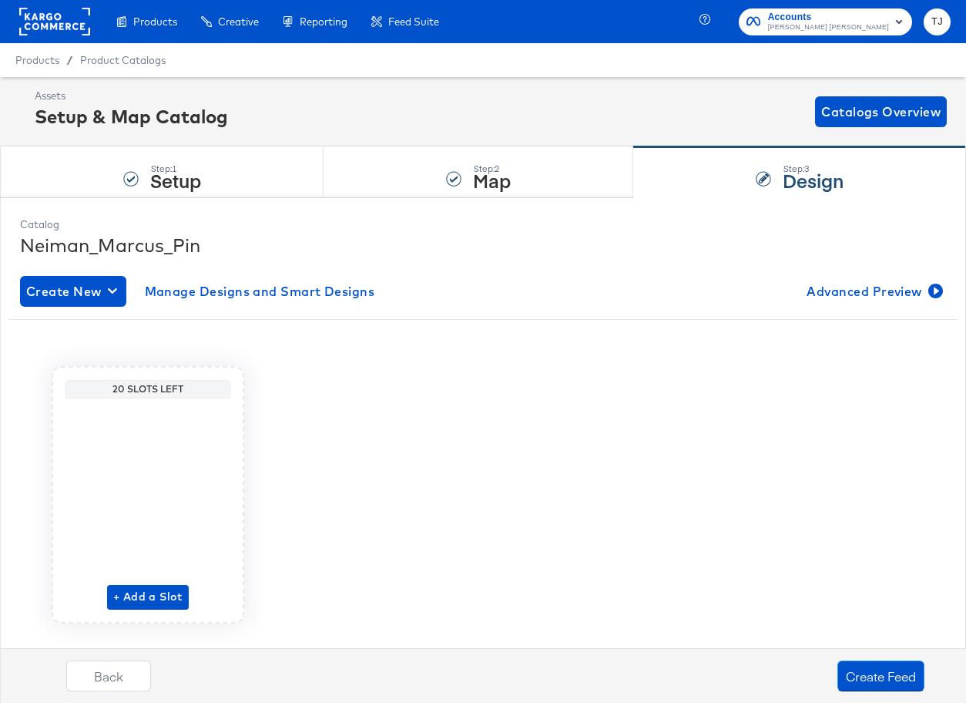
scroll to position [32, 0]
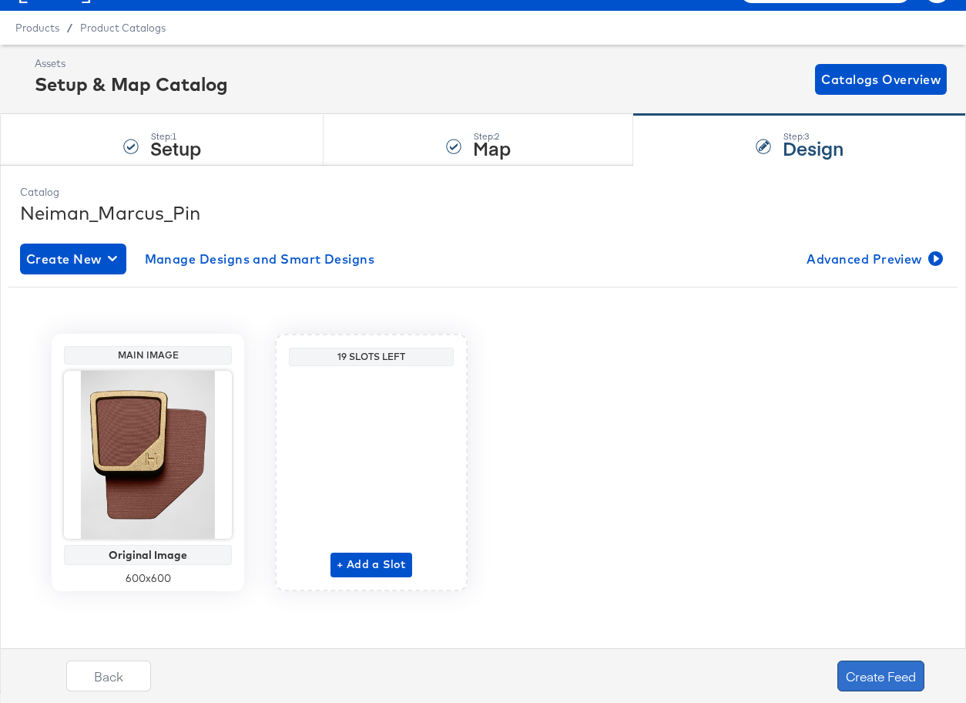
click at [884, 680] on button "Create Feed" at bounding box center [881, 675] width 87 height 31
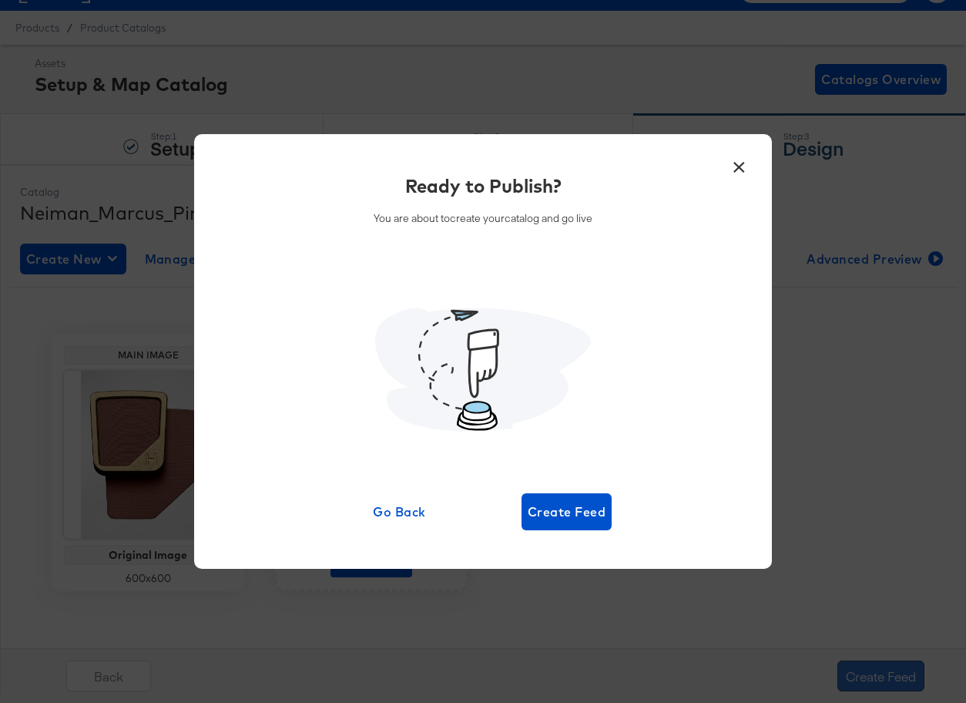
scroll to position [0, 0]
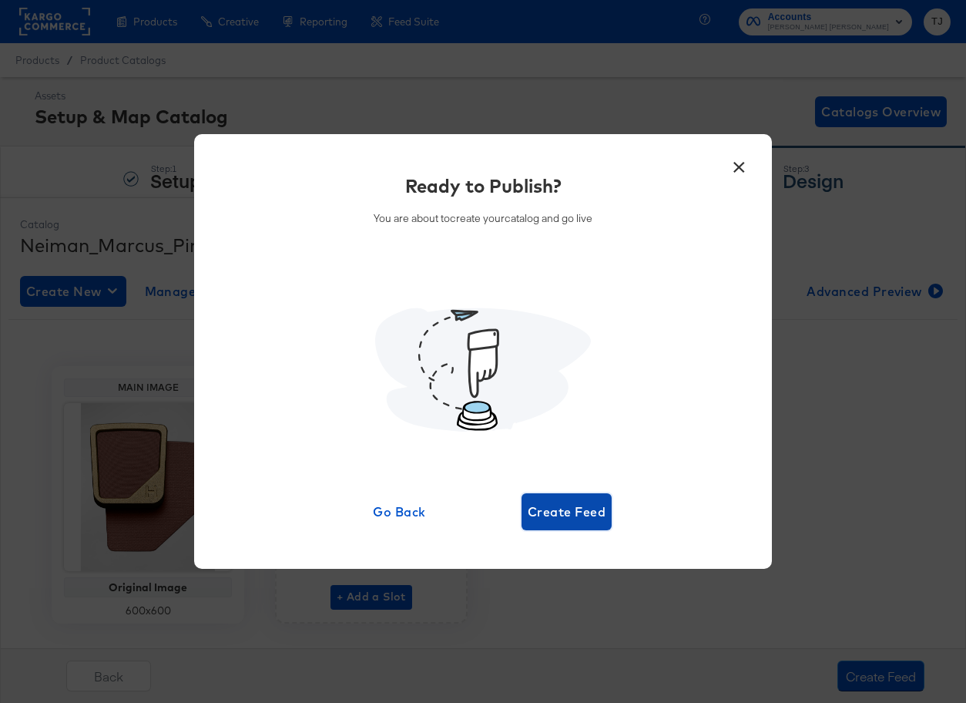
click at [585, 505] on span "Create Feed" at bounding box center [567, 512] width 78 height 22
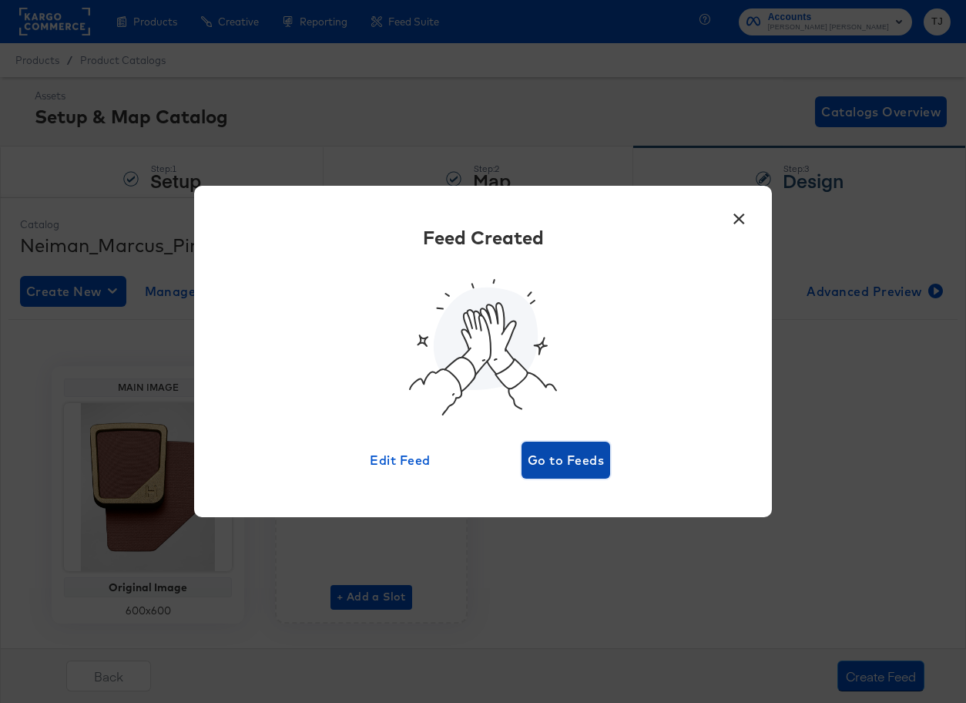
click at [566, 467] on span "Go to Feeds" at bounding box center [566, 460] width 76 height 22
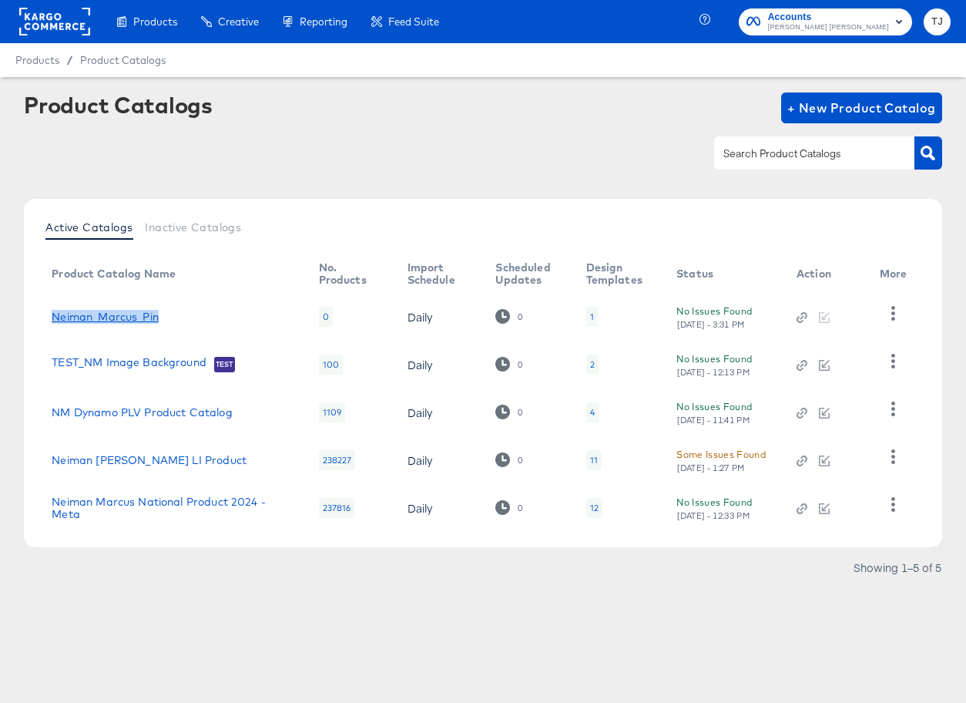
drag, startPoint x: 164, startPoint y: 316, endPoint x: 69, endPoint y: 309, distance: 95.0
click at [69, 311] on div "Neiman_Marcus_Pin" at bounding box center [170, 317] width 236 height 12
